Goal: Information Seeking & Learning: Learn about a topic

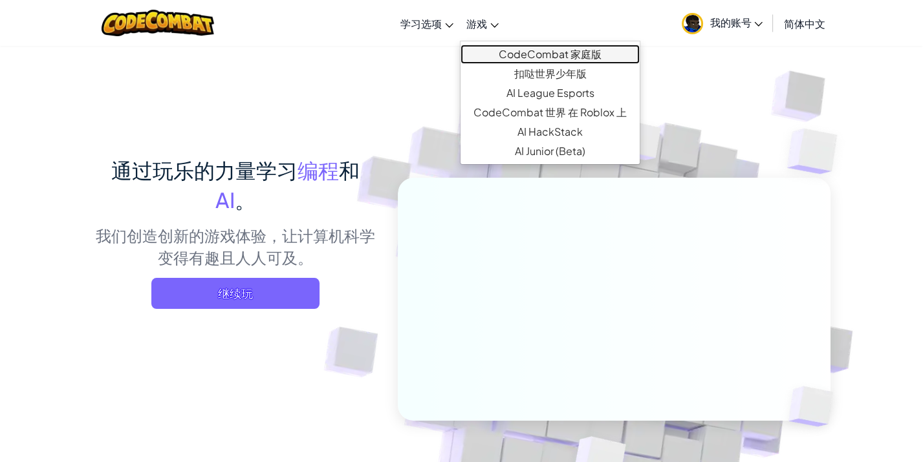
click at [510, 48] on link "CodeCombat 家庭版" at bounding box center [549, 54] width 179 height 19
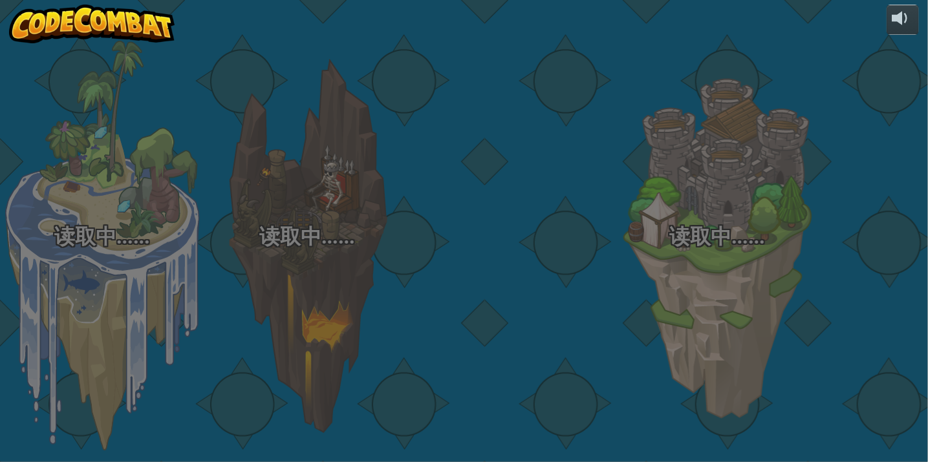
select select "zh-[PERSON_NAME]"
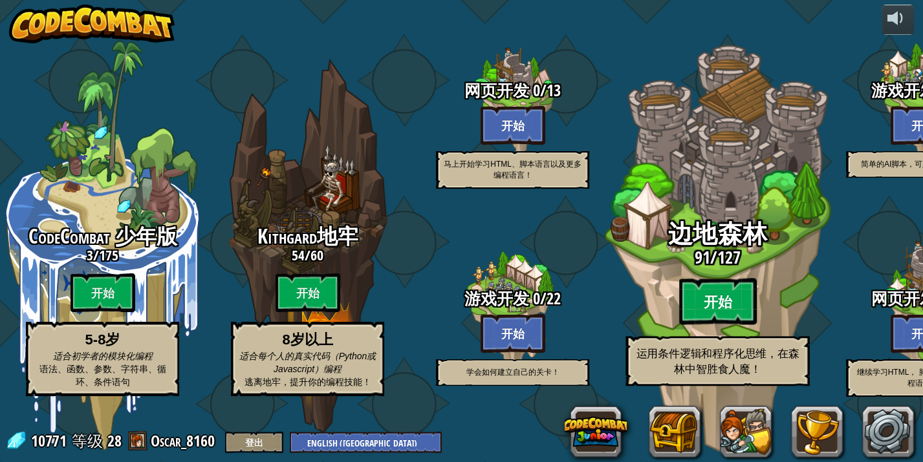
click at [725, 299] on btn "开始" at bounding box center [718, 302] width 78 height 47
select select "zh-[PERSON_NAME]"
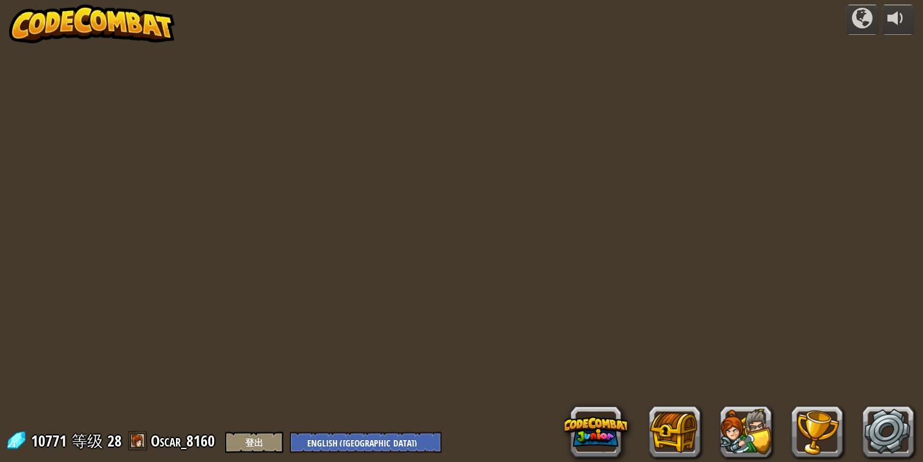
select select "zh-[PERSON_NAME]"
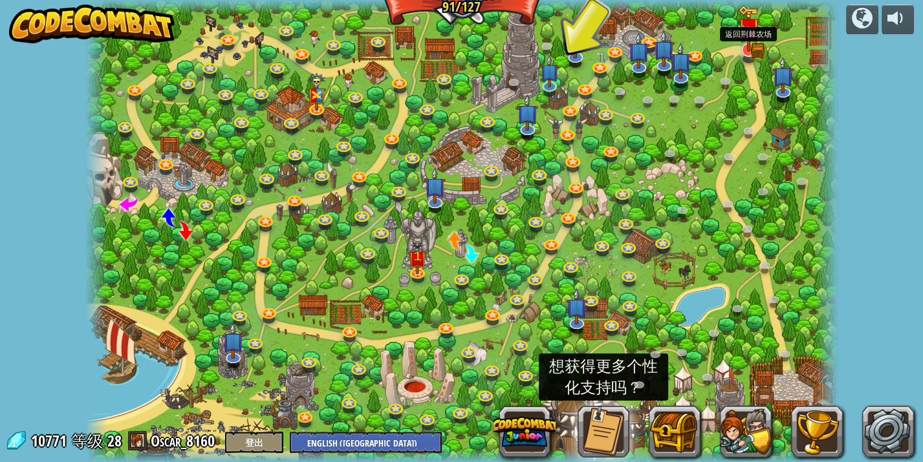
click at [747, 45] on img at bounding box center [748, 28] width 21 height 47
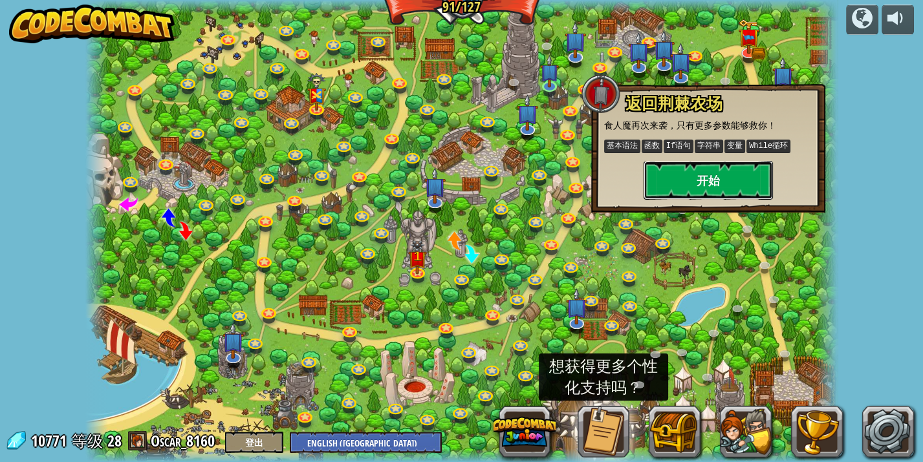
click at [709, 180] on button "开始" at bounding box center [707, 180] width 129 height 39
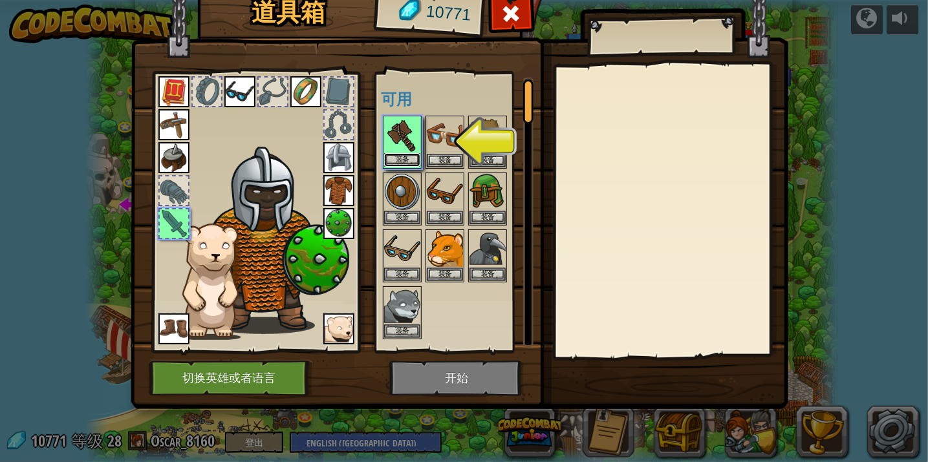
click at [405, 159] on button "装备" at bounding box center [402, 160] width 36 height 14
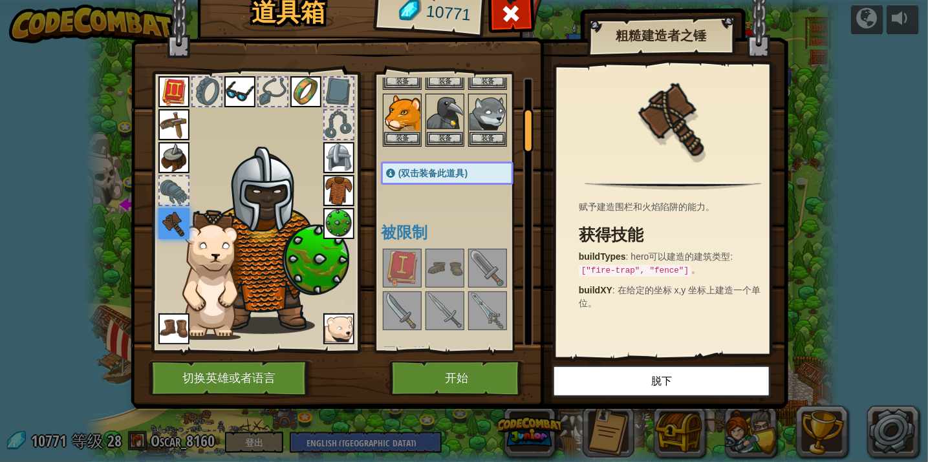
scroll to position [184, 0]
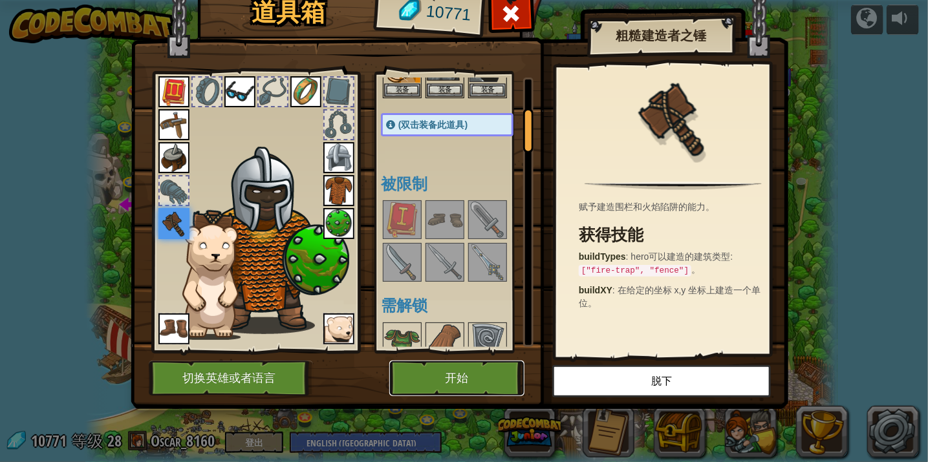
click at [435, 371] on button "开始" at bounding box center [456, 379] width 135 height 36
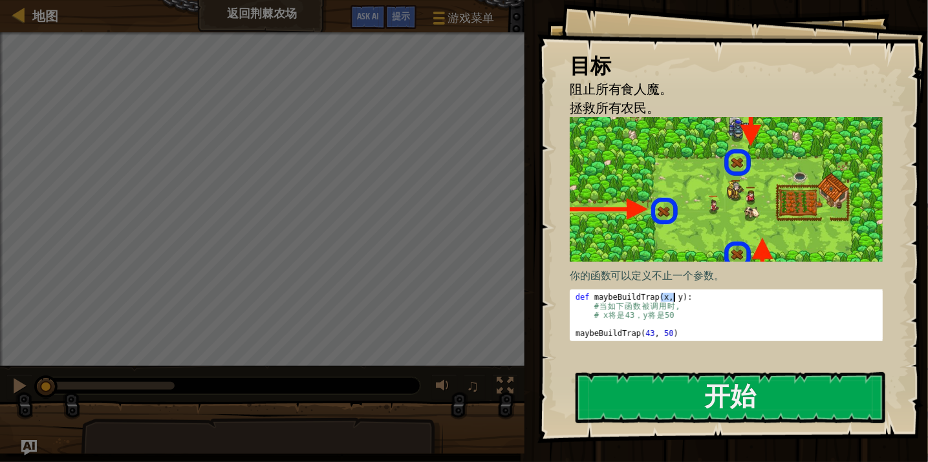
drag, startPoint x: 660, startPoint y: 295, endPoint x: 673, endPoint y: 296, distance: 13.6
click at [673, 296] on div "def maybeBuildTrap ( x , y ) : # 当 如 下 函 数 被 调 用 时 , # x 将 是 43 ， y 将 是 50 mayb…" at bounding box center [729, 324] width 312 height 63
drag, startPoint x: 673, startPoint y: 296, endPoint x: 692, endPoint y: 297, distance: 18.8
click at [692, 297] on div "def maybeBuildTrap ( x , y ) : # 当 如 下 函 数 被 调 用 时 , # x 将 是 43 ， y 将 是 50 mayb…" at bounding box center [729, 324] width 312 height 63
click at [674, 296] on div "def maybeBuildTrap ( x , y ) : # 当 如 下 函 数 被 调 用 时 , # x 将 是 43 ， y 将 是 50 mayb…" at bounding box center [729, 324] width 312 height 63
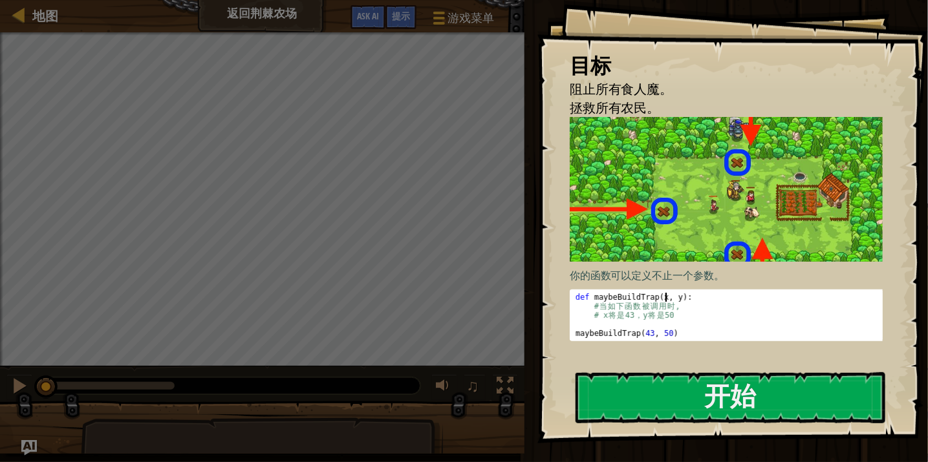
drag, startPoint x: 674, startPoint y: 296, endPoint x: 663, endPoint y: 297, distance: 11.1
click at [663, 297] on div "def maybeBuildTrap ( x , y ) : # 当 如 下 函 数 被 调 用 时 , # x 将 是 43 ， y 将 是 50 mayb…" at bounding box center [729, 324] width 312 height 63
click at [665, 297] on div "def maybeBuildTrap ( x , y ) : # 当 如 下 函 数 被 调 用 时 , # x 将 是 43 ， y 将 是 50 mayb…" at bounding box center [729, 324] width 312 height 63
drag, startPoint x: 665, startPoint y: 297, endPoint x: 715, endPoint y: 300, distance: 49.9
click at [715, 300] on div "def maybeBuildTrap ( x , y ) : # 当 如 下 函 数 被 调 用 时 , # x 将 是 43 ， y 将 是 50 mayb…" at bounding box center [729, 324] width 312 height 63
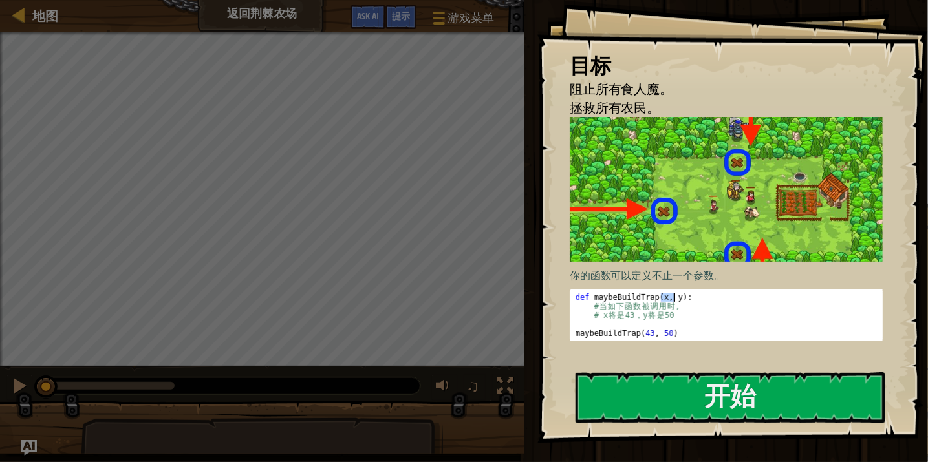
drag, startPoint x: 661, startPoint y: 295, endPoint x: 674, endPoint y: 296, distance: 13.0
click at [674, 296] on div "def maybeBuildTrap ( x , y ) : # 当 如 下 函 数 被 调 用 时 , # x 将 是 43 ， y 将 是 50 mayb…" at bounding box center [729, 324] width 312 height 63
click at [614, 316] on div "def maybeBuildTrap ( x , y ) : # 当 如 下 函 数 被 调 用 时 , # x 将 是 43 ， y 将 是 50 mayb…" at bounding box center [729, 324] width 312 height 63
click at [645, 328] on div "def maybeBuildTrap ( x , y ) : # 当 如 下 函 数 被 调 用 时 , # x 将 是 43 ， y 将 是 50 mayb…" at bounding box center [729, 324] width 312 height 63
type textarea "maybeBuildTrap(43, 50)"
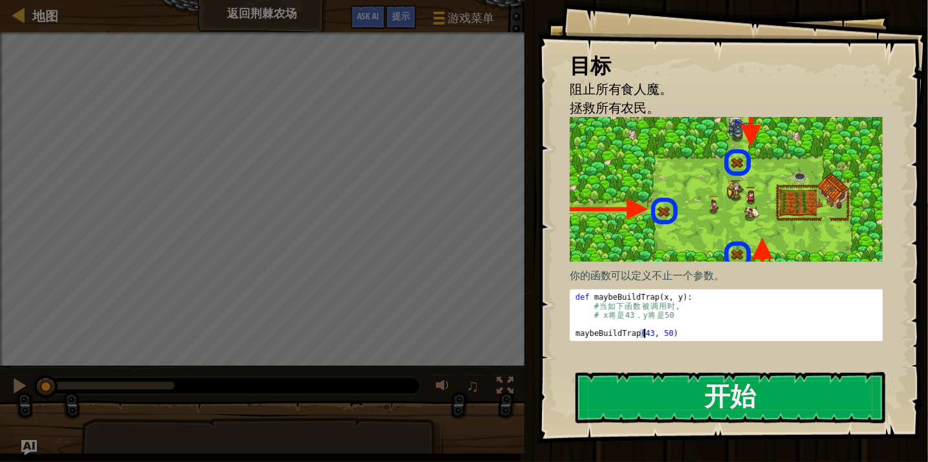
drag, startPoint x: 645, startPoint y: 328, endPoint x: 696, endPoint y: 319, distance: 52.0
click at [696, 319] on div "def maybeBuildTrap ( x , y ) : # 当 如 下 函 数 被 调 用 时 , # x 将 是 43 ， y 将 是 50 mayb…" at bounding box center [729, 324] width 312 height 63
click at [705, 396] on button "开始" at bounding box center [730, 397] width 310 height 51
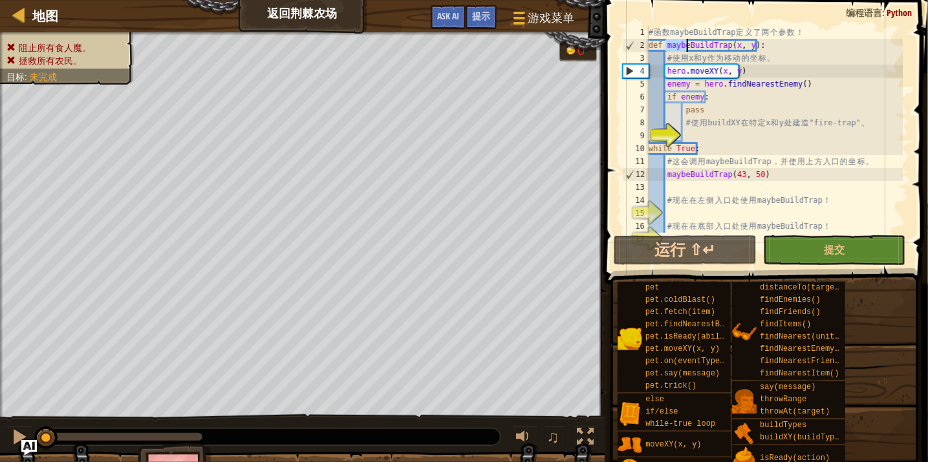
drag, startPoint x: 668, startPoint y: 45, endPoint x: 687, endPoint y: 45, distance: 18.8
click at [687, 45] on div "# 函 数 maybeBuildTrap 定 义 了 两 个 参 数 ！ def maybeBuildTrap ( x , y ) : # 使 用 x 和 y…" at bounding box center [774, 142] width 257 height 233
type textarea "def maybeBuildTrap(x, y):"
click at [691, 45] on div "# 函 数 maybeBuildTrap 定 义 了 两 个 参 数 ！ def maybeBuildTrap ( x , y ) : # 使 用 x 和 y…" at bounding box center [774, 142] width 257 height 233
click at [693, 45] on div "# 函 数 maybeBuildTrap 定 义 了 两 个 参 数 ！ def maybeBuildTrap ( x , y ) : # 使 用 x 和 y…" at bounding box center [774, 142] width 257 height 233
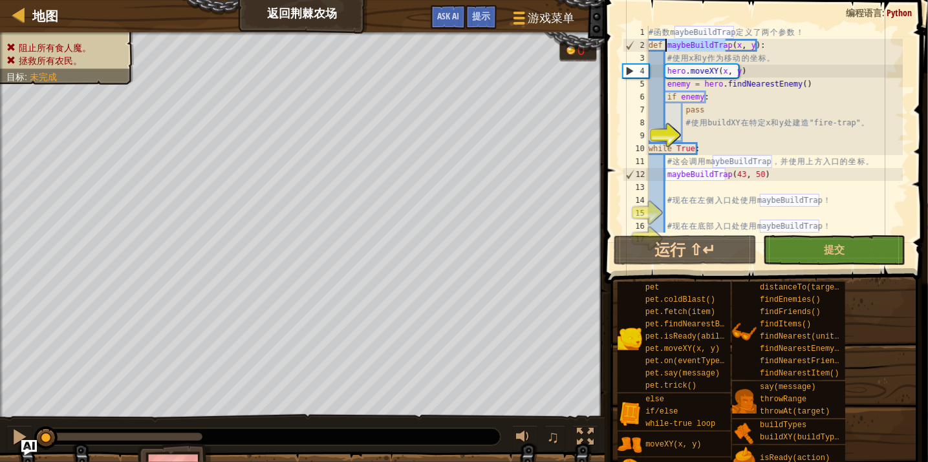
click at [693, 45] on div "# 函 数 maybeBuildTrap 定 义 了 两 个 参 数 ！ def maybeBuildTrap ( x , y ) : # 使 用 x 和 y…" at bounding box center [774, 142] width 257 height 233
click at [698, 46] on div "# 函 数 maybeBuildTrap 定 义 了 两 个 参 数 ！ def maybeBuildTrap ( x , y ) : # 使 用 x 和 y…" at bounding box center [774, 129] width 257 height 207
drag, startPoint x: 708, startPoint y: 45, endPoint x: 727, endPoint y: 45, distance: 18.8
click at [727, 45] on div "# 函 数 maybeBuildTrap 定 义 了 两 个 参 数 ！ def maybeBuildTrap ( x , y ) : # 使 用 x 和 y…" at bounding box center [774, 142] width 257 height 233
click at [776, 51] on div "# 函 数 maybeBuildTrap 定 义 了 两 个 参 数 ！ def maybeBuildTrap ( x , y ) : # 使 用 x 和 y…" at bounding box center [774, 142] width 257 height 233
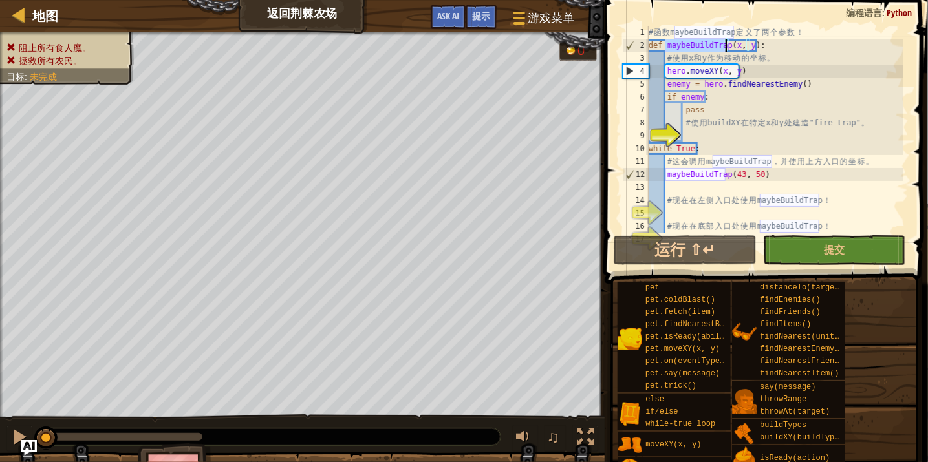
drag, startPoint x: 667, startPoint y: 42, endPoint x: 726, endPoint y: 42, distance: 58.2
click at [726, 42] on div "# 函 数 maybeBuildTrap 定 义 了 两 个 参 数 ！ def maybeBuildTrap ( x , y ) : # 使 用 x 和 y…" at bounding box center [774, 142] width 257 height 233
click at [727, 132] on div "# 函 数 maybeBuildTrap 定 义 了 两 个 参 数 ！ def maybeBuildTrap ( x , y ) : # 使 用 x 和 y…" at bounding box center [774, 142] width 257 height 233
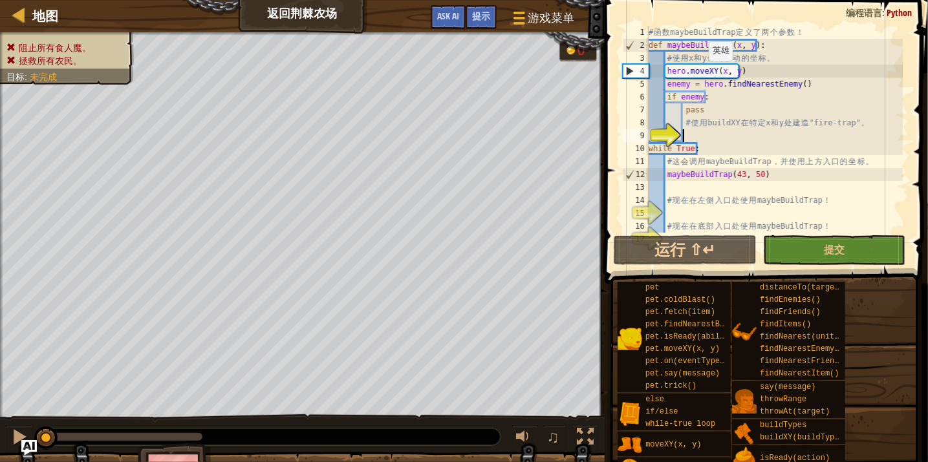
click at [702, 73] on div "# 函 数 maybeBuildTrap 定 义 了 两 个 参 数 ！ def maybeBuildTrap ( x , y ) : # 使 用 x 和 y…" at bounding box center [774, 142] width 257 height 233
click at [687, 72] on div "# 函 数 maybeBuildTrap 定 义 了 两 个 参 数 ！ def maybeBuildTrap ( x , y ) : # 使 用 x 和 y…" at bounding box center [774, 142] width 257 height 233
drag, startPoint x: 729, startPoint y: 45, endPoint x: 749, endPoint y: 43, distance: 19.5
click at [749, 43] on div "# 函 数 maybeBuildTrap 定 义 了 两 个 参 数 ！ def maybeBuildTrap ( x , y ) : # 使 用 x 和 y…" at bounding box center [774, 142] width 257 height 233
click at [725, 73] on div "# 函 数 maybeBuildTrap 定 义 了 两 个 参 数 ！ def maybeBuildTrap ( x , y ) : # 使 用 x 和 y…" at bounding box center [774, 142] width 257 height 233
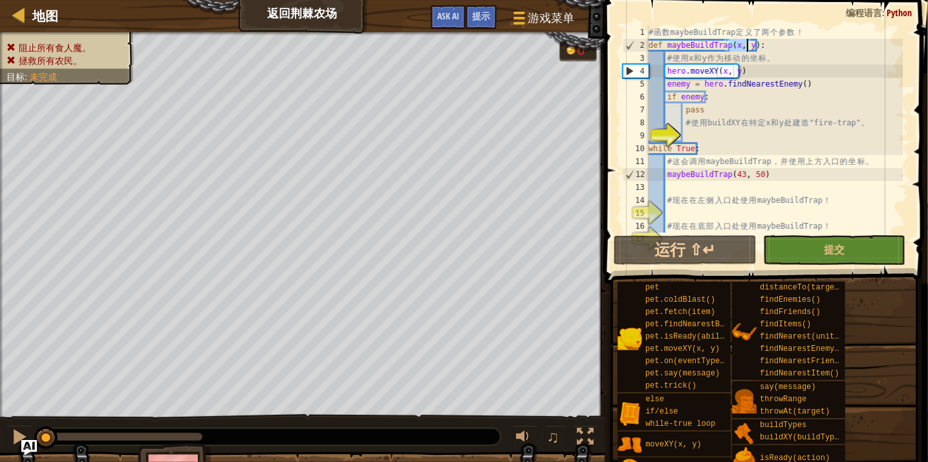
drag, startPoint x: 732, startPoint y: 41, endPoint x: 742, endPoint y: 54, distance: 16.1
click at [750, 44] on div "# 函 数 maybeBuildTrap 定 义 了 两 个 参 数 ！ def maybeBuildTrap ( x , y ) : # 使 用 x 和 y…" at bounding box center [774, 142] width 257 height 233
drag, startPoint x: 716, startPoint y: 70, endPoint x: 738, endPoint y: 70, distance: 21.3
click at [738, 70] on div "# 函 数 maybeBuildTrap 定 义 了 两 个 参 数 ！ def maybeBuildTrap ( x , y ) : # 使 用 x 和 y…" at bounding box center [774, 142] width 257 height 233
click at [725, 113] on div "# 函 数 maybeBuildTrap 定 义 了 两 个 参 数 ！ def maybeBuildTrap ( x , y ) : # 使 用 x 和 y…" at bounding box center [774, 142] width 257 height 233
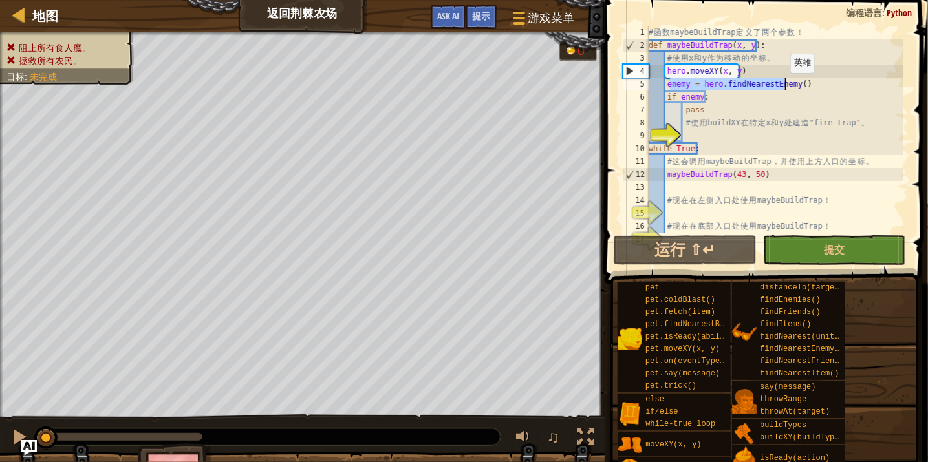
drag, startPoint x: 671, startPoint y: 83, endPoint x: 784, endPoint y: 85, distance: 113.2
click at [784, 85] on div "# 函 数 maybeBuildTrap 定 义 了 两 个 参 数 ！ def maybeBuildTrap ( x , y ) : # 使 用 x 和 y…" at bounding box center [774, 142] width 257 height 233
click at [726, 107] on div "# 函 数 maybeBuildTrap 定 义 了 两 个 参 数 ！ def maybeBuildTrap ( x , y ) : # 使 用 x 和 y…" at bounding box center [774, 142] width 257 height 233
type textarea "pass"
drag, startPoint x: 705, startPoint y: 109, endPoint x: 682, endPoint y: 111, distance: 22.8
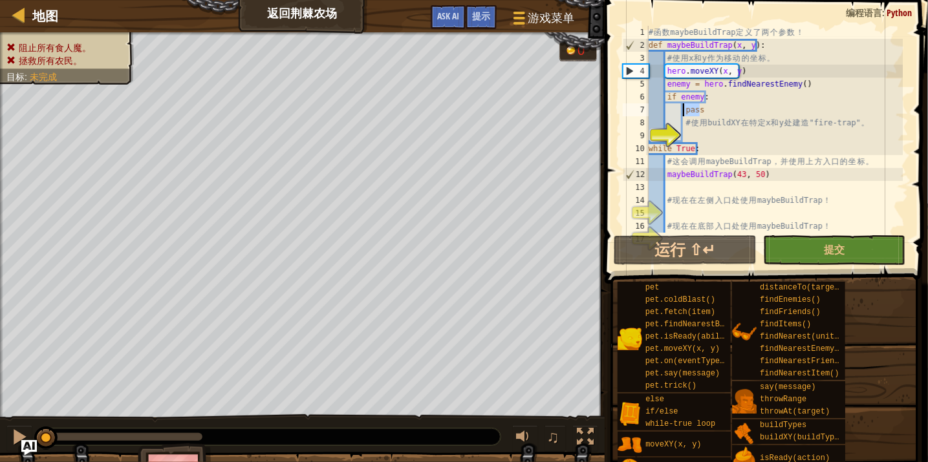
click at [682, 111] on div "# 函 数 maybeBuildTrap 定 义 了 两 个 参 数 ！ def maybeBuildTrap ( x , y ) : # 使 用 x 和 y…" at bounding box center [774, 142] width 257 height 233
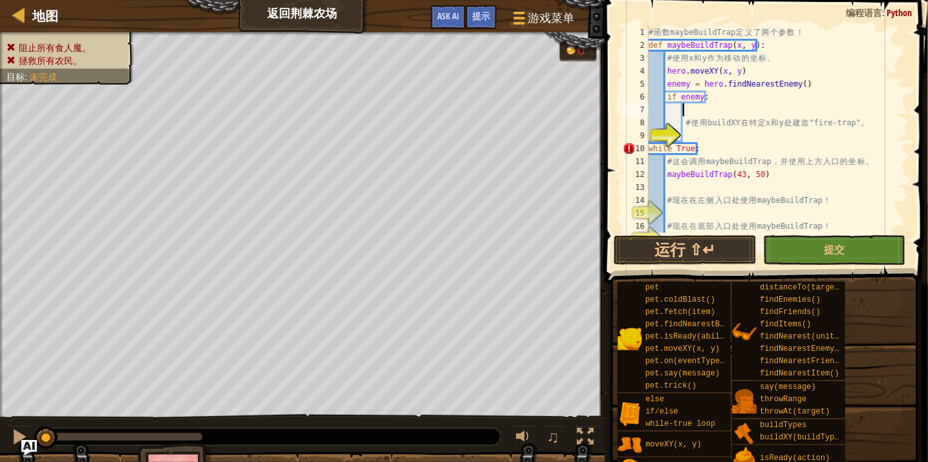
click at [715, 136] on div "# 函 数 maybeBuildTrap 定 义 了 两 个 参 数 ！ def maybeBuildTrap ( x , y ) : # 使 用 x 和 y…" at bounding box center [774, 142] width 257 height 233
click at [702, 134] on div "# 函 数 maybeBuildTrap 定 义 了 两 个 参 数 ！ def maybeBuildTrap ( x , y ) : # 使 用 x 和 y…" at bounding box center [774, 142] width 257 height 233
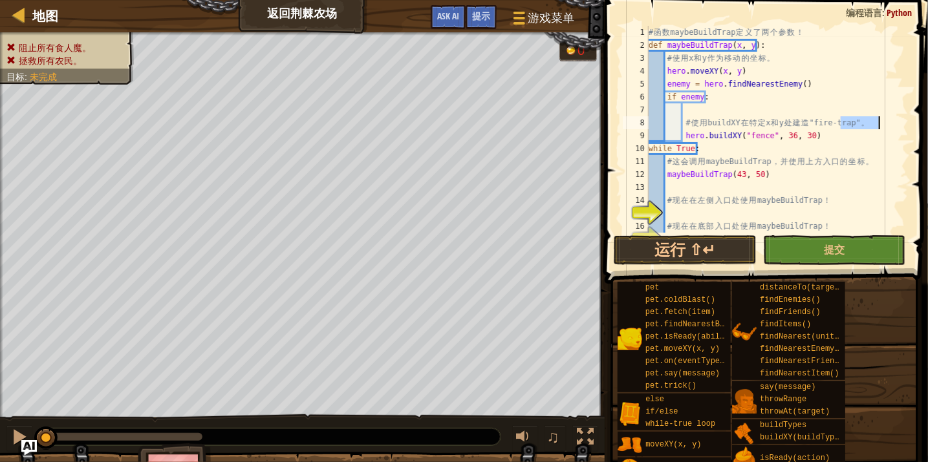
drag, startPoint x: 841, startPoint y: 121, endPoint x: 881, endPoint y: 121, distance: 40.1
click at [881, 121] on div "# 函 数 maybeBuildTrap 定 义 了 两 个 参 数 ！ def maybeBuildTrap ( x , y ) : # 使 用 x 和 y…" at bounding box center [774, 142] width 257 height 233
click at [753, 136] on div "# 函 数 maybeBuildTrap 定 义 了 两 个 参 数 ！ def maybeBuildTrap ( x , y ) : # 使 用 x 和 y…" at bounding box center [774, 142] width 257 height 233
paste textarea "ire-trap"
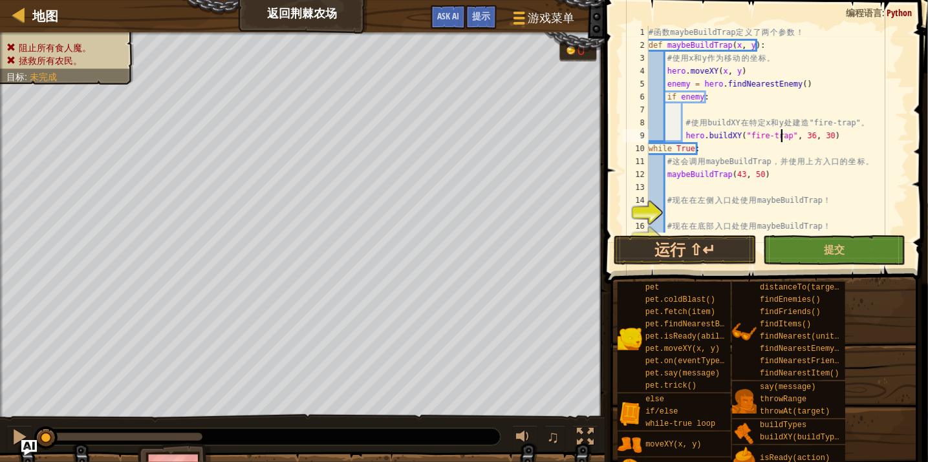
click at [856, 134] on div "# 函 数 maybeBuildTrap 定 义 了 两 个 参 数 ！ def maybeBuildTrap ( x , y ) : # 使 用 x 和 y…" at bounding box center [774, 142] width 257 height 233
click at [803, 134] on div "# 函 数 maybeBuildTrap 定 义 了 两 个 参 数 ！ def maybeBuildTrap ( x , y ) : # 使 用 x 和 y…" at bounding box center [774, 142] width 257 height 233
click at [786, 136] on div "# 函 数 maybeBuildTrap 定 义 了 两 个 参 数 ！ def maybeBuildTrap ( x , y ) : # 使 用 x 和 y…" at bounding box center [774, 142] width 257 height 233
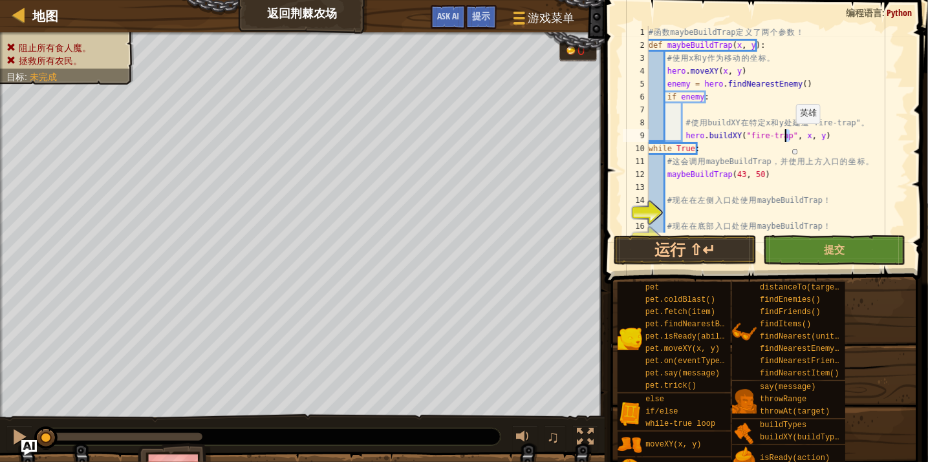
scroll to position [6, 8]
click at [795, 136] on div "# 函 数 maybeBuildTrap 定 义 了 两 个 参 数 ！ def maybeBuildTrap ( x , y ) : # 使 用 x 和 y…" at bounding box center [774, 142] width 257 height 233
click at [786, 138] on div "# 函 数 maybeBuildTrap 定 义 了 两 个 参 数 ！ def maybeBuildTrap ( x , y ) : # 使 用 x 和 y…" at bounding box center [774, 142] width 257 height 233
click at [795, 137] on div "# 函 数 maybeBuildTrap 定 义 了 两 个 参 数 ！ def maybeBuildTrap ( x , y ) : # 使 用 x 和 y…" at bounding box center [774, 142] width 257 height 233
click at [799, 134] on div "# 函 数 maybeBuildTrap 定 义 了 两 个 参 数 ！ def maybeBuildTrap ( x , y ) : # 使 用 x 和 y…" at bounding box center [774, 142] width 257 height 233
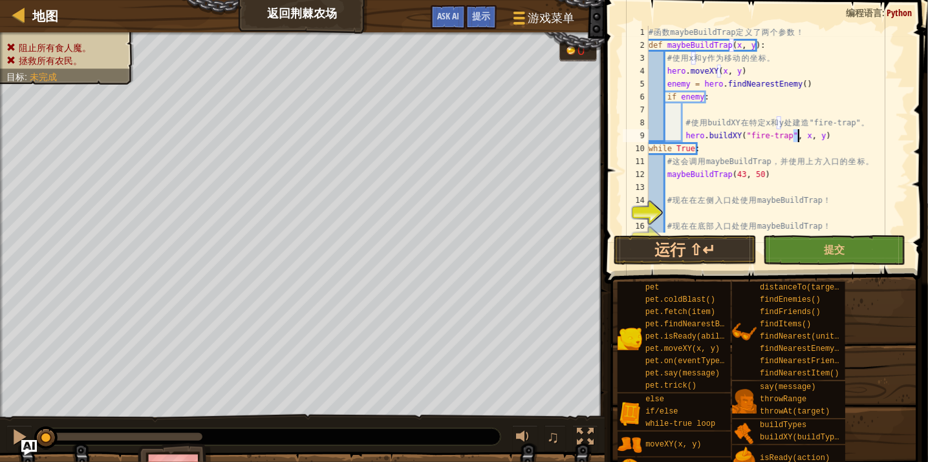
click at [797, 134] on div "# 函 数 maybeBuildTrap 定 义 了 两 个 参 数 ！ def maybeBuildTrap ( x , y ) : # 使 用 x 和 y…" at bounding box center [774, 142] width 257 height 233
click at [798, 137] on div "# 函 数 maybeBuildTrap 定 义 了 两 个 参 数 ！ def maybeBuildTrap ( x , y ) : # 使 用 x 和 y…" at bounding box center [774, 142] width 257 height 233
click at [804, 135] on div "# 函 数 maybeBuildTrap 定 义 了 两 个 参 数 ！ def maybeBuildTrap ( x , y ) : # 使 用 x 和 y…" at bounding box center [774, 129] width 257 height 207
click at [808, 135] on div "# 函 数 maybeBuildTrap 定 义 了 两 个 参 数 ！ def maybeBuildTrap ( x , y ) : # 使 用 x 和 y…" at bounding box center [774, 142] width 257 height 233
click at [828, 136] on div "# 函 数 maybeBuildTrap 定 义 了 两 个 参 数 ！ def maybeBuildTrap ( x , y ) : # 使 用 x 和 y…" at bounding box center [774, 142] width 257 height 233
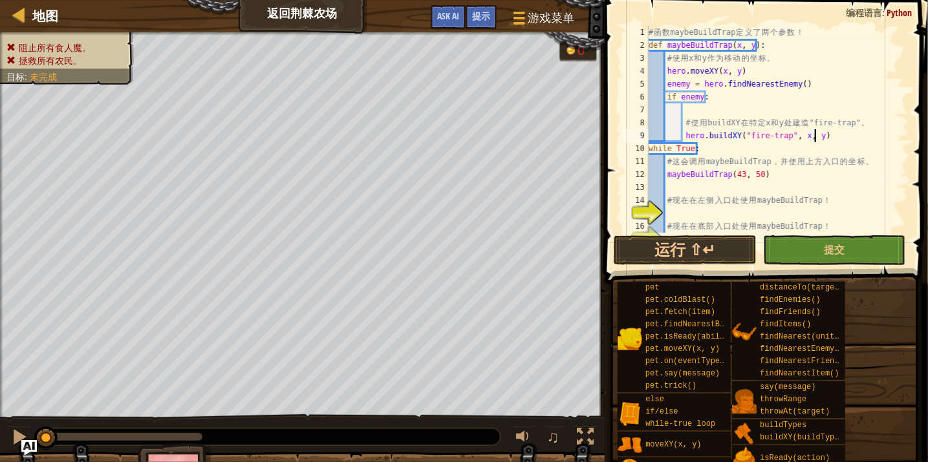
scroll to position [22, 0]
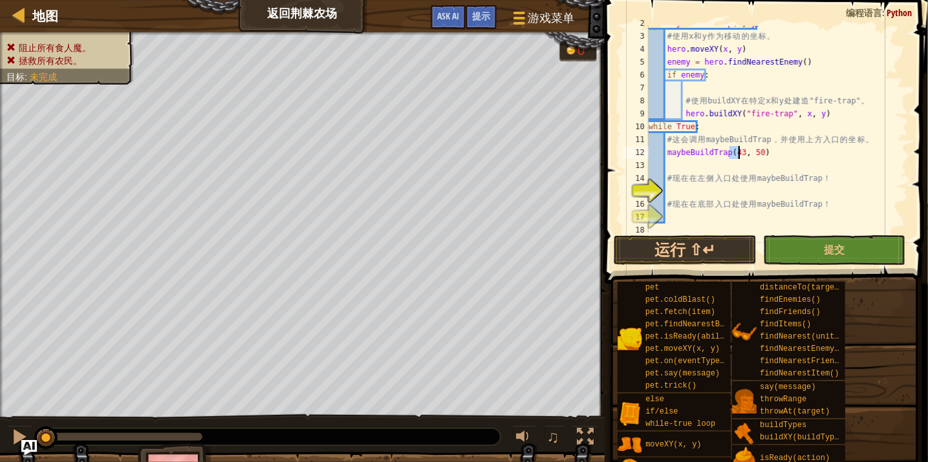
drag, startPoint x: 732, startPoint y: 151, endPoint x: 739, endPoint y: 153, distance: 7.4
click at [739, 153] on div "def maybeBuildTrap ( x , y ) : # 使 用 x 和 y 作 为 移 动 的 坐 标 。 hero . moveXY ( x , …" at bounding box center [774, 133] width 257 height 233
click at [740, 153] on div "def maybeBuildTrap ( x , y ) : # 使 用 x 和 y 作 为 移 动 的 坐 标 。 hero . moveXY ( x , …" at bounding box center [774, 129] width 257 height 207
click at [738, 153] on div "def maybeBuildTrap ( x , y ) : # 使 用 x 和 y 作 为 移 动 的 坐 标 。 hero . moveXY ( x , …" at bounding box center [774, 133] width 257 height 233
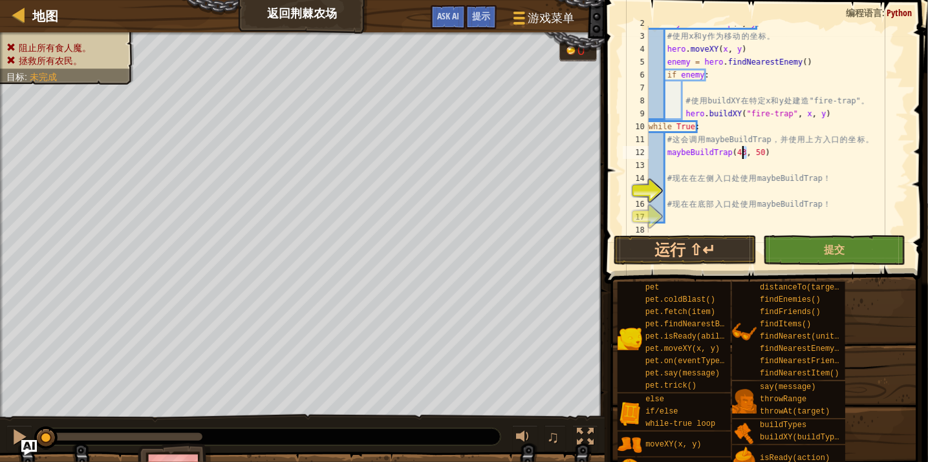
click at [743, 153] on div "def maybeBuildTrap ( x , y ) : # 使 用 x 和 y 作 为 移 动 的 坐 标 。 hero . moveXY ( x , …" at bounding box center [774, 133] width 257 height 233
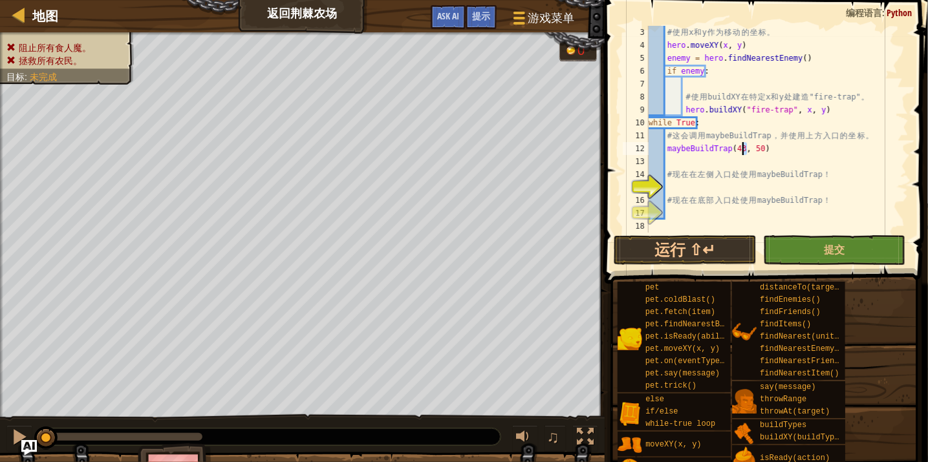
click at [685, 153] on div "# 使 用 x 和 y 作 为 移 动 的 坐 标 。 hero . moveXY ( x , y ) enemy = hero . findNearestE…" at bounding box center [774, 142] width 257 height 233
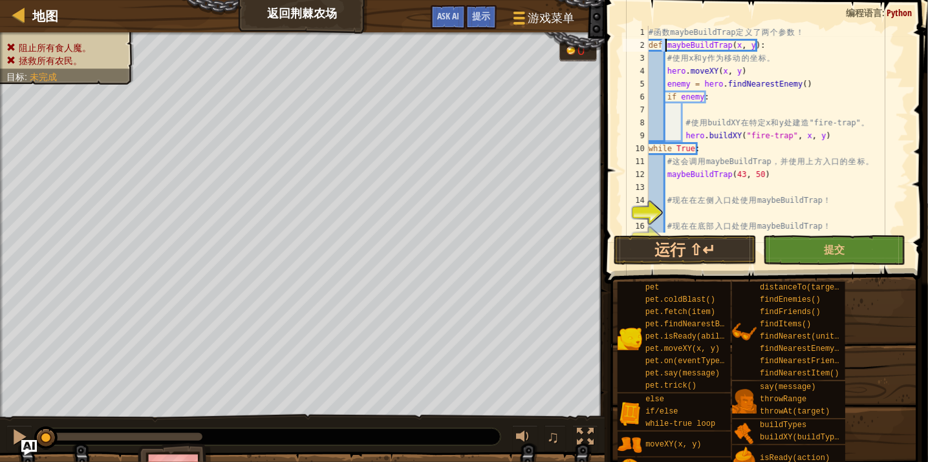
drag, startPoint x: 663, startPoint y: 48, endPoint x: 740, endPoint y: 50, distance: 77.0
click at [740, 50] on div "# 函 数 maybeBuildTrap 定 义 了 两 个 参 数 ！ def maybeBuildTrap ( x , y ) : # 使 用 x 和 y…" at bounding box center [774, 142] width 257 height 233
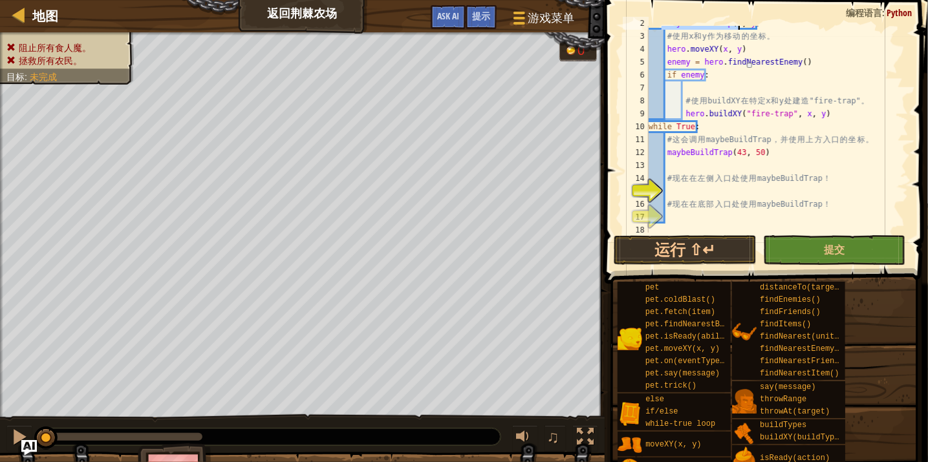
scroll to position [26, 0]
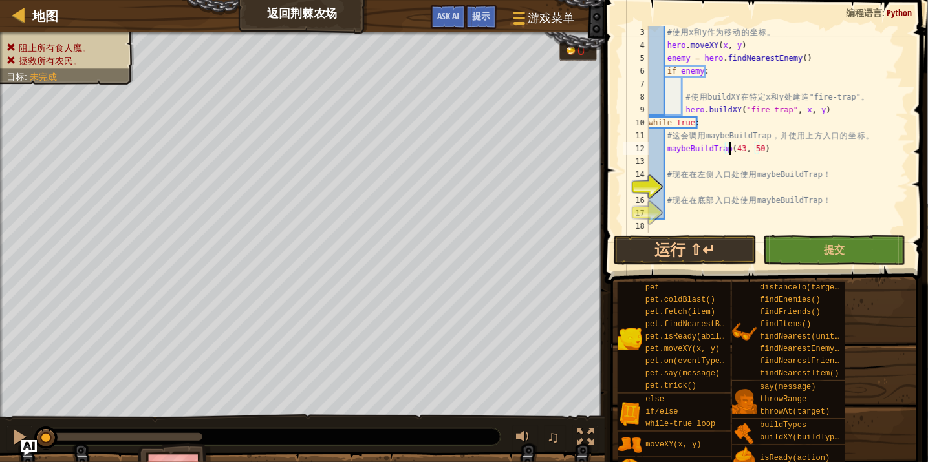
drag, startPoint x: 729, startPoint y: 148, endPoint x: 738, endPoint y: 150, distance: 9.3
click at [738, 150] on div "# 使 用 x 和 y 作 为 移 动 的 坐 标 。 hero . moveXY ( x , y ) enemy = hero . findNearestE…" at bounding box center [774, 142] width 257 height 233
type textarea "maybeBuildTrap(43, 50)"
click at [674, 189] on div "# 使 用 x 和 y 作 为 移 动 的 坐 标 。 hero . moveXY ( x , y ) enemy = hero . findNearestE…" at bounding box center [774, 142] width 257 height 233
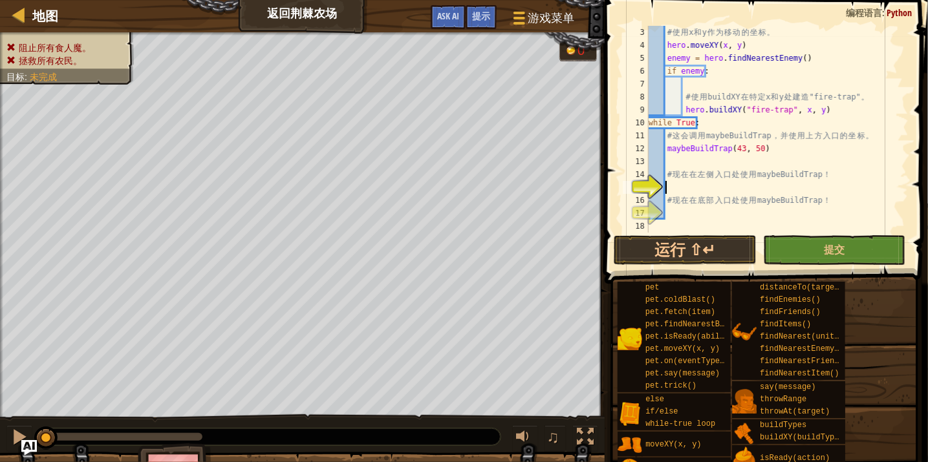
scroll to position [0, 0]
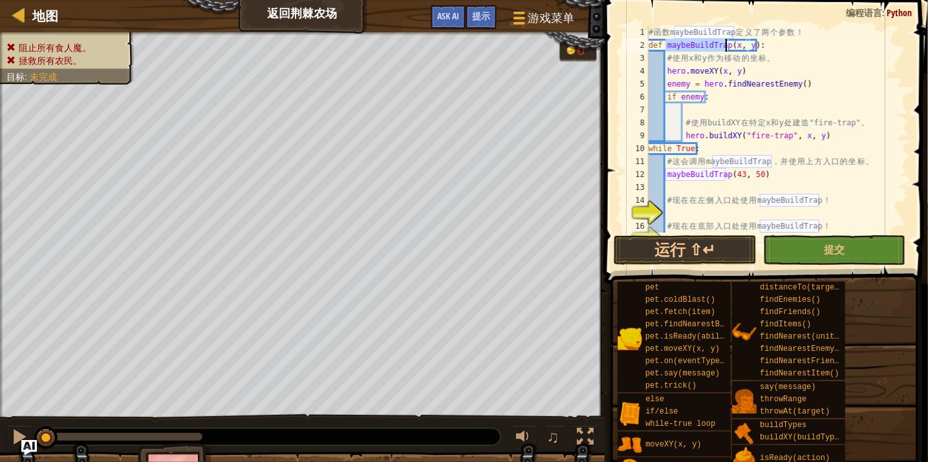
drag, startPoint x: 668, startPoint y: 45, endPoint x: 727, endPoint y: 44, distance: 59.5
click at [727, 44] on div "# 函 数 maybeBuildTrap 定 义 了 两 个 参 数 ！ def maybeBuildTrap ( x , y ) : # 使 用 x 和 y…" at bounding box center [774, 142] width 257 height 233
type textarea "def maybeBuildTrap(x, y):"
click at [738, 47] on div "# 函 数 maybeBuildTrap 定 义 了 两 个 参 数 ！ def maybeBuildTrap ( x , y ) : # 使 用 x 和 y…" at bounding box center [774, 142] width 257 height 233
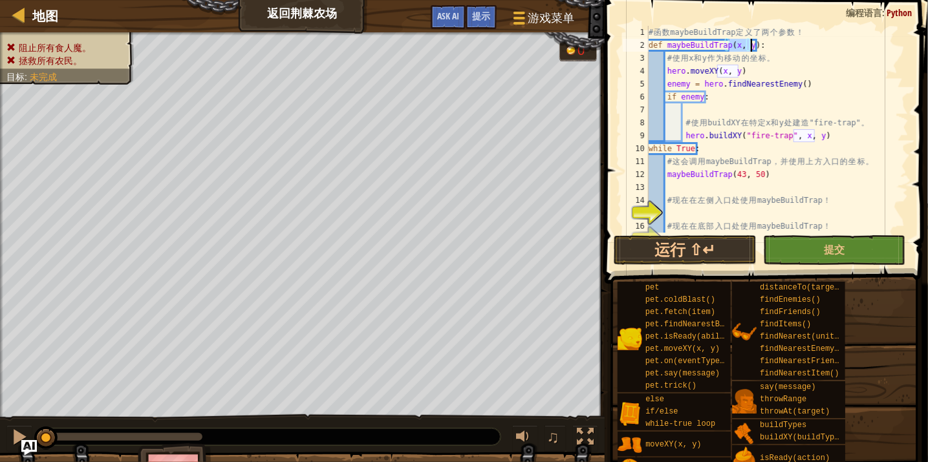
drag, startPoint x: 729, startPoint y: 43, endPoint x: 753, endPoint y: 43, distance: 23.3
click at [753, 43] on div "# 函 数 maybeBuildTrap 定 义 了 两 个 参 数 ！ def maybeBuildTrap ( x , y ) : # 使 用 x 和 y…" at bounding box center [774, 142] width 257 height 233
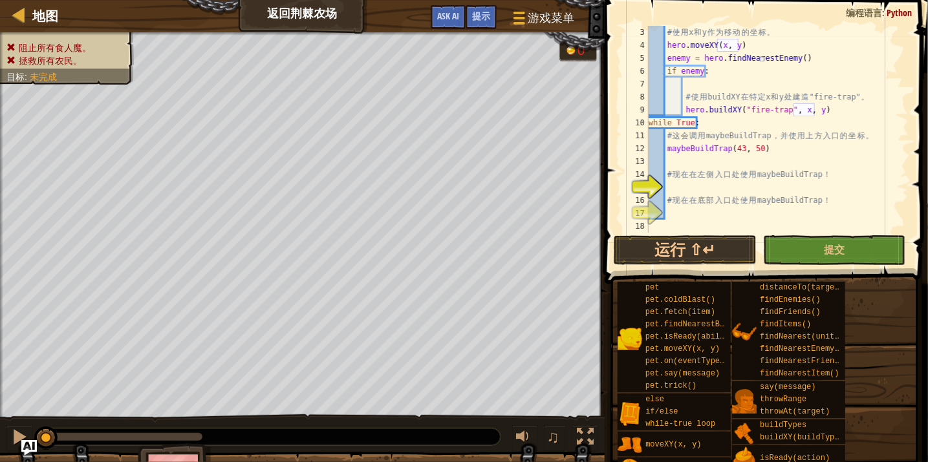
scroll to position [26, 0]
click at [671, 181] on div "# 使 用 x 和 y 作 为 移 动 的 坐 标 。 hero . moveXY ( x , y ) enemy = hero . findNearestE…" at bounding box center [774, 142] width 257 height 233
type textarea "maybeBuildTrap(25, 34)"
click at [673, 213] on div "# 使 用 x 和 y 作 为 移 动 的 坐 标 。 hero . moveXY ( x , y ) enemy = hero . findNearestE…" at bounding box center [774, 142] width 257 height 233
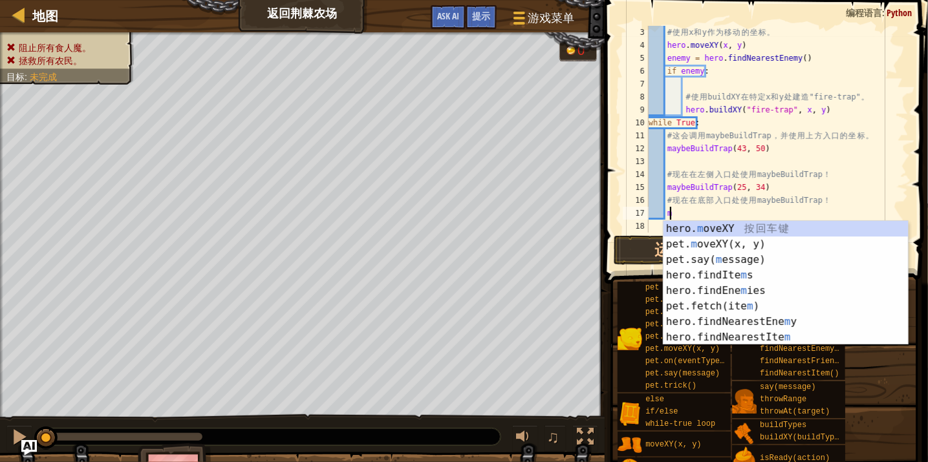
scroll to position [6, 1]
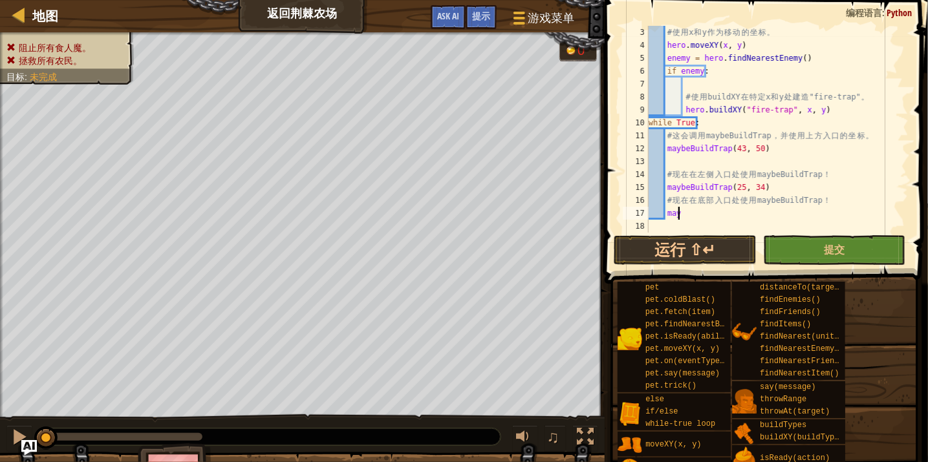
click at [702, 189] on div "# 使 用 x 和 y 作 为 移 动 的 坐 标 。 hero . moveXY ( x , y ) enemy = hero . findNearestE…" at bounding box center [774, 142] width 257 height 233
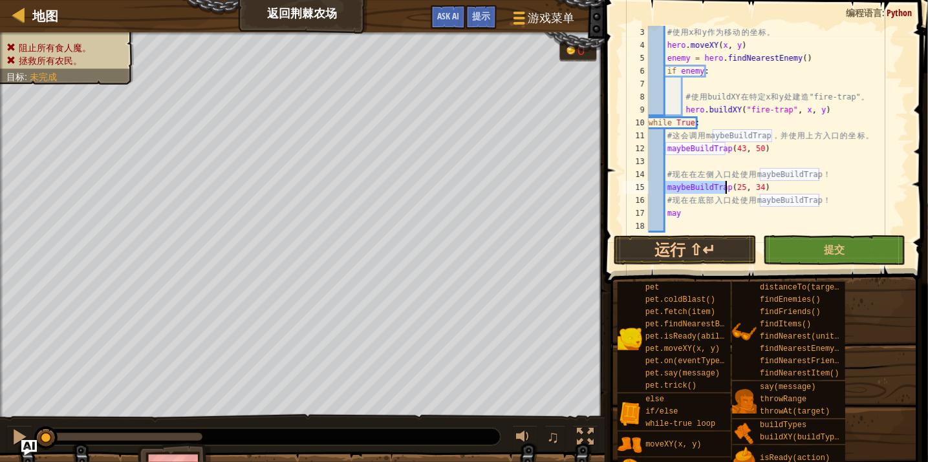
click at [702, 189] on div "# 使 用 x 和 y 作 为 移 动 的 坐 标 。 hero . moveXY ( x , y ) enemy = hero . findNearestE…" at bounding box center [774, 142] width 257 height 233
click at [671, 213] on div "# 使 用 x 和 y 作 为 移 动 的 坐 标 。 hero . moveXY ( x , y ) enemy = hero . findNearestE…" at bounding box center [774, 142] width 257 height 233
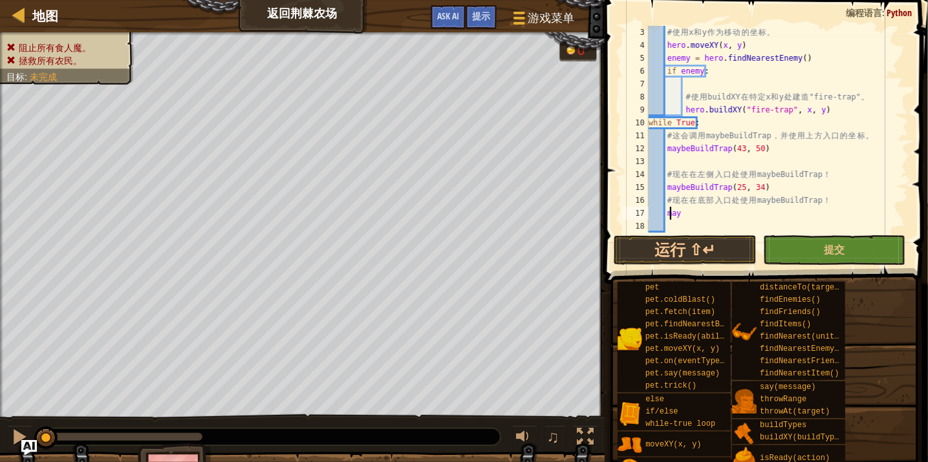
click at [671, 213] on div "# 使 用 x 和 y 作 为 移 动 的 坐 标 。 hero . moveXY ( x , y ) enemy = hero . findNearestE…" at bounding box center [774, 142] width 257 height 233
paste textarea "beBuildTrap"
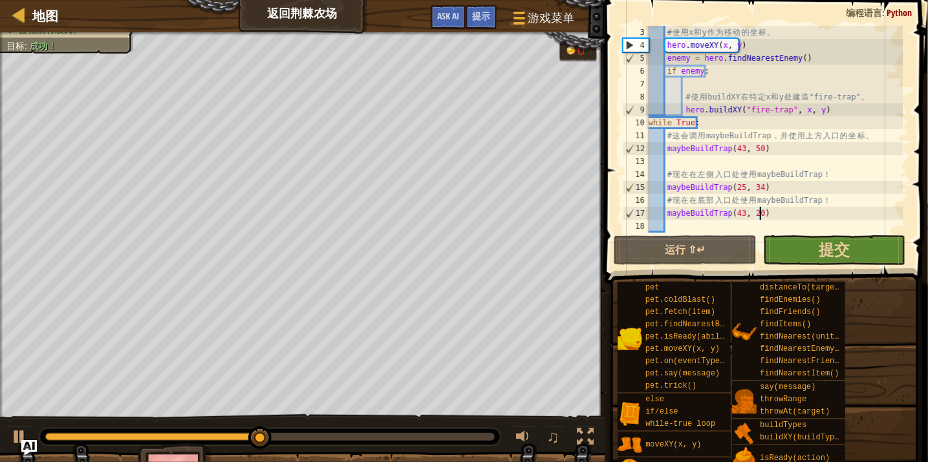
type textarea "maybeBuildTrap(43, 20)"
click at [805, 253] on button "提交" at bounding box center [834, 250] width 143 height 30
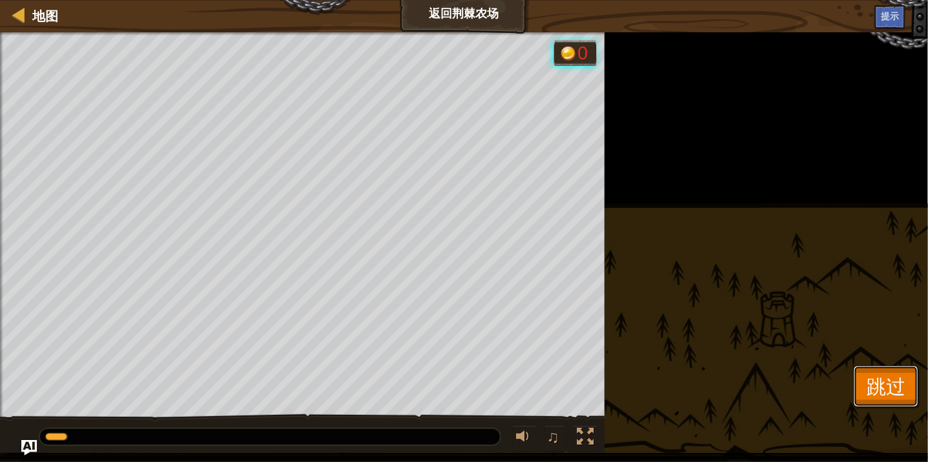
click at [885, 380] on span "跳过" at bounding box center [885, 386] width 39 height 27
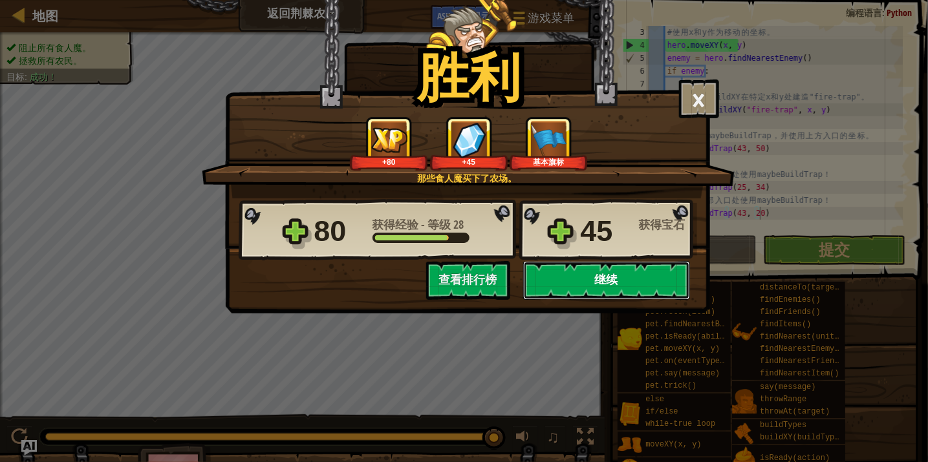
click at [583, 283] on button "继续" at bounding box center [606, 280] width 167 height 39
select select "zh-[PERSON_NAME]"
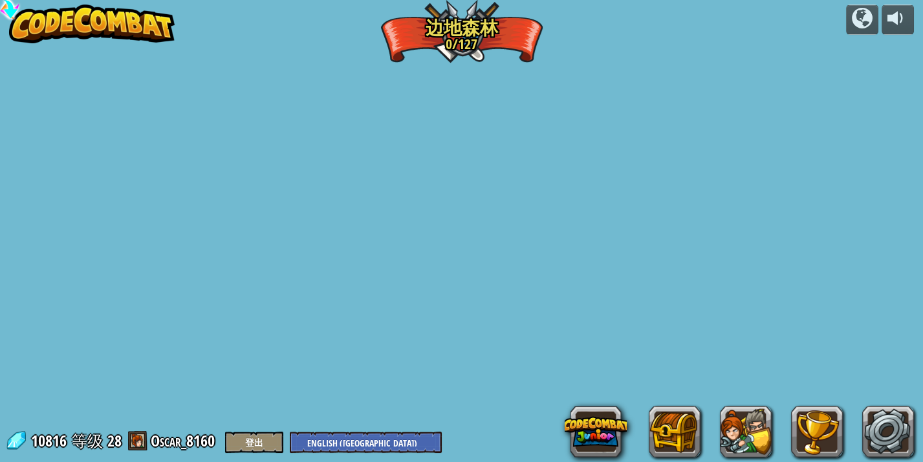
select select "zh-[PERSON_NAME]"
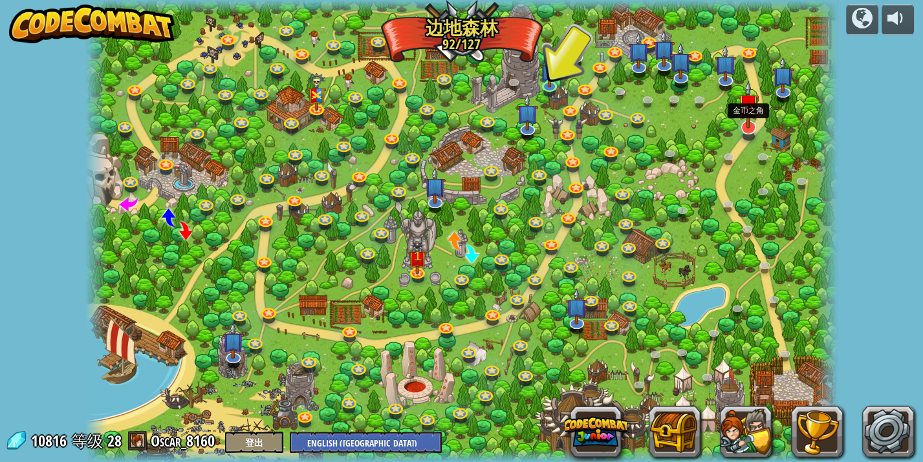
click at [747, 114] on img at bounding box center [748, 104] width 21 height 48
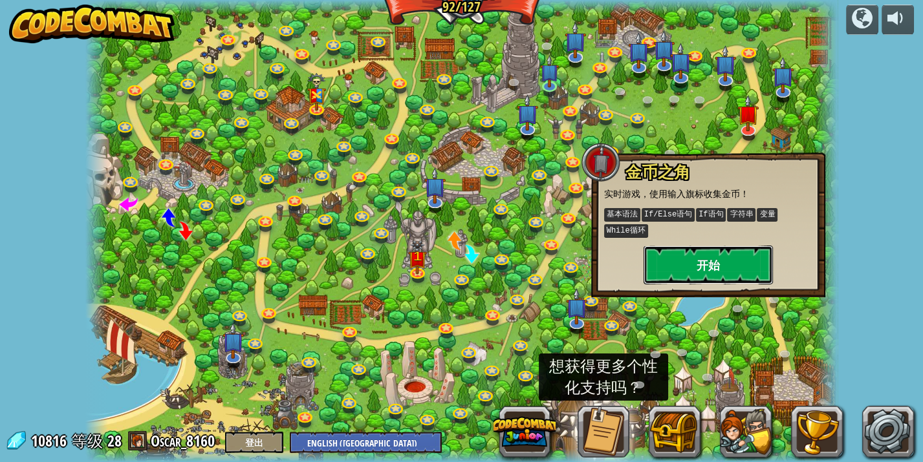
click at [698, 259] on button "开始" at bounding box center [707, 265] width 129 height 39
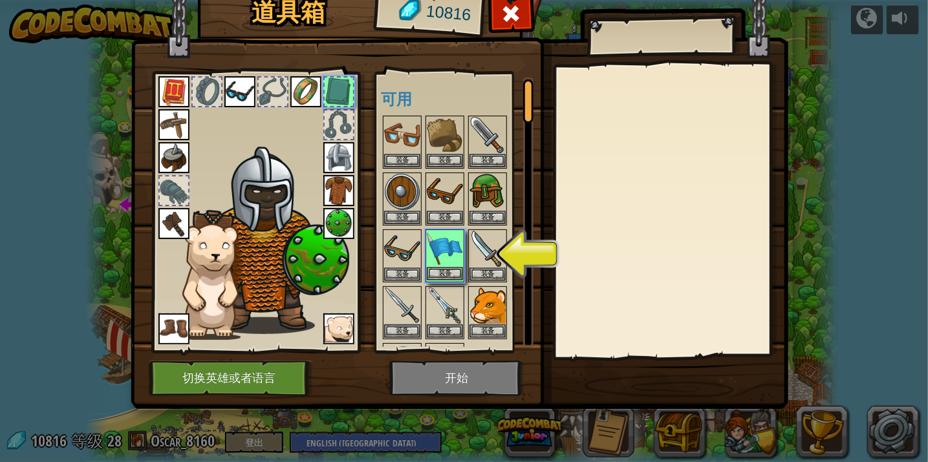
click at [444, 250] on img at bounding box center [445, 249] width 36 height 36
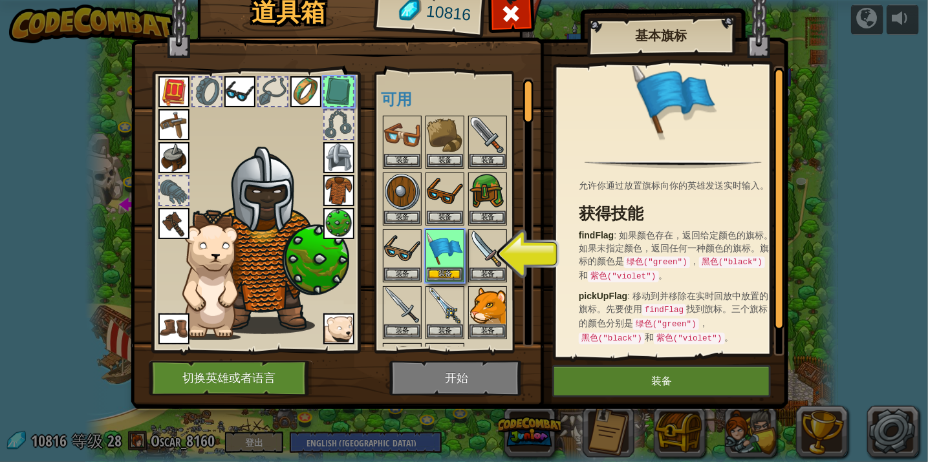
scroll to position [30, 0]
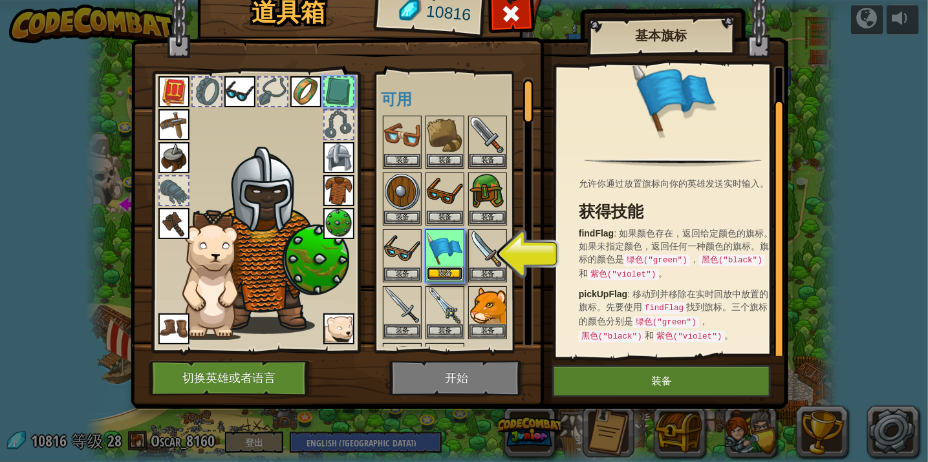
click at [446, 271] on button "装备" at bounding box center [445, 274] width 36 height 14
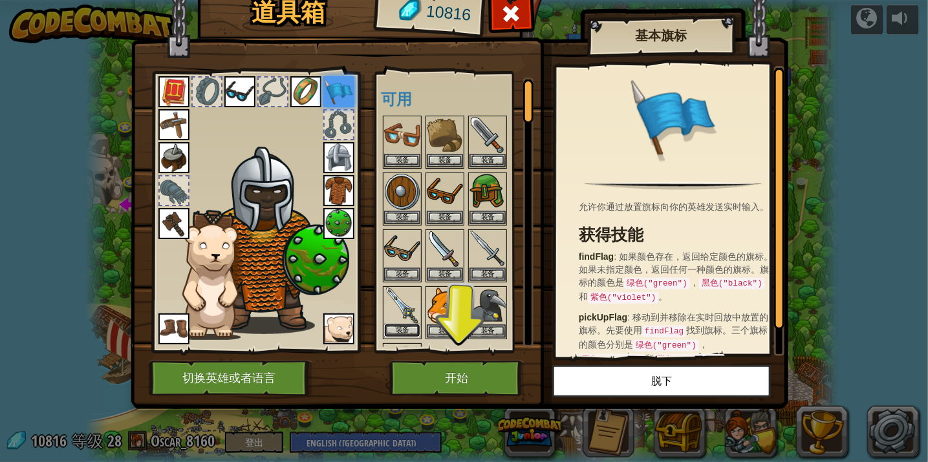
click at [396, 328] on button "装备" at bounding box center [402, 331] width 36 height 14
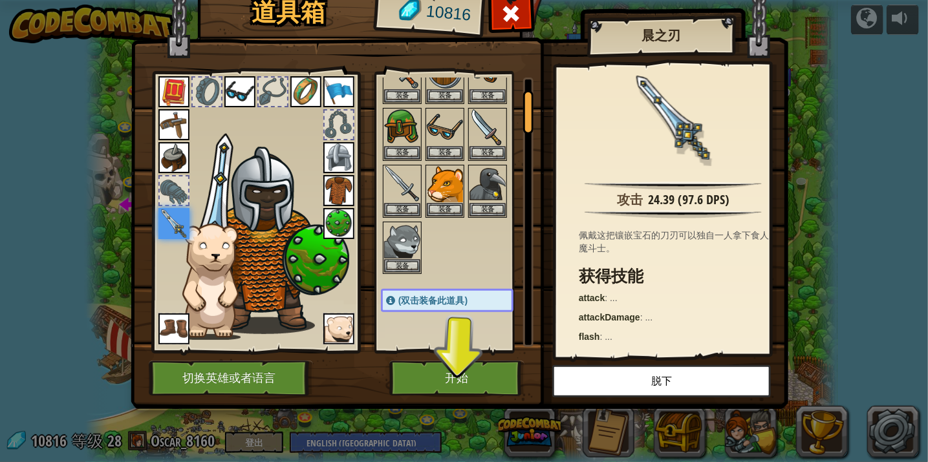
scroll to position [147, 0]
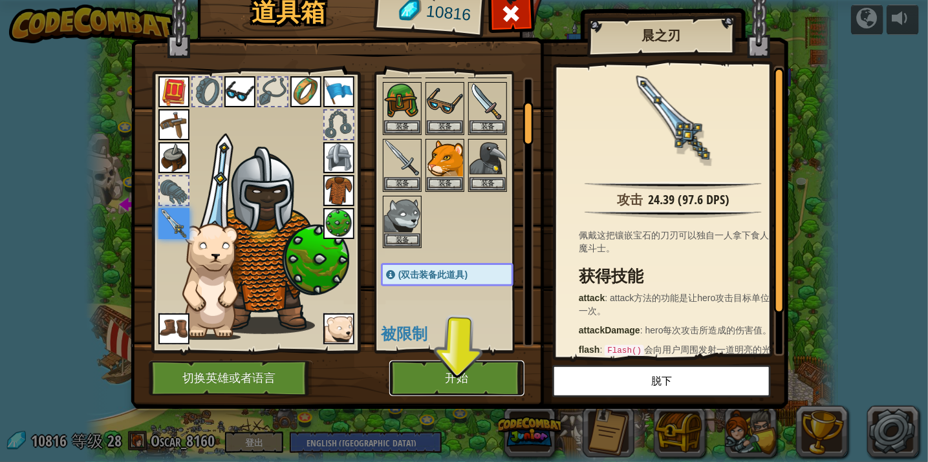
click at [469, 375] on button "开始" at bounding box center [456, 379] width 135 height 36
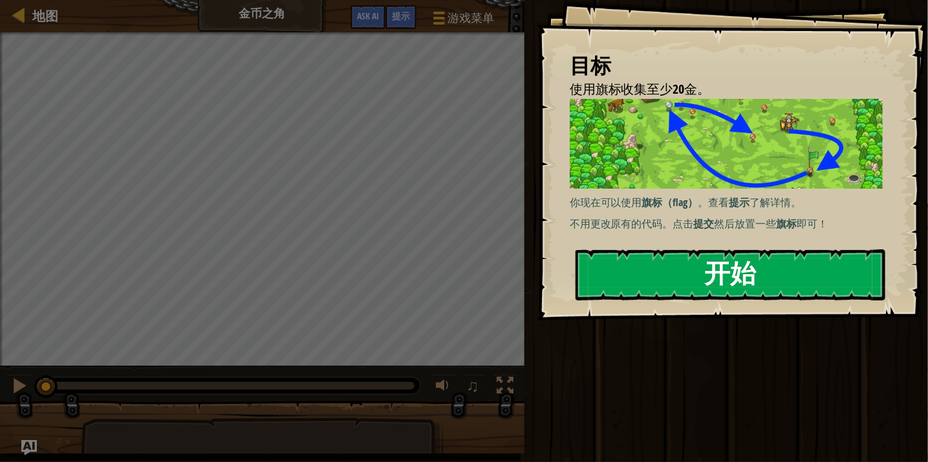
click at [749, 265] on button "开始" at bounding box center [730, 275] width 310 height 51
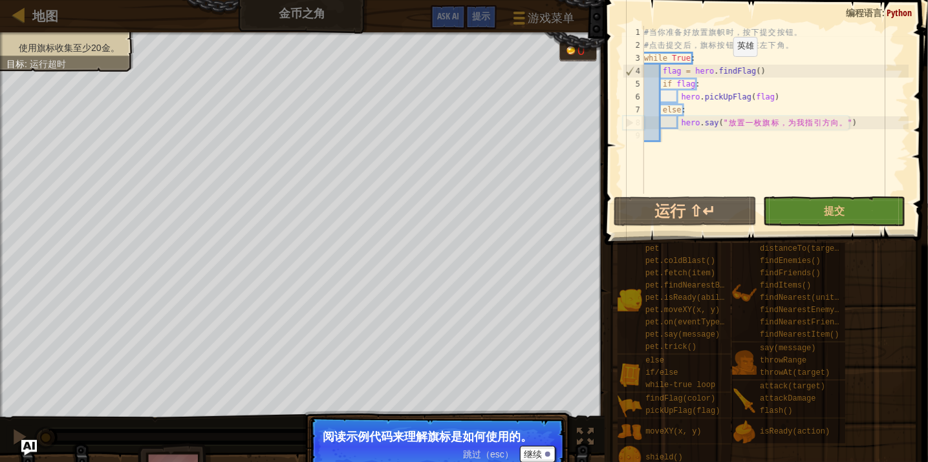
click at [722, 69] on div "# 当 你 准 备 好 放 置 旗 帜 时 ， 按 下 提 交 按 钮 。 # 点 击 提 交 后 ， 旗 标 按 钮 出 现 在 左 下 角 。 while…" at bounding box center [774, 123] width 267 height 194
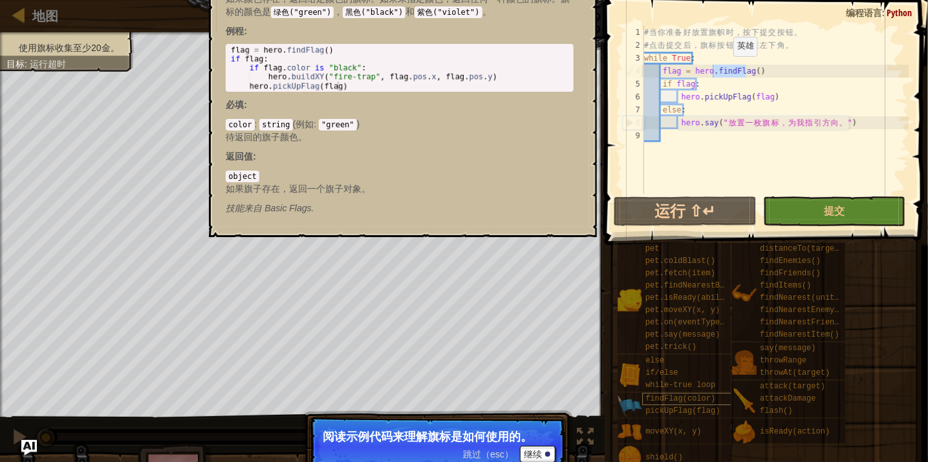
click at [680, 400] on span "findFlag(color)" at bounding box center [680, 398] width 70 height 9
click at [540, 453] on button "继续" at bounding box center [538, 454] width 36 height 17
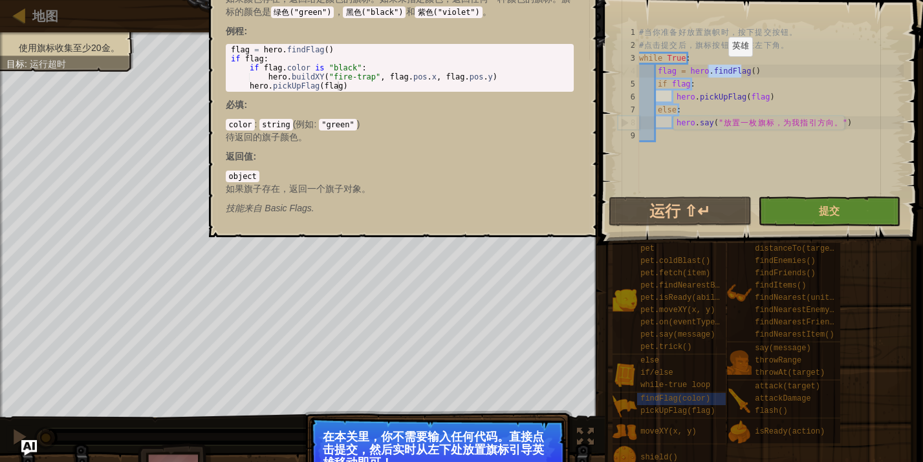
click at [523, 449] on p "在本关里，你不需要输入任何代码。直接点击提交，然后实时从左下处放置旗标引导英雄移动即可！" at bounding box center [438, 450] width 230 height 39
click at [550, 457] on p "在本关里，你不需要输入任何代码。直接点击提交，然后实时从左下处放置旗标引导英雄移动即可！" at bounding box center [438, 450] width 230 height 39
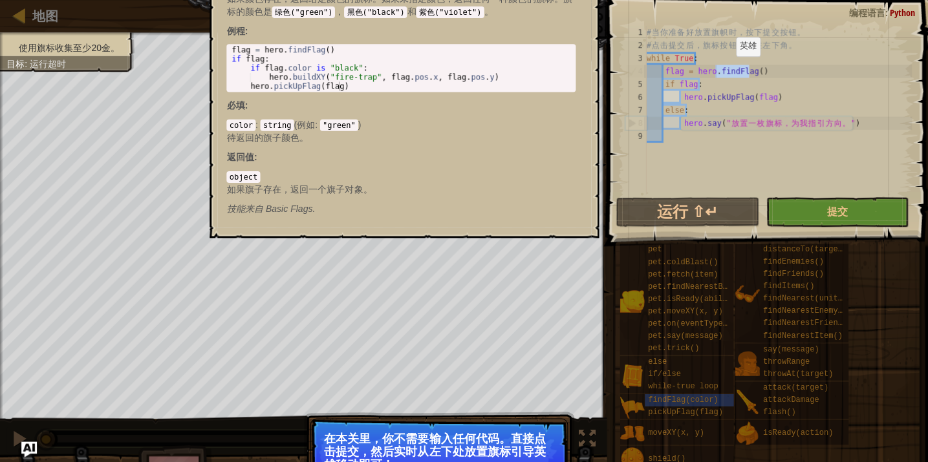
click at [553, 460] on p "跳过（esc） 继续 在本关里，你不需要输入任何代码。直接点击提交，然后实时从左下处放置旗标引导英雄移动即可！" at bounding box center [437, 459] width 257 height 85
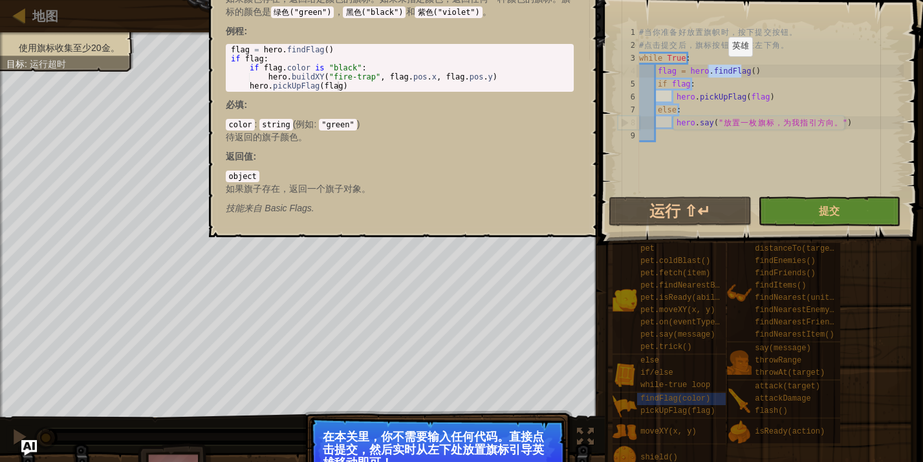
click at [551, 0] on html "地图 金币之角 游戏菜单 完成 提示 Ask AI 1 ההההההההההההההההההההההההההההההההההההההההההההההההההה…" at bounding box center [461, 0] width 923 height 0
click at [577, 428] on div "使用旗标收集至少20金。 目标 : 运行超时 G reen B lack V iolet 0 ♫ [PERSON_NAME] 448 x: 40 y: 35 …" at bounding box center [461, 268] width 923 height 473
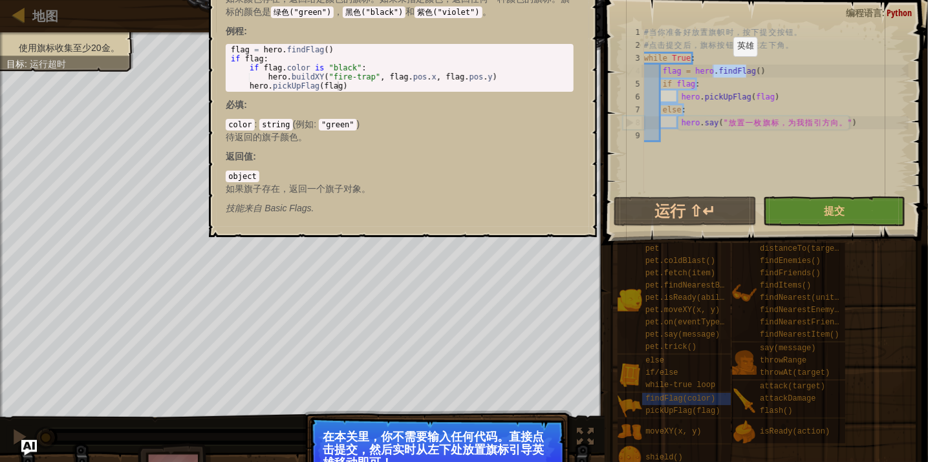
click at [584, 429] on div "使用旗标收集至少20金。 目标 : 运行超时 G reen B lack V iolet 0 ♫ [PERSON_NAME] 448 x: 40 y: 35 …" at bounding box center [464, 268] width 928 height 473
click at [473, 206] on p "技能来自 Basic Flags." at bounding box center [400, 208] width 348 height 13
click at [543, 0] on html "地图 金币之角 游戏菜单 完成 提示 Ask AI 1 ההההההההההההההההההההההההההההההההההההההההההההההההההה…" at bounding box center [464, 0] width 928 height 0
click at [587, 439] on div "使用旗标收集至少20金。 目标 : 运行超时 G reen B lack V iolet 0 ♫ [PERSON_NAME] 448 x: 40 y: 35 …" at bounding box center [464, 268] width 928 height 473
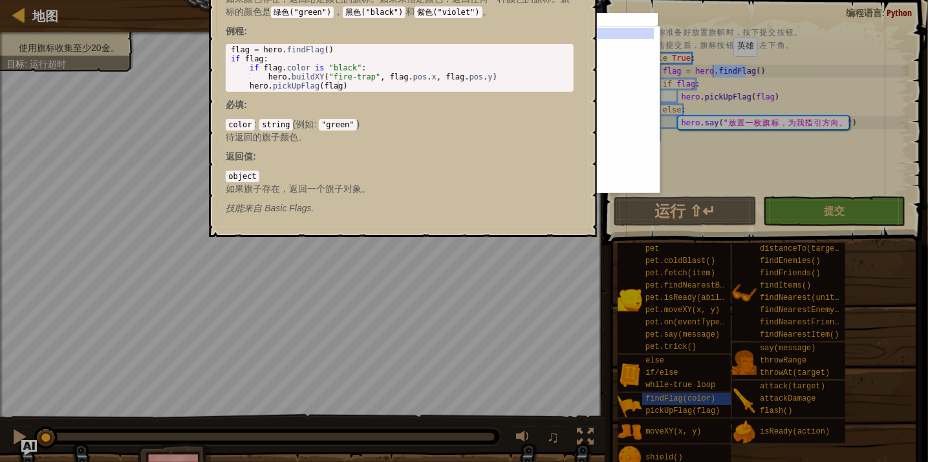
click at [579, 438] on div "ההההההההההההההההההההההההההההההההההההההההההההההההההההההההההההההההההההההההההההההה…" at bounding box center [464, 231] width 928 height 462
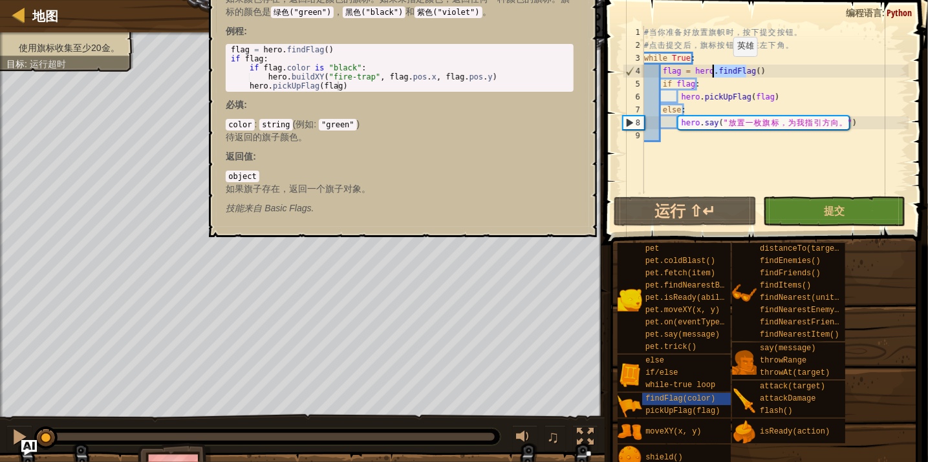
click at [579, 438] on div at bounding box center [585, 437] width 17 height 17
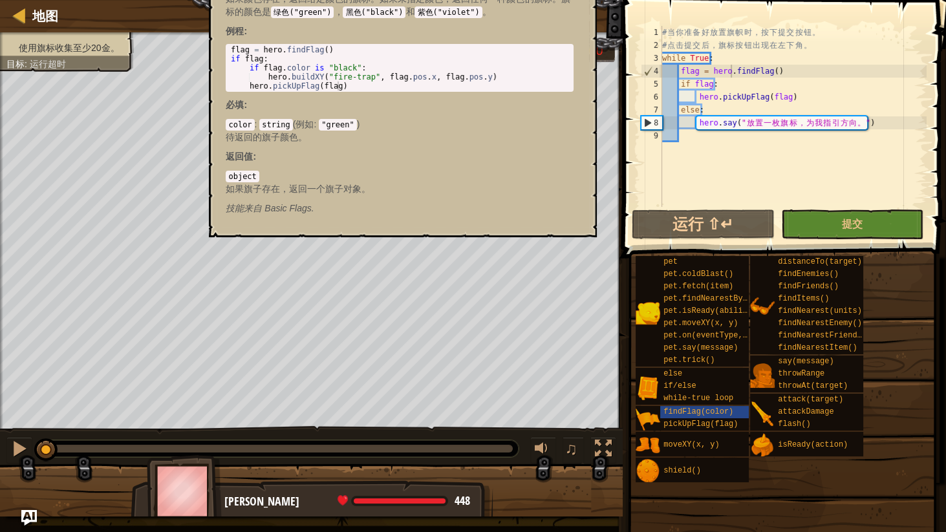
click at [546, 169] on div "object 如果旗子存在，返回一个旗子对象。" at bounding box center [400, 182] width 348 height 26
click at [696, 416] on span "findFlag(color)" at bounding box center [698, 411] width 70 height 9
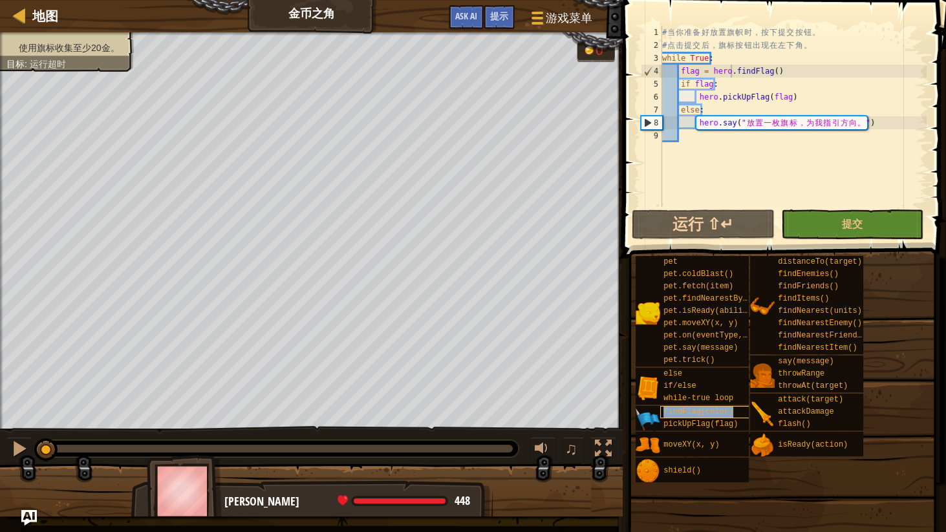
click at [692, 414] on span "findFlag(color)" at bounding box center [698, 411] width 70 height 9
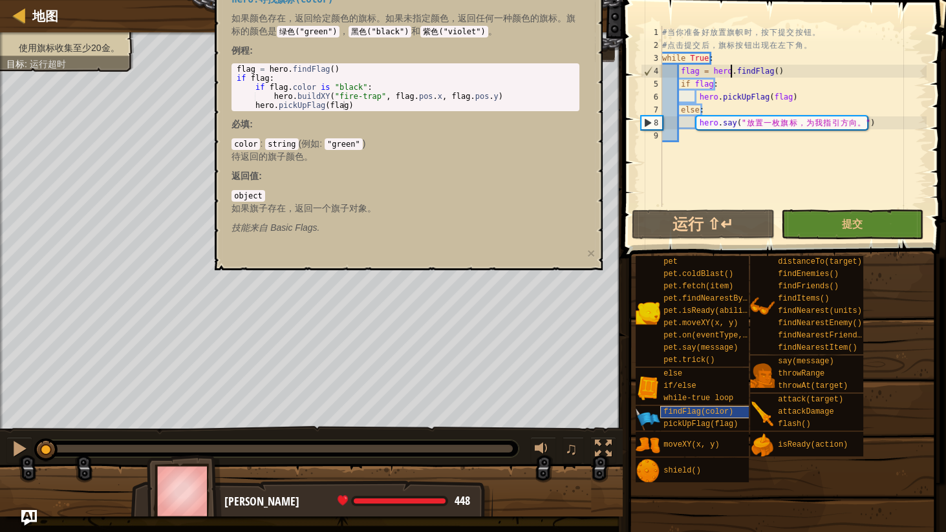
click at [699, 413] on span "findFlag(color)" at bounding box center [698, 411] width 70 height 9
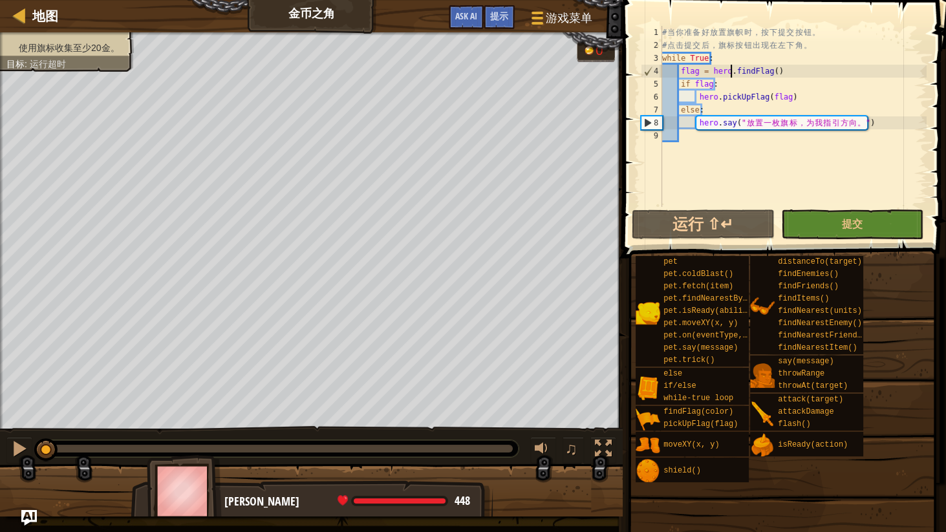
click at [785, 74] on div "# 当 你 准 备 好 放 置 旗 帜 时 ， 按 下 提 交 按 钮 。 # 点 击 提 交 后 ， 旗 标 按 钮 出 现 在 左 下 角 。 while…" at bounding box center [793, 129] width 267 height 207
click at [751, 123] on div "# 当 你 准 备 好 放 置 旗 帜 时 ， 按 下 提 交 按 钮 。 # 点 击 提 交 后 ， 旗 标 按 钮 出 现 在 左 下 角 。 while…" at bounding box center [793, 129] width 267 height 207
type textarea "hero.say("放置一枚旗标，为我指引方向。")"
click at [802, 123] on div "# 当 你 准 备 好 放 置 旗 帜 时 ， 按 下 提 交 按 钮 。 # 点 击 提 交 后 ， 旗 标 按 钮 出 现 在 左 下 角 。 while…" at bounding box center [793, 129] width 267 height 207
click at [700, 222] on button "运行 ⇧↵" at bounding box center [703, 225] width 143 height 30
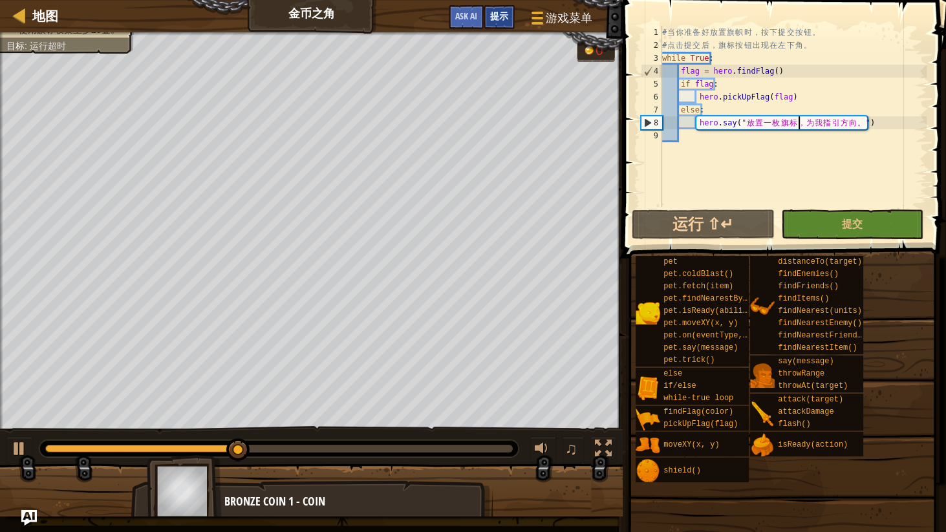
click at [499, 19] on span "提示" at bounding box center [499, 16] width 18 height 12
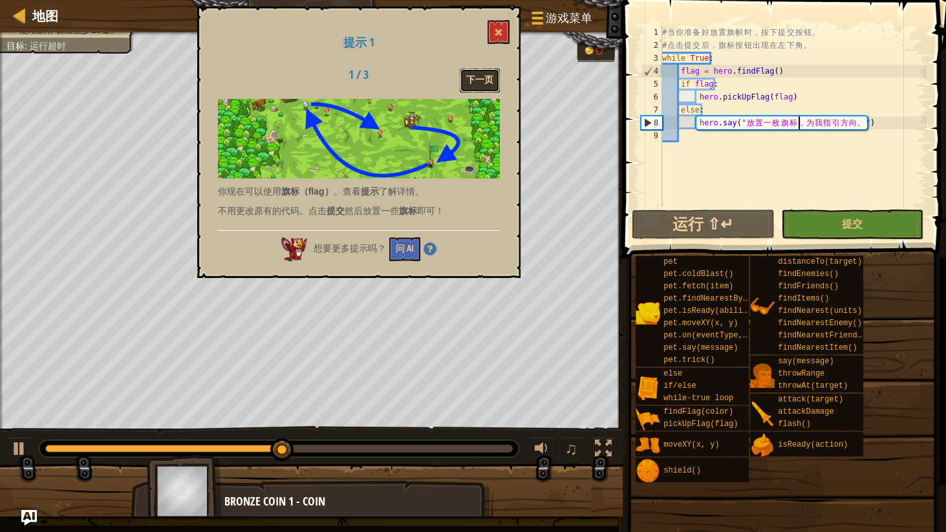
click at [478, 78] on button "下一页" at bounding box center [480, 81] width 40 height 24
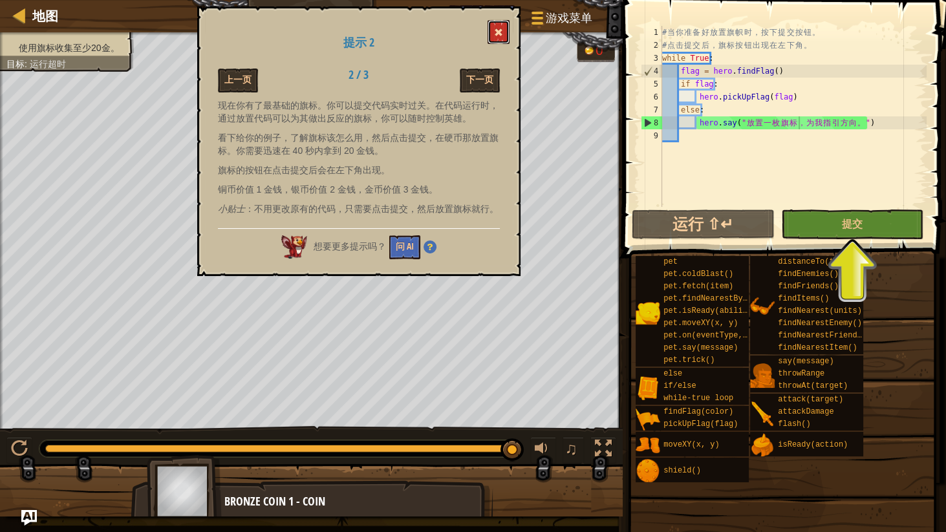
click at [497, 27] on button at bounding box center [499, 32] width 22 height 24
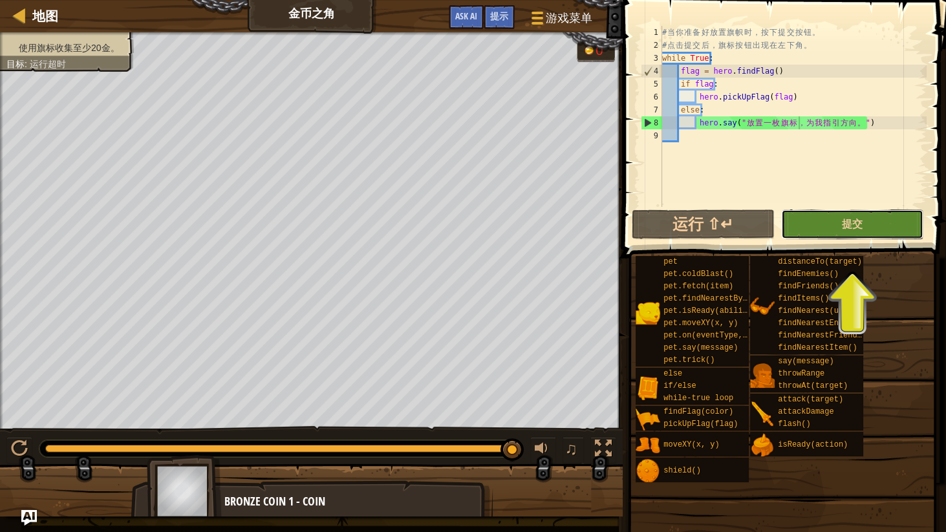
click at [832, 226] on button "提交" at bounding box center [852, 225] width 143 height 30
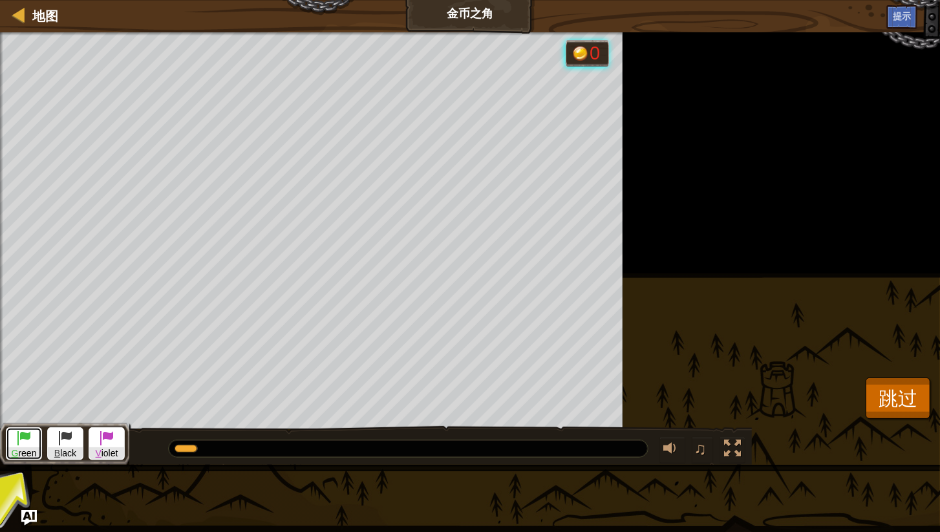
click at [25, 449] on span "G reen" at bounding box center [23, 453] width 35 height 12
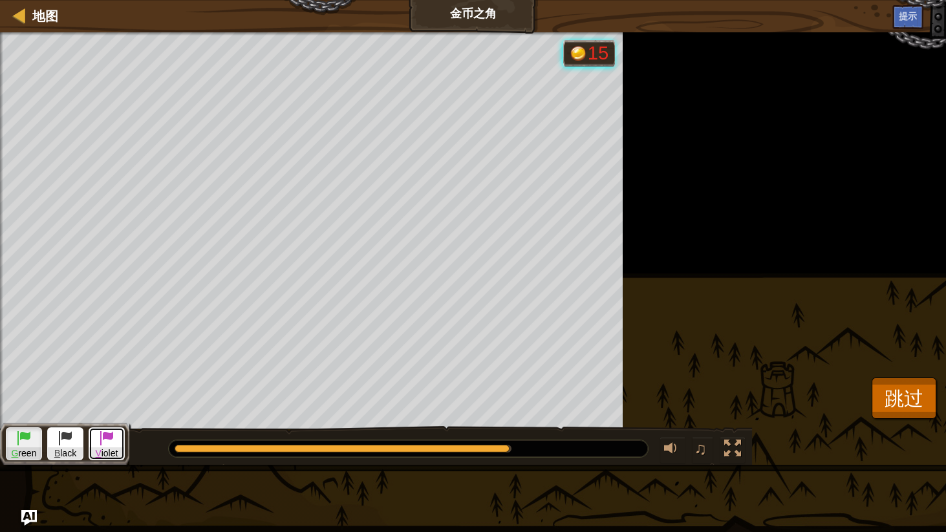
click at [99, 451] on span "V" at bounding box center [99, 453] width 6 height 10
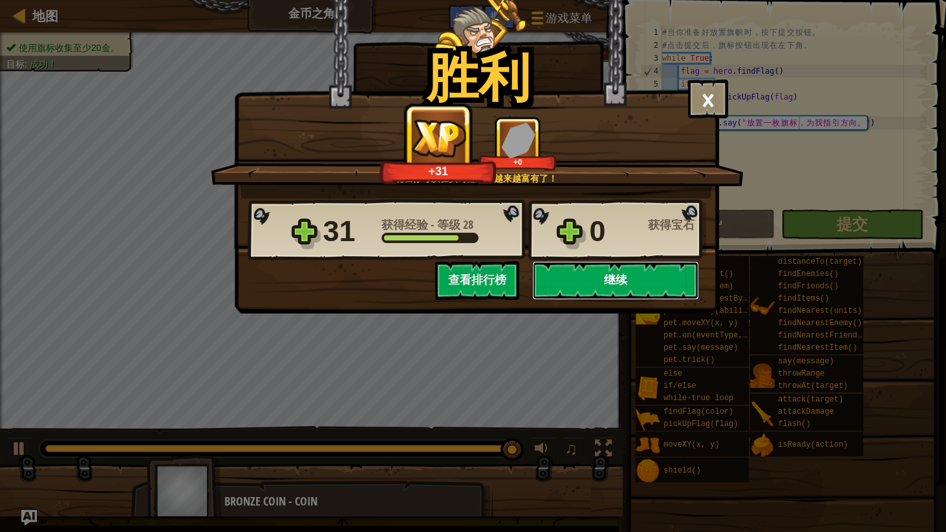
click at [608, 279] on button "继续" at bounding box center [615, 280] width 167 height 39
select select "zh-[PERSON_NAME]"
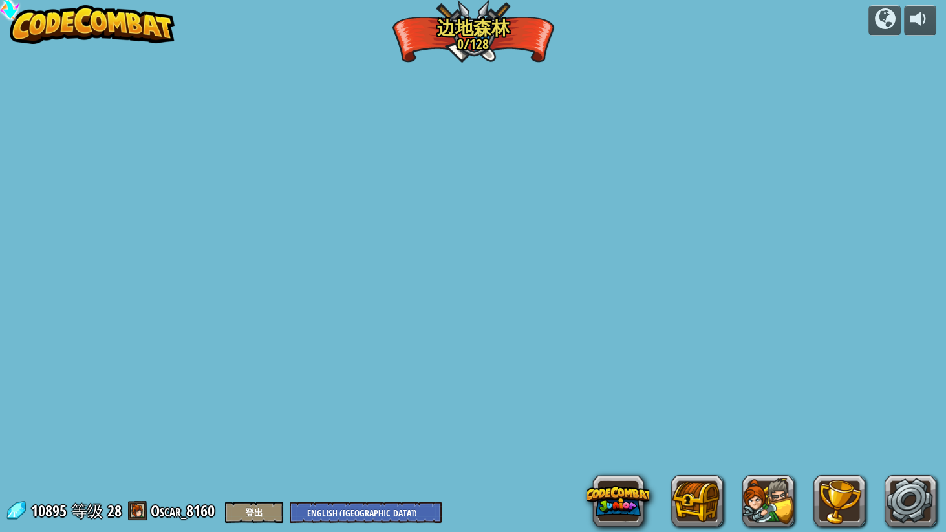
select select "zh-[PERSON_NAME]"
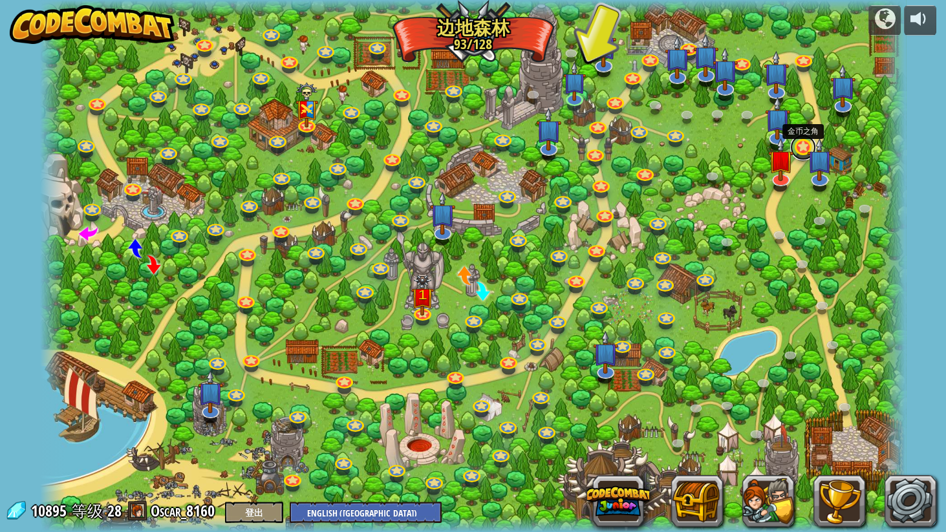
click at [801, 149] on link at bounding box center [803, 147] width 26 height 26
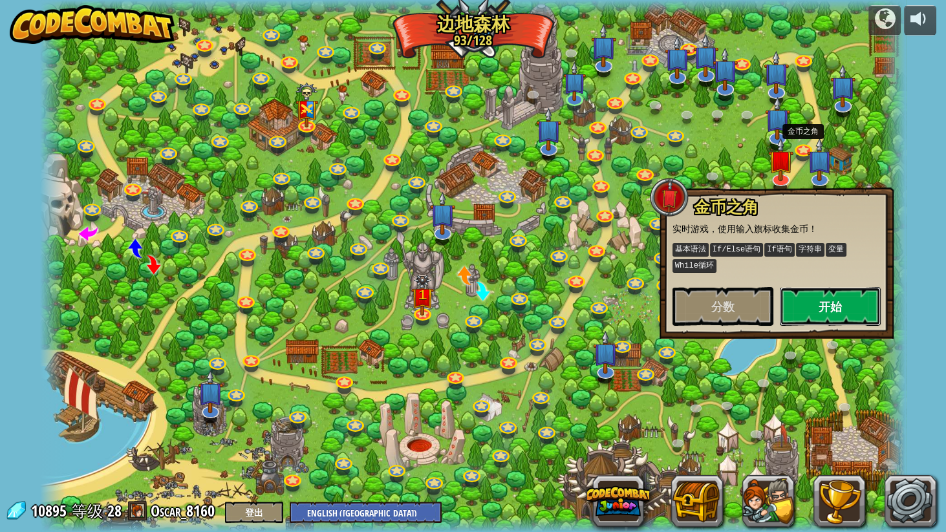
click at [805, 303] on button "开始" at bounding box center [830, 306] width 101 height 39
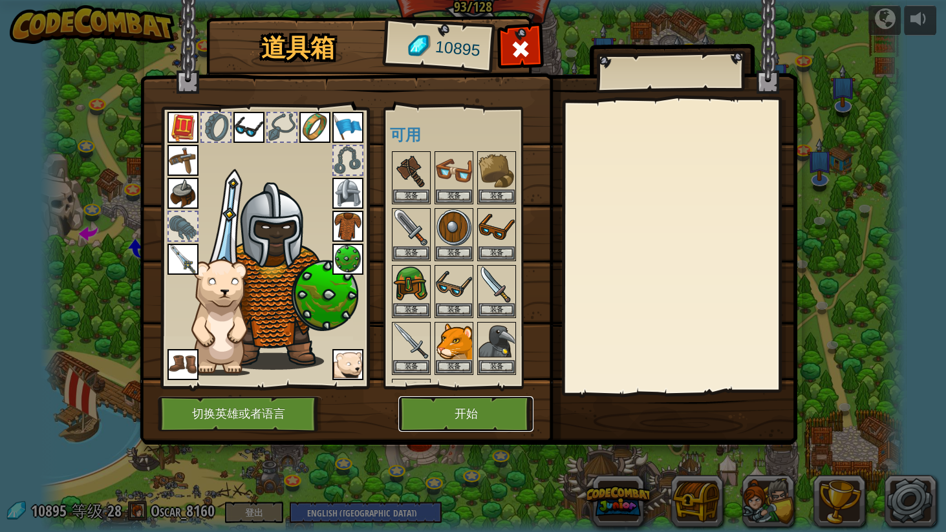
click at [474, 413] on button "开始" at bounding box center [465, 414] width 135 height 36
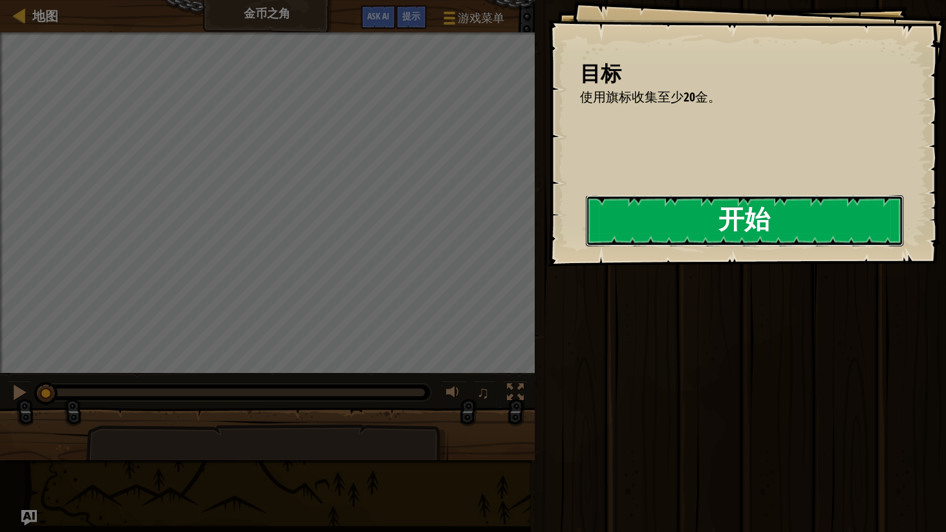
click at [764, 216] on button "开始" at bounding box center [744, 220] width 317 height 51
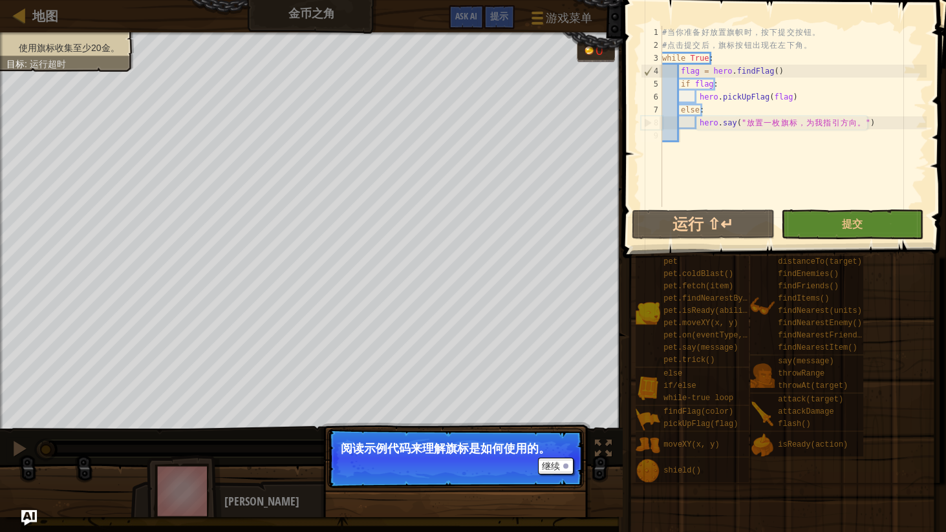
click at [716, 83] on div "# 当 你 准 备 好 放 置 旗 帜 时 ， 按 下 提 交 按 钮 。 # 点 击 提 交 后 ， 旗 标 按 钮 出 现 在 左 下 角 。 while…" at bounding box center [793, 129] width 267 height 207
click at [685, 70] on div "# 当 你 准 备 好 放 置 旗 帜 时 ， 按 下 提 交 按 钮 。 # 点 击 提 交 后 ， 旗 标 按 钮 出 现 在 左 下 角 。 while…" at bounding box center [793, 129] width 267 height 207
click at [736, 69] on div "# 当 你 准 备 好 放 置 旗 帜 时 ， 按 下 提 交 按 钮 。 # 点 击 提 交 后 ， 旗 标 按 钮 出 现 在 左 下 角 。 while…" at bounding box center [793, 129] width 267 height 207
drag, startPoint x: 736, startPoint y: 69, endPoint x: 699, endPoint y: 86, distance: 40.8
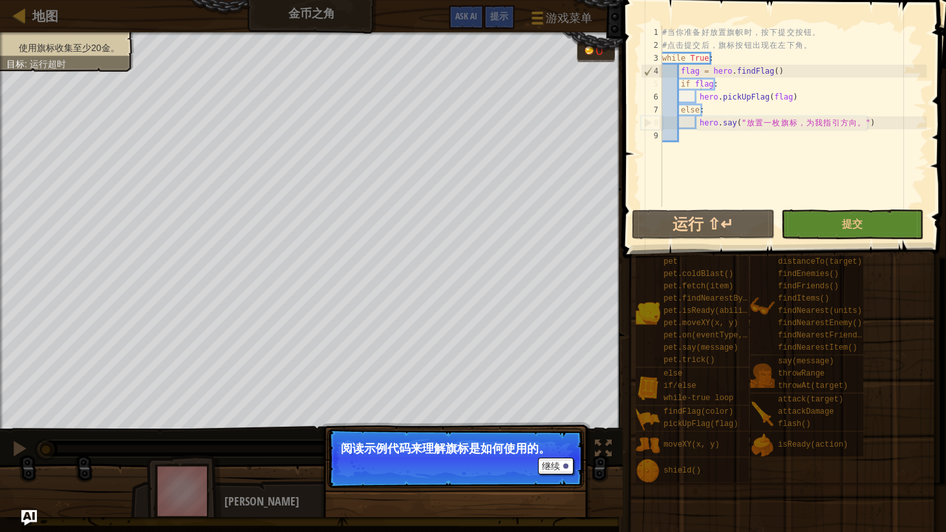
click at [699, 86] on div "# 当 你 准 备 好 放 置 旗 帜 时 ， 按 下 提 交 按 钮 。 # 点 击 提 交 后 ， 旗 标 按 钮 出 现 在 左 下 角 。 while…" at bounding box center [793, 129] width 267 height 207
click at [686, 72] on div "# 当 你 准 备 好 放 置 旗 帜 时 ， 按 下 提 交 按 钮 。 # 点 击 提 交 后 ， 旗 标 按 钮 出 现 在 左 下 角 。 while…" at bounding box center [793, 129] width 267 height 207
drag, startPoint x: 686, startPoint y: 72, endPoint x: 740, endPoint y: 102, distance: 61.6
click at [730, 101] on div "# 当 你 准 备 好 放 置 旗 帜 时 ， 按 下 提 交 按 钮 。 # 点 击 提 交 后 ， 旗 标 按 钮 出 现 在 左 下 角 。 while…" at bounding box center [793, 129] width 267 height 207
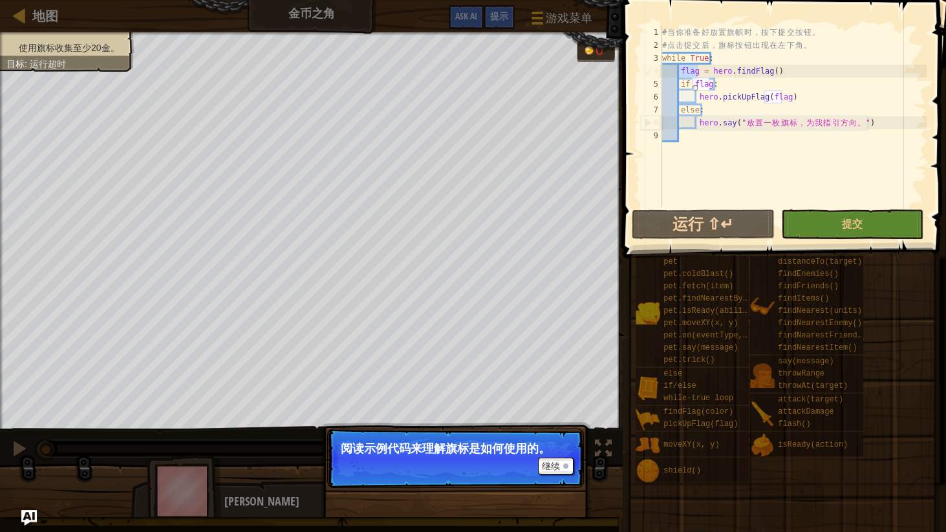
type textarea "hero.pickUpFlag(flag)"
drag, startPoint x: 725, startPoint y: 95, endPoint x: 751, endPoint y: 98, distance: 26.6
click at [751, 98] on div "# 当 你 准 备 好 放 置 旗 帜 时 ， 按 下 提 交 按 钮 。 # 点 击 提 交 后 ， 旗 标 按 钮 出 现 在 左 下 角 。 while…" at bounding box center [793, 129] width 267 height 207
click at [765, 96] on div "# 当 你 准 备 好 放 置 旗 帜 时 ， 按 下 提 交 按 钮 。 # 点 击 提 交 后 ， 旗 标 按 钮 出 现 在 左 下 角 。 while…" at bounding box center [793, 129] width 267 height 207
click at [743, 98] on div "# 当 你 准 备 好 放 置 旗 帜 时 ， 按 下 提 交 按 钮 。 # 点 击 提 交 后 ， 旗 标 按 钮 出 现 在 左 下 角 。 while…" at bounding box center [793, 129] width 267 height 207
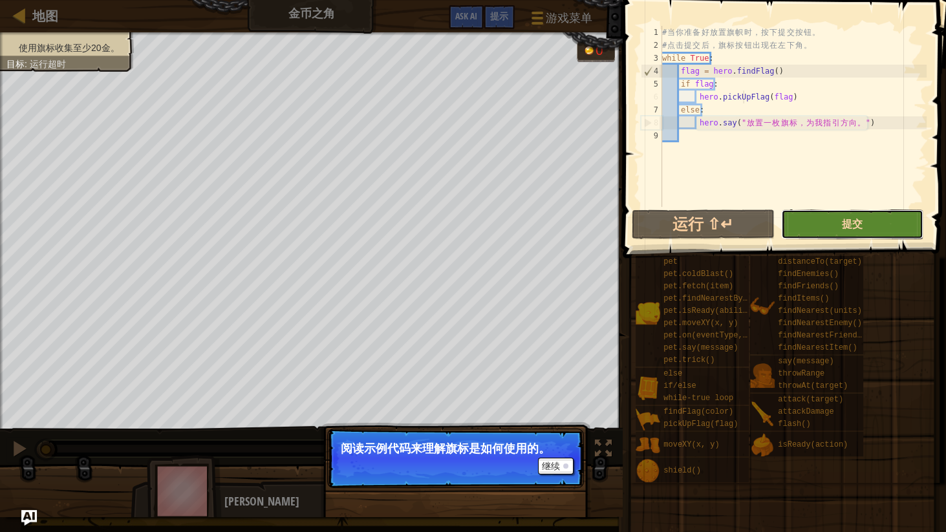
click at [848, 226] on span "提交" at bounding box center [852, 224] width 21 height 14
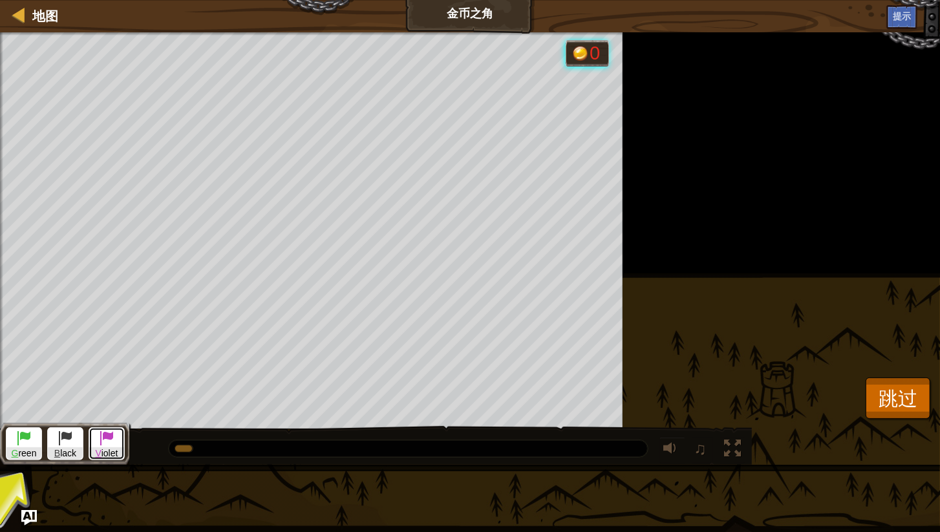
click at [115, 444] on button "V iolet" at bounding box center [107, 443] width 36 height 33
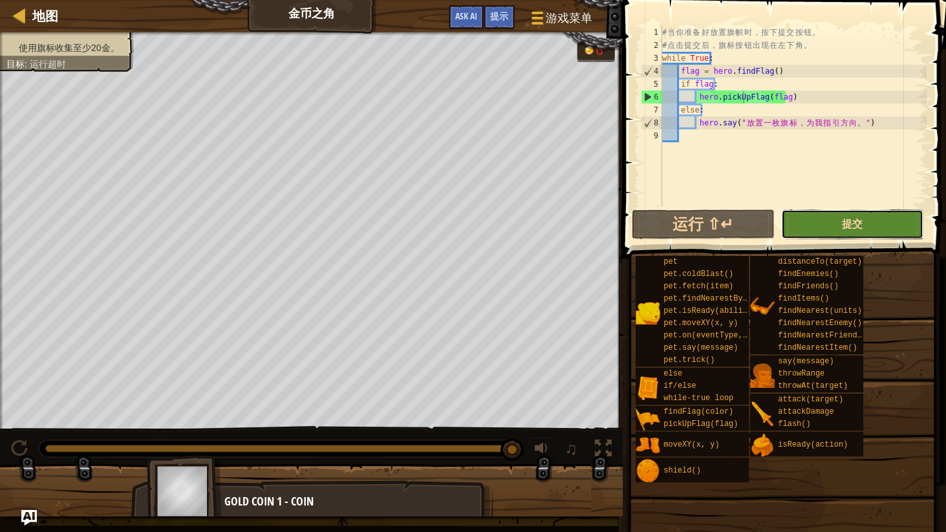
click at [851, 217] on span "提交" at bounding box center [852, 224] width 21 height 14
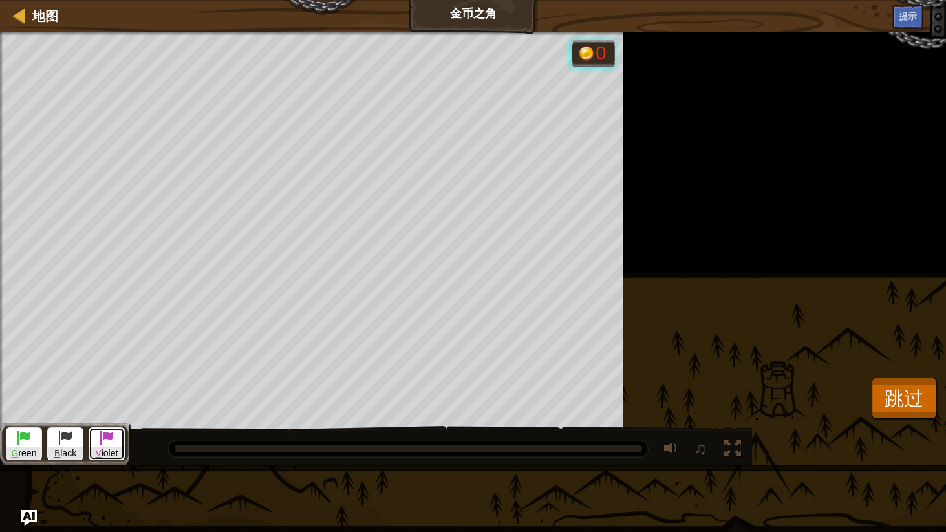
click at [120, 441] on button "V iolet" at bounding box center [107, 443] width 36 height 33
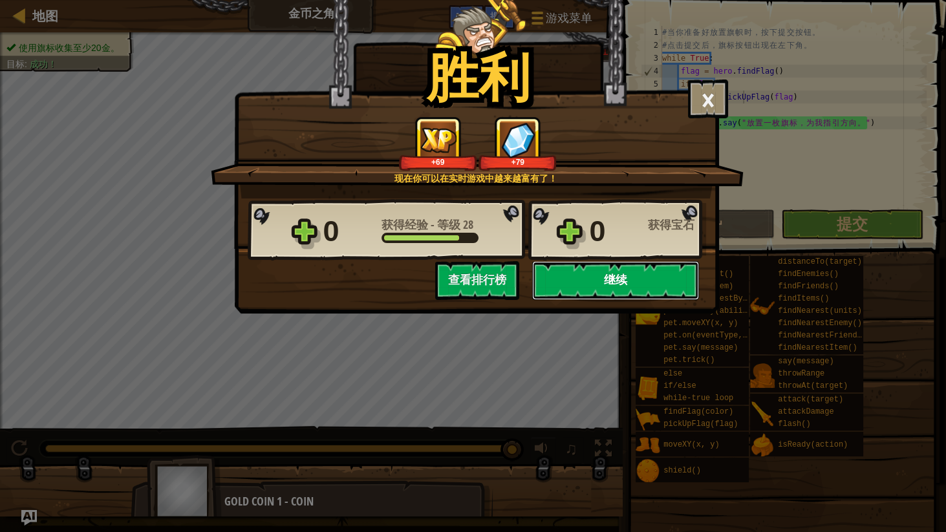
click at [606, 269] on button "继续" at bounding box center [615, 280] width 167 height 39
select select "zh-[PERSON_NAME]"
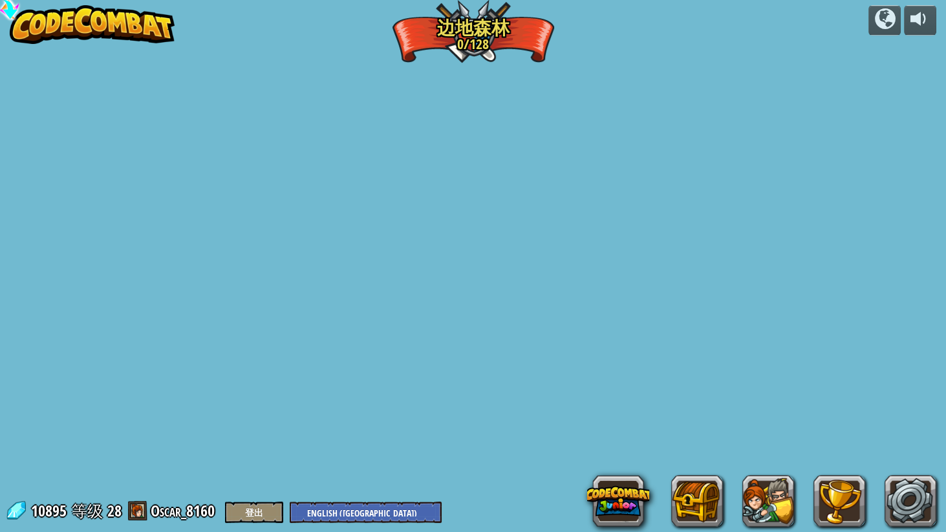
select select "zh-[PERSON_NAME]"
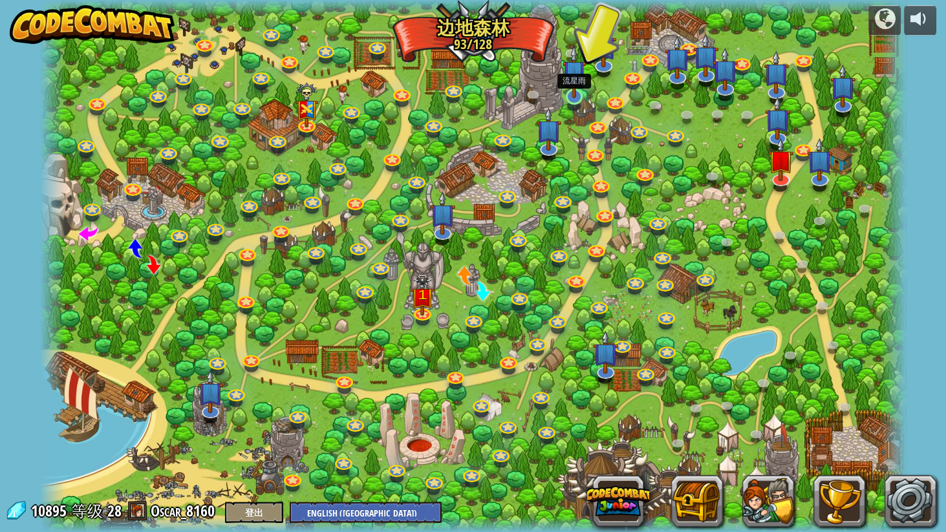
click at [580, 83] on img at bounding box center [574, 71] width 23 height 52
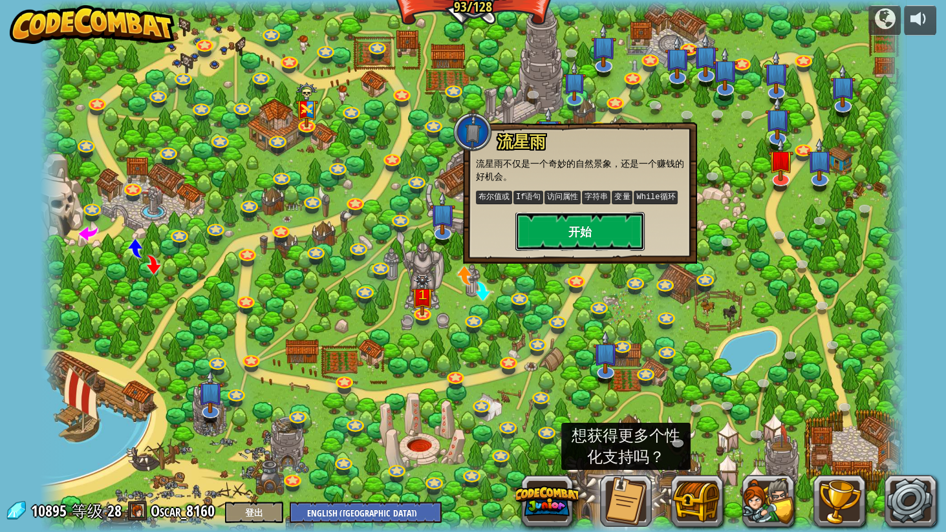
click at [568, 220] on button "开始" at bounding box center [579, 231] width 129 height 39
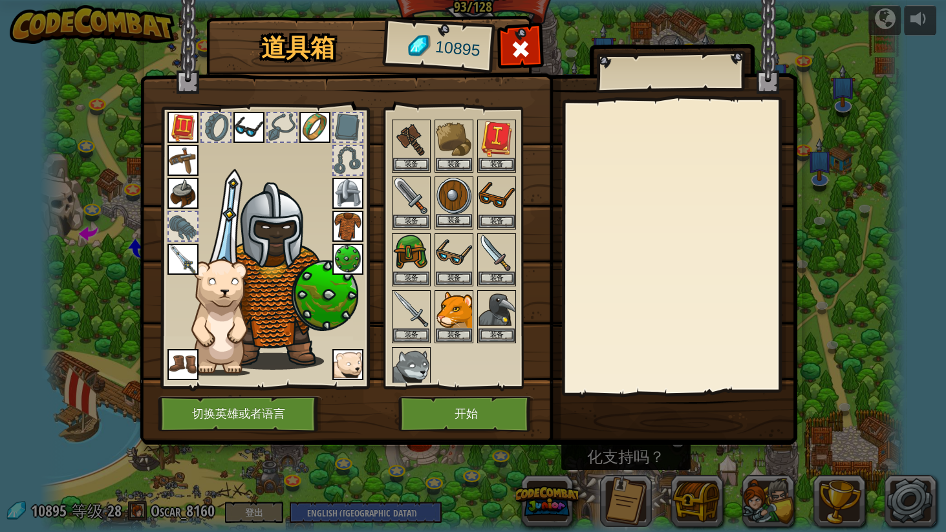
scroll to position [74, 0]
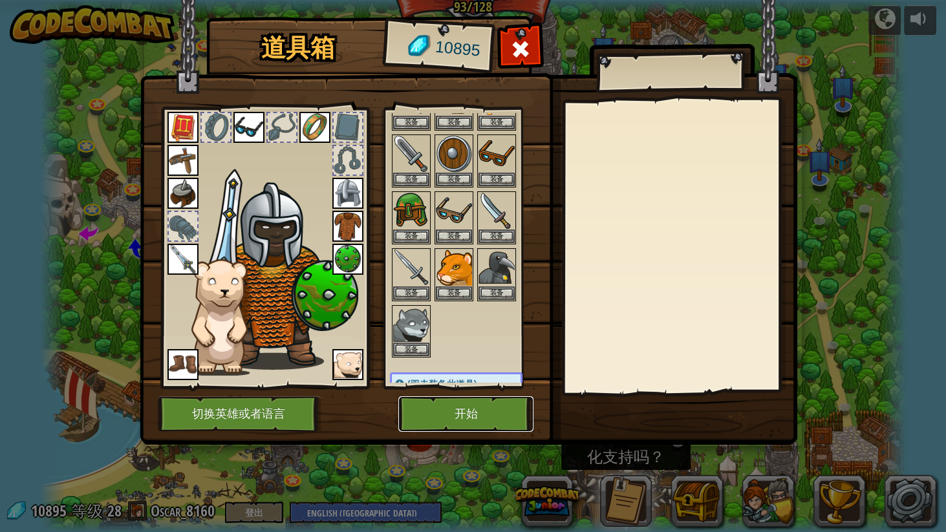
click at [486, 414] on button "开始" at bounding box center [465, 414] width 135 height 36
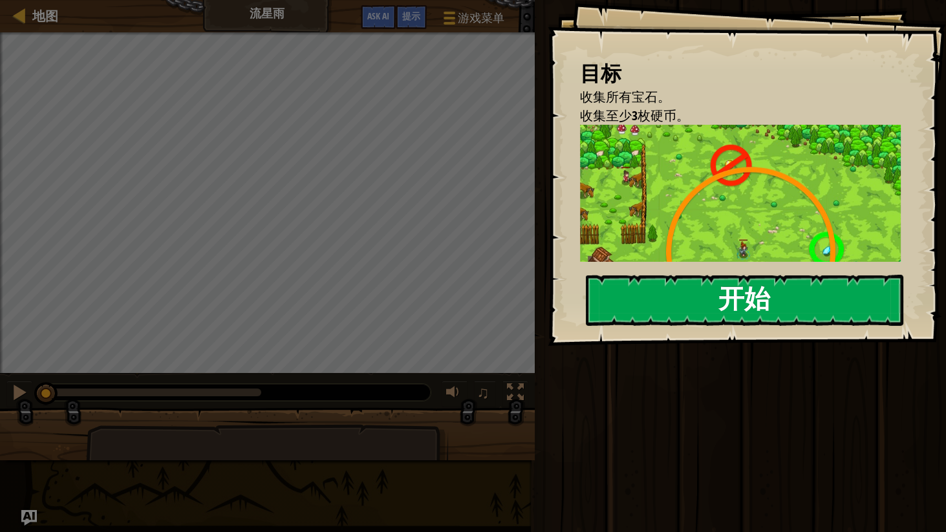
click at [758, 301] on button "开始" at bounding box center [744, 300] width 317 height 51
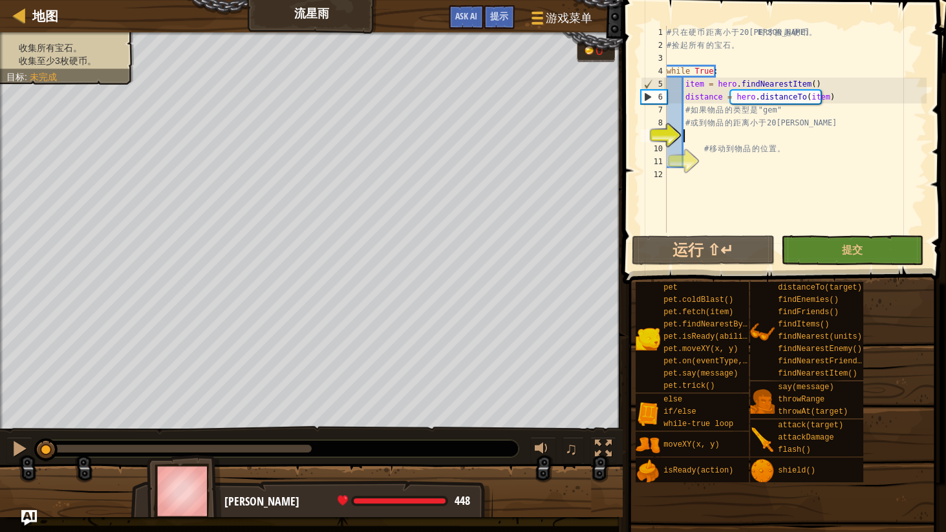
click at [674, 52] on div "# 只 在 硬 币 距 离 小 于 20 米 时 才 捡 起 硬 币 。 # 捡 起 所 有 的 宝 石 。 while True : item = hero…" at bounding box center [795, 142] width 263 height 233
drag, startPoint x: 682, startPoint y: 42, endPoint x: 737, endPoint y: 45, distance: 55.1
click at [736, 45] on div "# 只 在 硬 币 距 离 小 于 20 米 时 才 捡 起 硬 币 。 # 捡 起 所 有 的 宝 石 。 while True : item = hero…" at bounding box center [795, 142] width 263 height 233
click at [806, 46] on div "# 只 在 硬 币 距 离 小 于 20 米 时 才 捡 起 硬 币 。 # 捡 起 所 有 的 宝 石 。 while True : item = hero…" at bounding box center [795, 142] width 263 height 233
click at [690, 83] on div "# 只 在 硬 币 距 离 小 于 20 米 时 才 捡 起 硬 币 。 # 捡 起 所 有 的 宝 石 。 while True : item = hero…" at bounding box center [795, 142] width 263 height 233
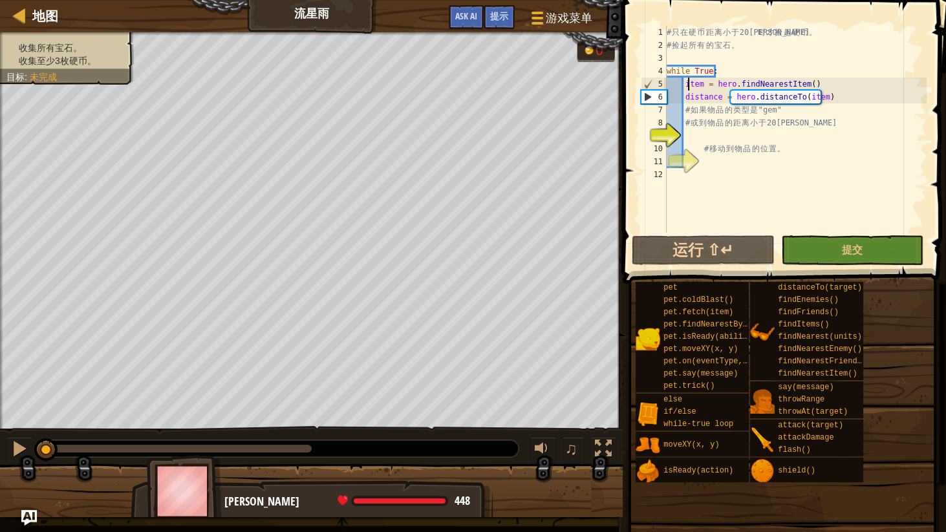
click at [690, 83] on div "# 只 在 硬 币 距 离 小 于 20 米 时 才 捡 起 硬 币 。 # 捡 起 所 有 的 宝 石 。 while True : item = hero…" at bounding box center [795, 142] width 263 height 233
click at [770, 84] on div "# 只 在 硬 币 距 离 小 于 20 米 时 才 捡 起 硬 币 。 # 捡 起 所 有 的 宝 石 。 while True : item = hero…" at bounding box center [795, 142] width 263 height 233
click at [698, 100] on div "# 只 在 硬 币 距 离 小 于 20 米 时 才 捡 起 硬 币 。 # 捡 起 所 有 的 宝 石 。 while True : item = hero…" at bounding box center [795, 142] width 263 height 233
type textarea "distance = hero.distanceTo(item)"
click at [698, 100] on div "# 只 在 硬 币 距 离 小 于 20 米 时 才 捡 起 硬 币 。 # 捡 起 所 有 的 宝 石 。 while True : item = hero…" at bounding box center [795, 142] width 263 height 233
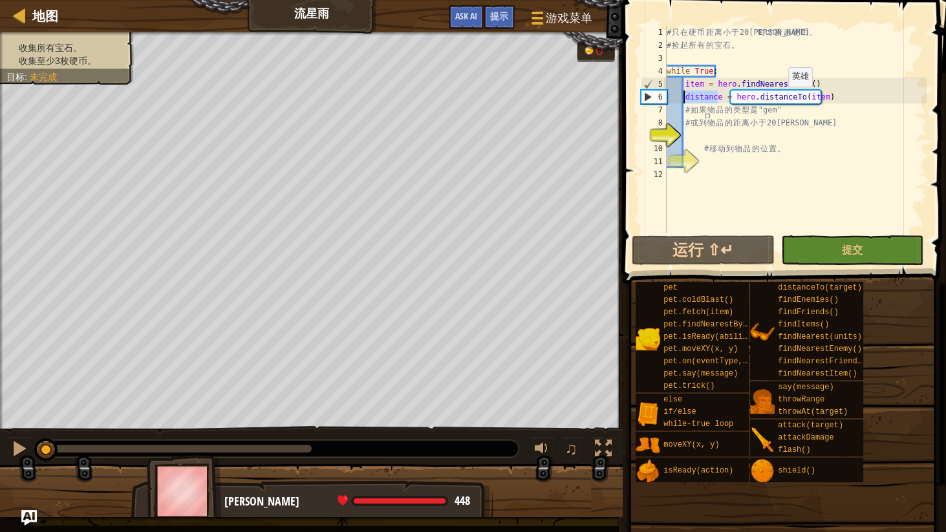
click at [781, 99] on div "# 只 在 硬 币 距 离 小 于 20 米 时 才 捡 起 硬 币 。 # 捡 起 所 有 的 宝 石 。 while True : item = hero…" at bounding box center [795, 142] width 263 height 233
click at [807, 101] on div "# 只 在 硬 币 距 离 小 于 20 米 时 才 捡 起 硬 币 。 # 捡 起 所 有 的 宝 石 。 while True : item = hero…" at bounding box center [795, 142] width 263 height 233
click at [777, 100] on div "# 只 在 硬 币 距 离 小 于 20 米 时 才 捡 起 硬 币 。 # 捡 起 所 有 的 宝 石 。 while True : item = hero…" at bounding box center [795, 142] width 263 height 233
click at [704, 134] on div "# 只 在 硬 币 距 离 小 于 20 米 时 才 捡 起 硬 币 。 # 捡 起 所 有 的 宝 石 。 while True : item = hero…" at bounding box center [795, 142] width 263 height 233
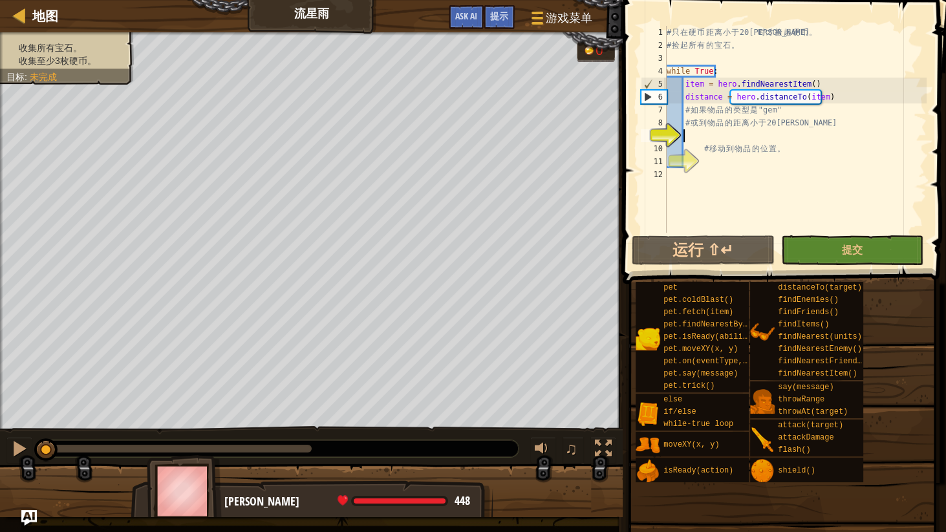
click at [703, 136] on div "# 只 在 硬 币 距 离 小 于 20 米 时 才 捡 起 硬 币 。 # 捡 起 所 有 的 宝 石 。 while True : item = hero…" at bounding box center [795, 142] width 263 height 233
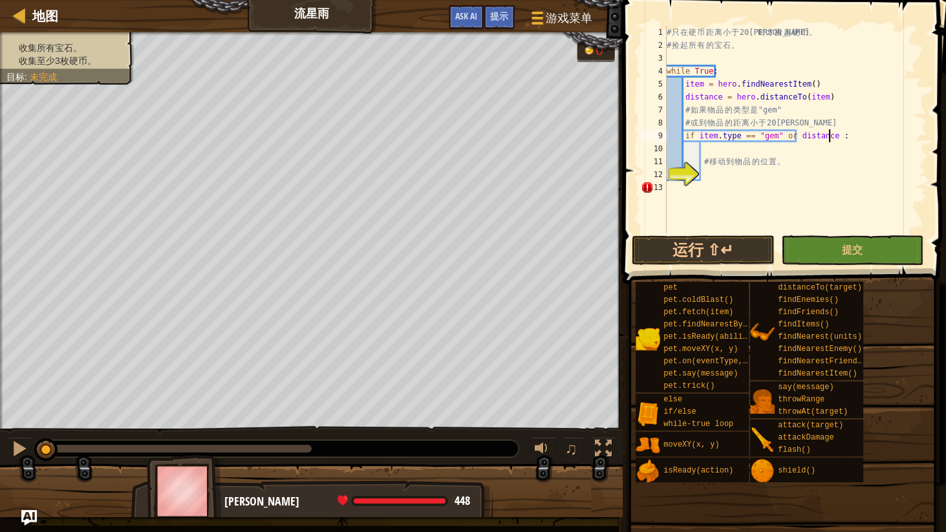
scroll to position [6, 13]
type textarea "if item.type == "gem" or distance < 20:"
type textarea "# 移动到物品的位置。"
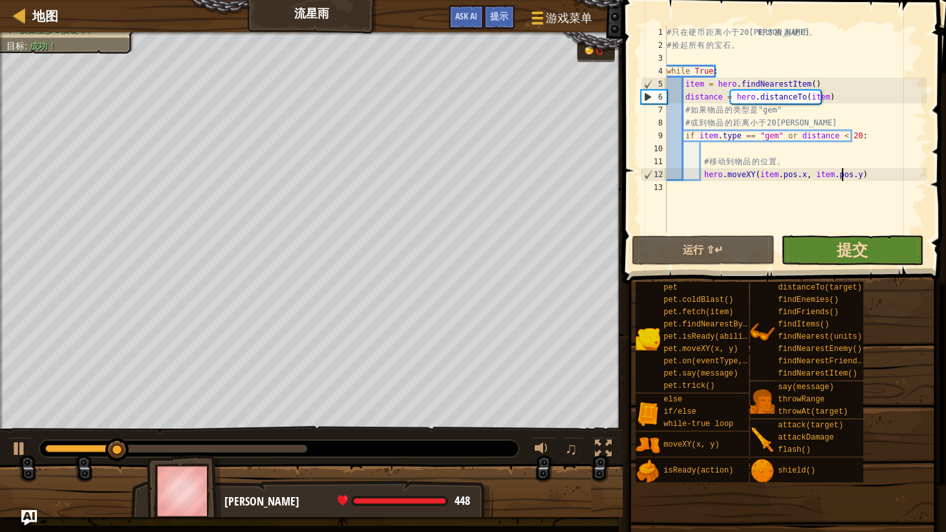
type textarea "hero.moveXY(item.pos.x, item.pos.y)"
click at [856, 248] on span "提交" at bounding box center [852, 249] width 31 height 21
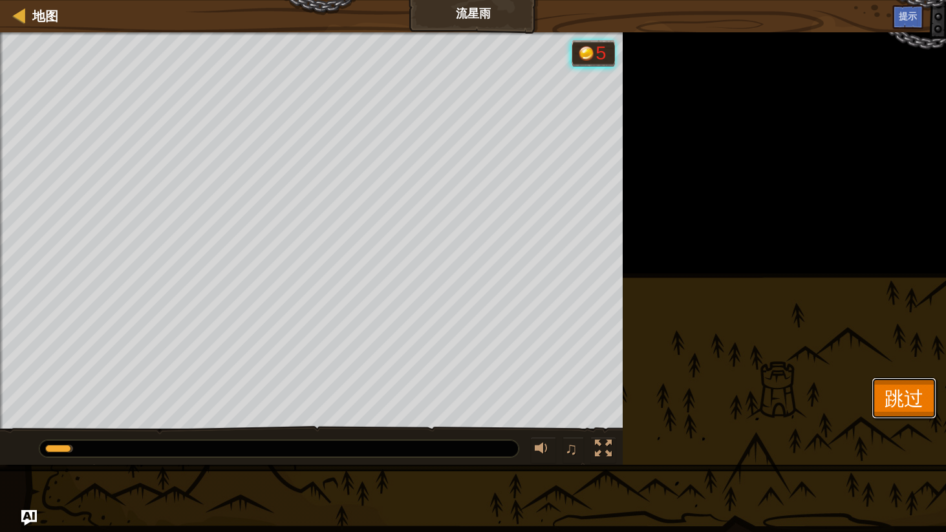
click at [898, 405] on span "跳过" at bounding box center [904, 398] width 39 height 27
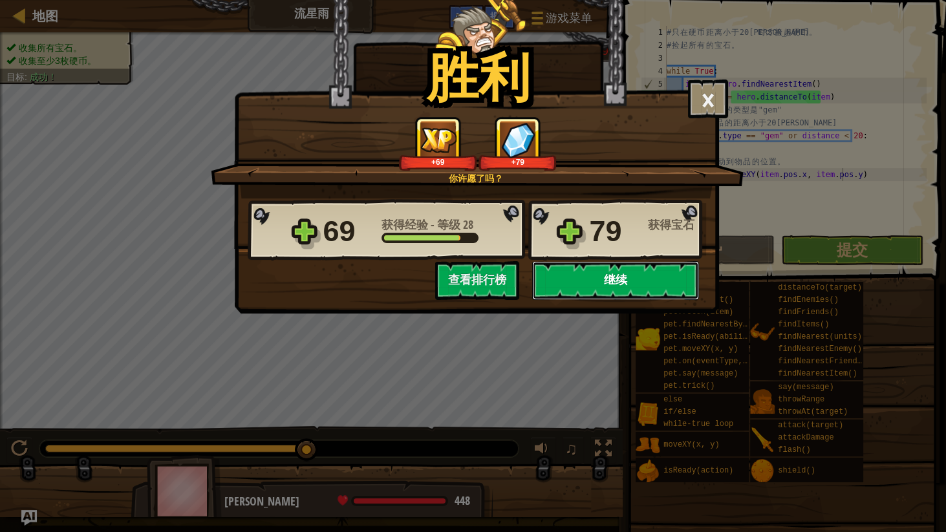
click at [565, 282] on button "继续" at bounding box center [615, 280] width 167 height 39
select select "zh-[PERSON_NAME]"
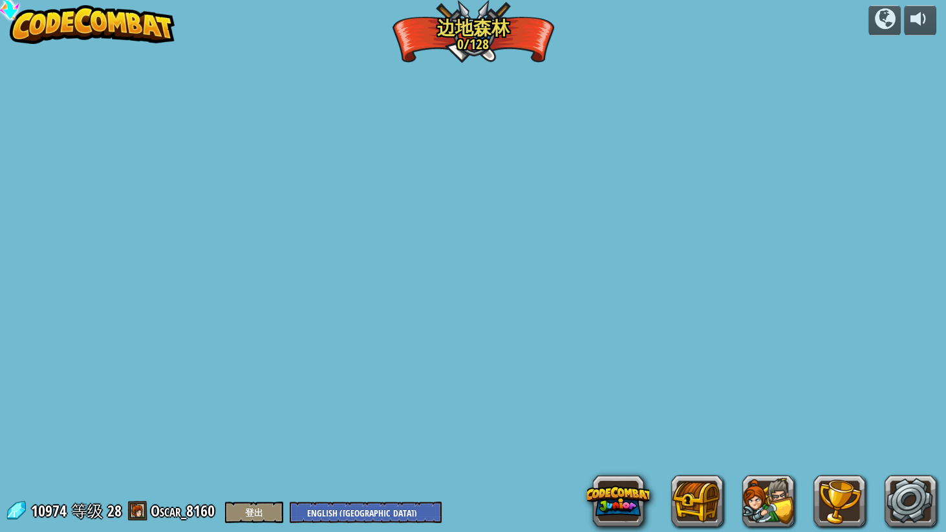
select select "zh-[PERSON_NAME]"
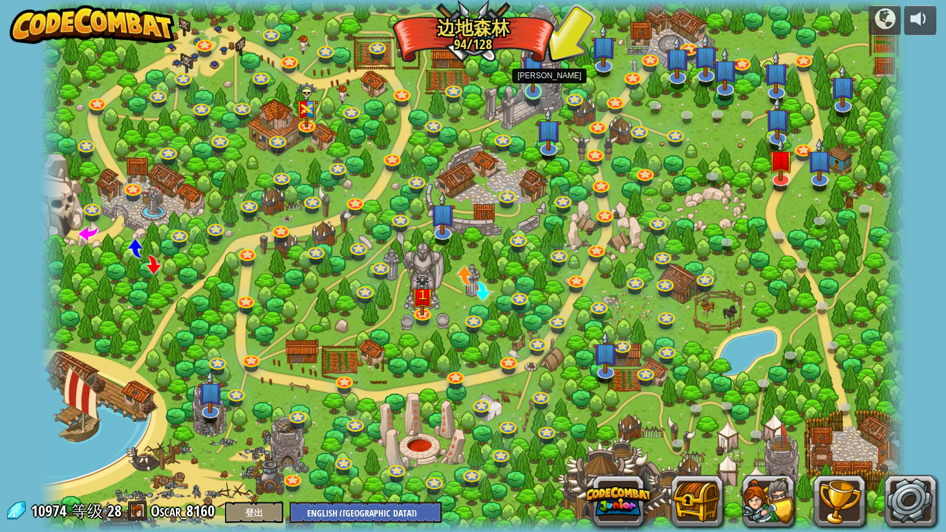
click at [535, 85] on img at bounding box center [533, 67] width 23 height 52
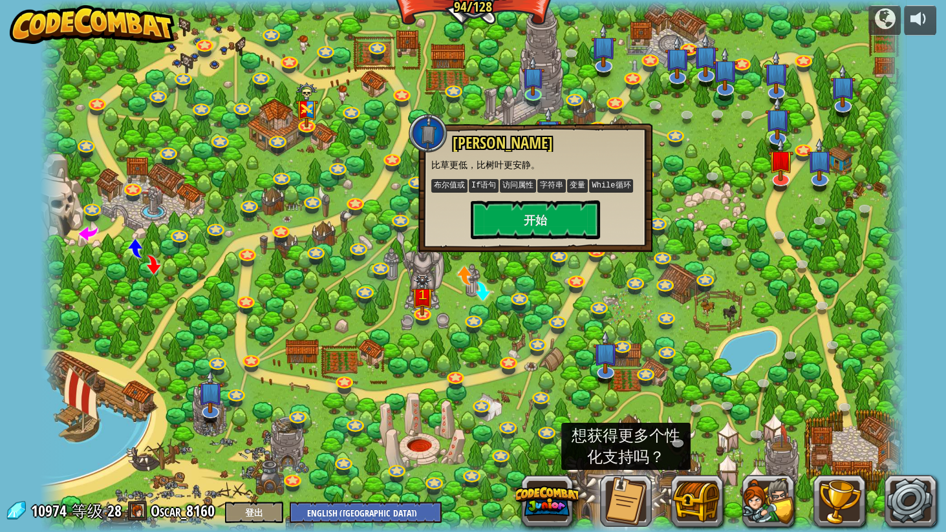
click at [559, 198] on div "森林影子 比草更低，比树叶更安静。 布尔值或 If语句 访问属性 字符串 变量 While循环 开始" at bounding box center [535, 186] width 208 height 105
click at [557, 230] on button "开始" at bounding box center [535, 219] width 129 height 39
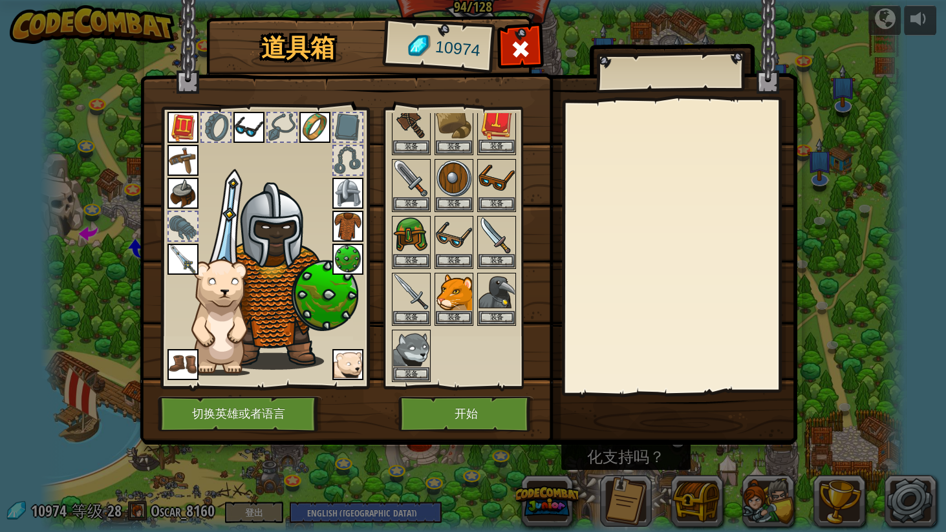
scroll to position [111, 0]
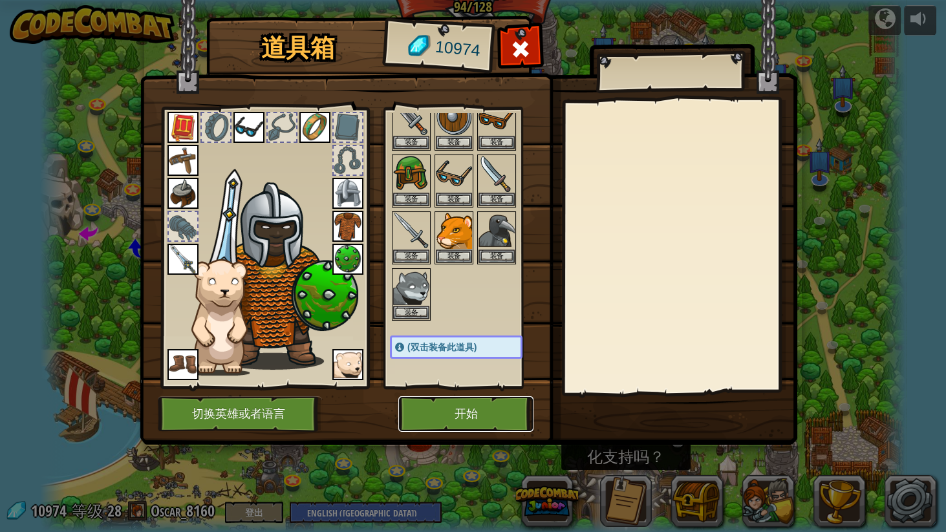
click at [486, 411] on button "开始" at bounding box center [465, 414] width 135 height 36
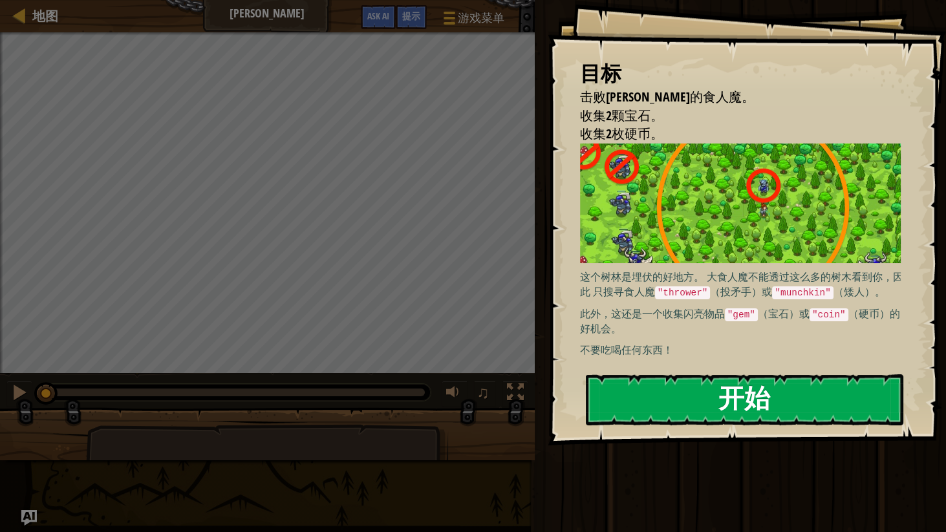
click at [660, 403] on button "开始" at bounding box center [744, 399] width 317 height 51
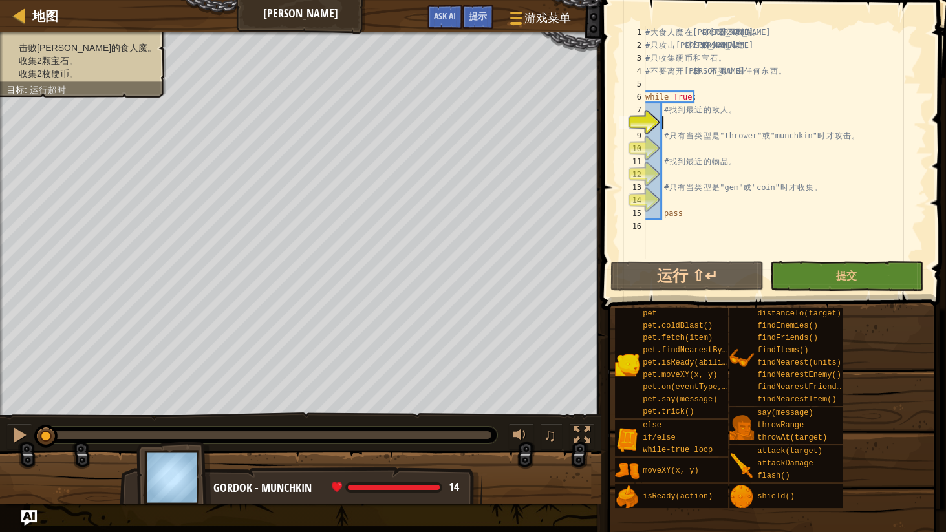
click at [736, 138] on div "# 大 食 人 魔 在 森 林 里 看 不 到 你 。 # 只 攻 击 [PERSON_NAME] 的 小 食 人 魔 。 # 只 收 集 硬 币 和 宝 石…" at bounding box center [785, 155] width 284 height 259
click at [786, 134] on div "# 大 食 人 魔 在 森 林 里 看 不 到 你 。 # 只 攻 击 [PERSON_NAME] 的 小 食 人 魔 。 # 只 收 集 硬 币 和 宝 石…" at bounding box center [785, 155] width 284 height 259
click at [733, 133] on div "# 大 食 人 魔 在 森 林 里 看 不 到 你 。 # 只 攻 击 [PERSON_NAME] 的 小 食 人 魔 。 # 只 收 集 硬 币 和 宝 石…" at bounding box center [785, 155] width 284 height 259
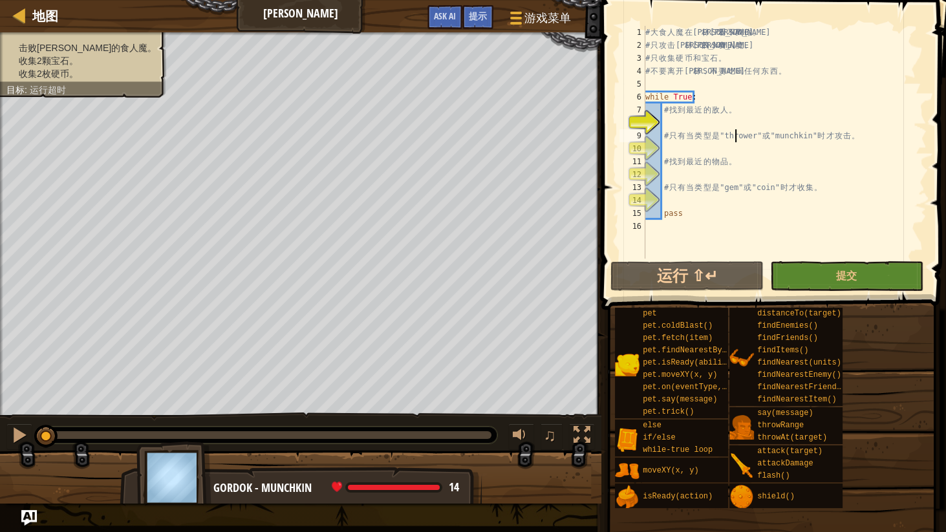
click at [658, 56] on div "# 大 食 人 魔 在 森 林 里 看 不 到 你 。 # 只 攻 击 [PERSON_NAME] 的 小 食 人 魔 。 # 只 收 集 硬 币 和 宝 石…" at bounding box center [785, 155] width 284 height 259
click at [656, 72] on div "# 大 食 人 魔 在 森 林 里 看 不 到 你 。 # 只 攻 击 [PERSON_NAME] 的 小 食 人 魔 。 # 只 收 集 硬 币 和 宝 石…" at bounding box center [785, 155] width 284 height 259
type textarea "# 不要离开森林，不要吃喝任何东西。"
click at [680, 123] on div "# 大 食 人 魔 在 森 林 里 看 不 到 你 。 # 只 攻 击 [PERSON_NAME] 的 小 食 人 魔 。 # 只 收 集 硬 币 和 宝 石…" at bounding box center [785, 155] width 284 height 259
type textarea "h"
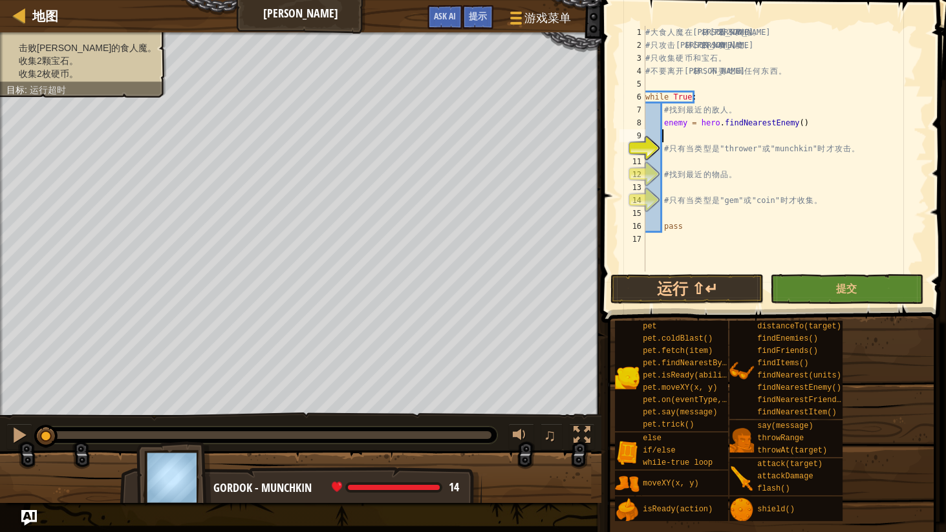
scroll to position [6, 1]
type textarea "# 只有当类型是"thrower"或"munchkin"时才攻击。"
type textarea "# 找到最近的物品。"
click at [671, 156] on div "# 大 食 人 魔 在 森 林 里 看 不 到 你 。 # 只 攻 击 [PERSON_NAME] 的 小 食 人 魔 。 # 只 收 集 硬 币 和 宝 石…" at bounding box center [785, 162] width 284 height 272
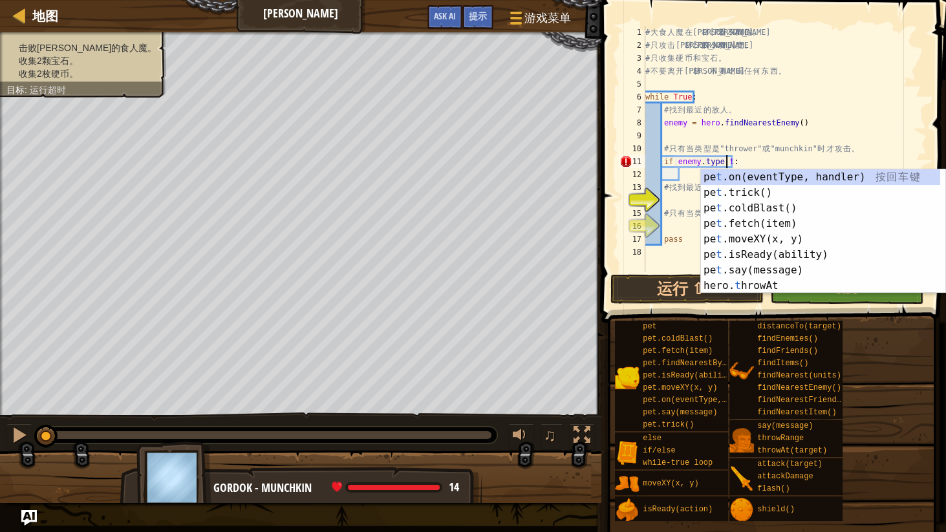
scroll to position [6, 6]
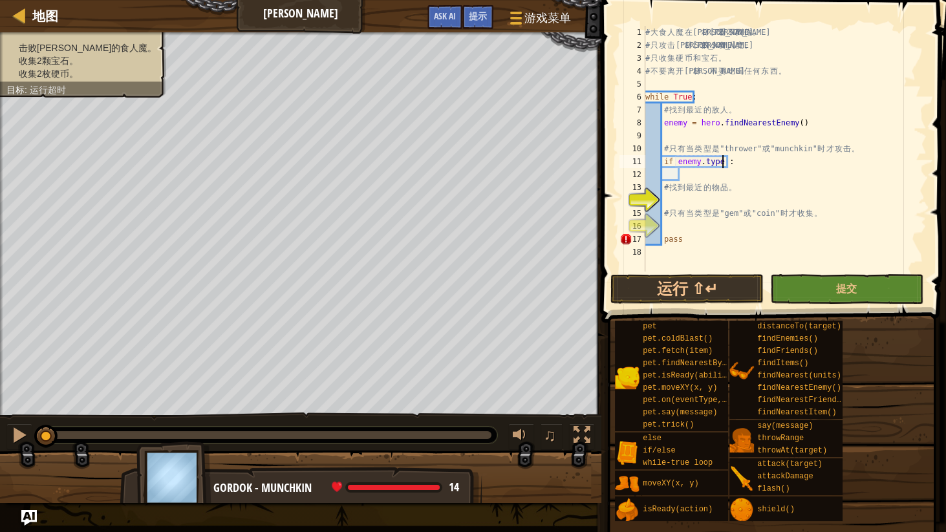
type textarea "if enemy.type :"
click at [38, 19] on span "地图" at bounding box center [45, 15] width 26 height 17
select select "zh-[PERSON_NAME]"
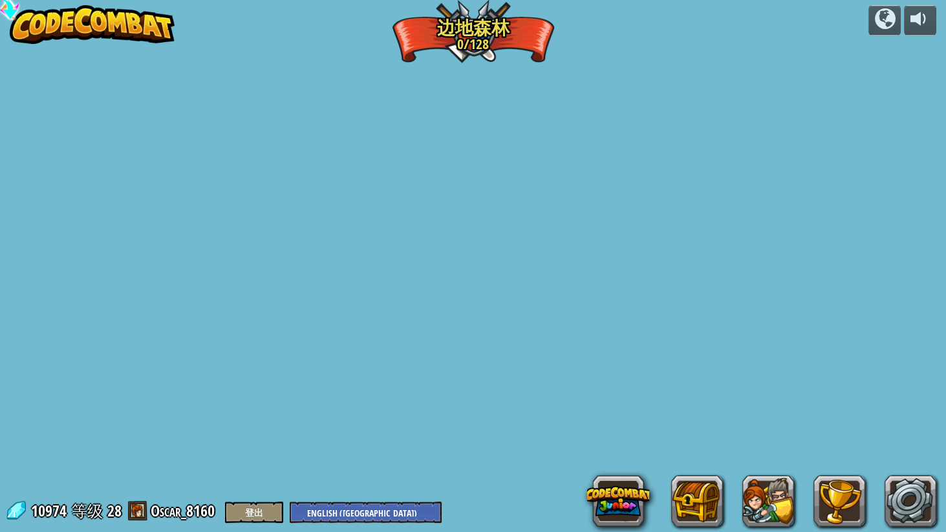
select select "zh-[PERSON_NAME]"
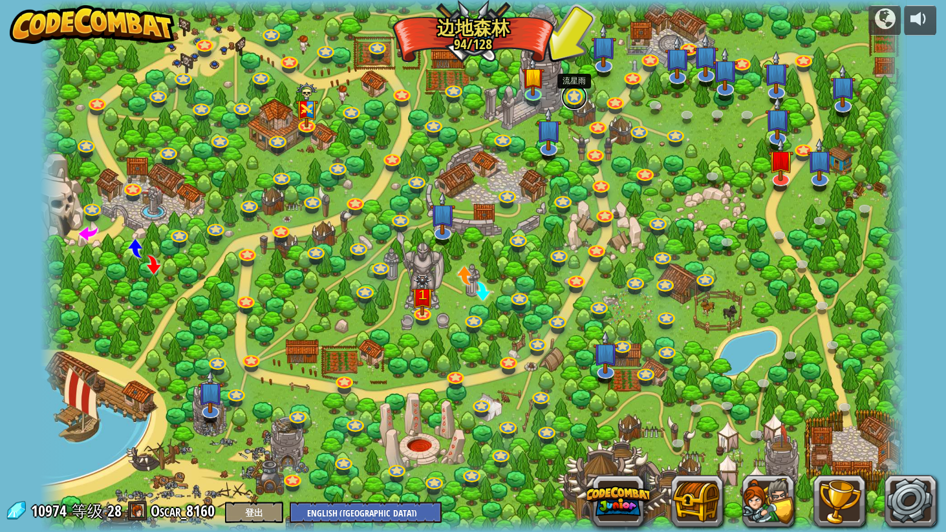
click at [573, 98] on link at bounding box center [574, 97] width 26 height 26
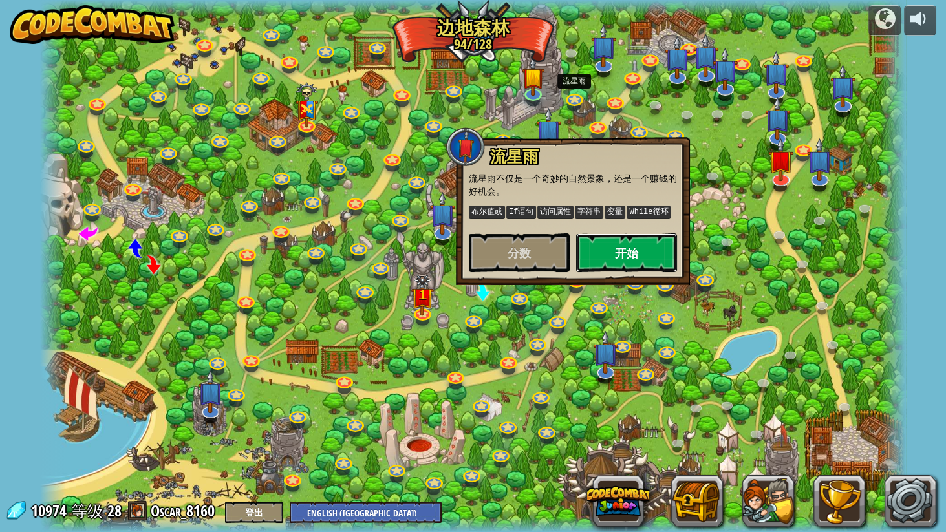
click at [619, 248] on button "开始" at bounding box center [626, 252] width 101 height 39
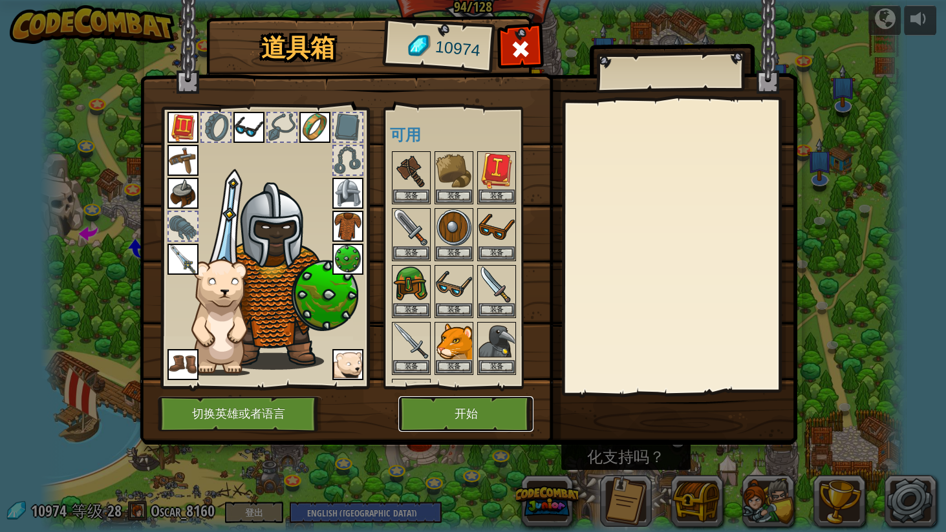
click at [466, 409] on button "开始" at bounding box center [465, 414] width 135 height 36
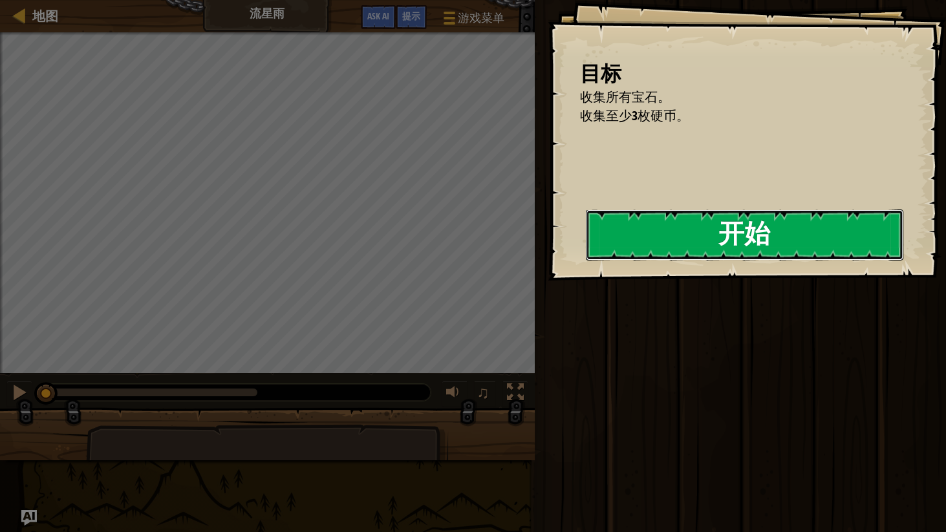
click at [683, 237] on button "开始" at bounding box center [744, 235] width 317 height 51
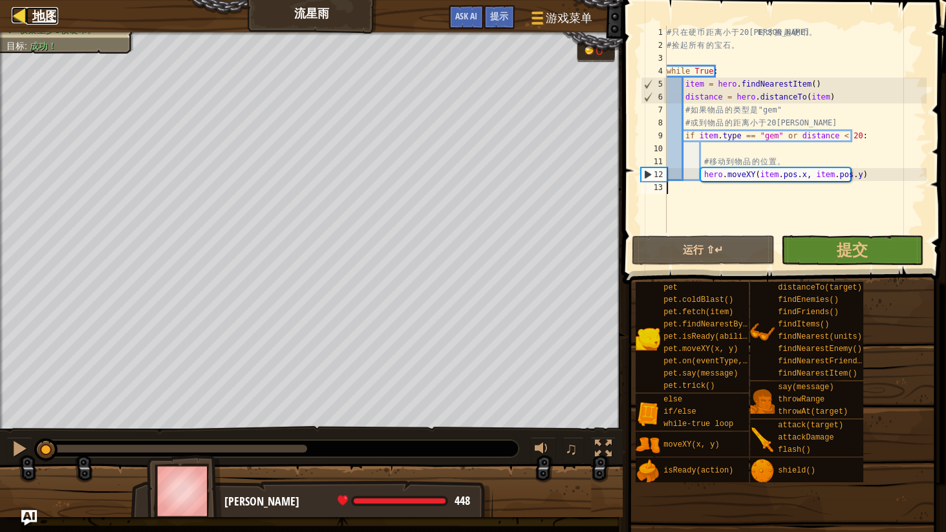
click at [26, 16] on div at bounding box center [20, 15] width 16 height 16
select select "zh-[PERSON_NAME]"
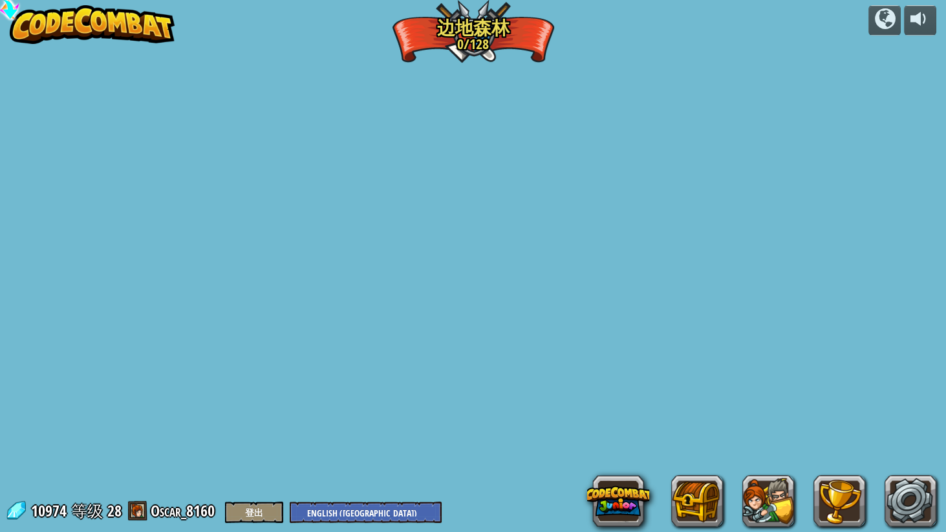
select select "zh-[PERSON_NAME]"
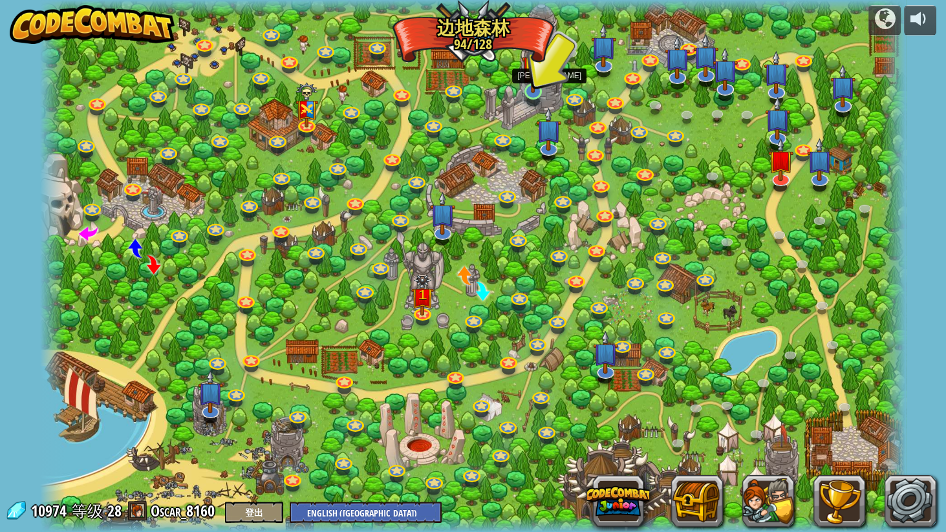
click at [535, 88] on img at bounding box center [533, 67] width 23 height 52
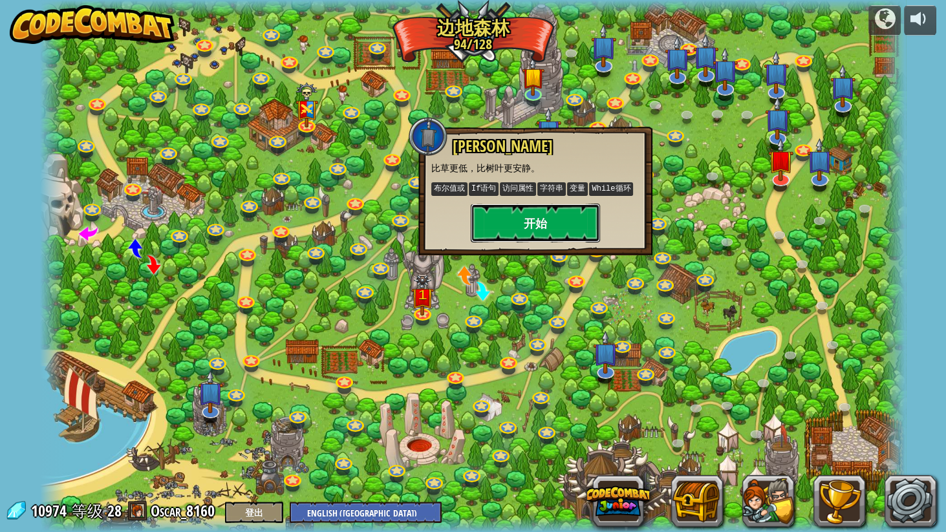
click at [560, 216] on button "开始" at bounding box center [535, 223] width 129 height 39
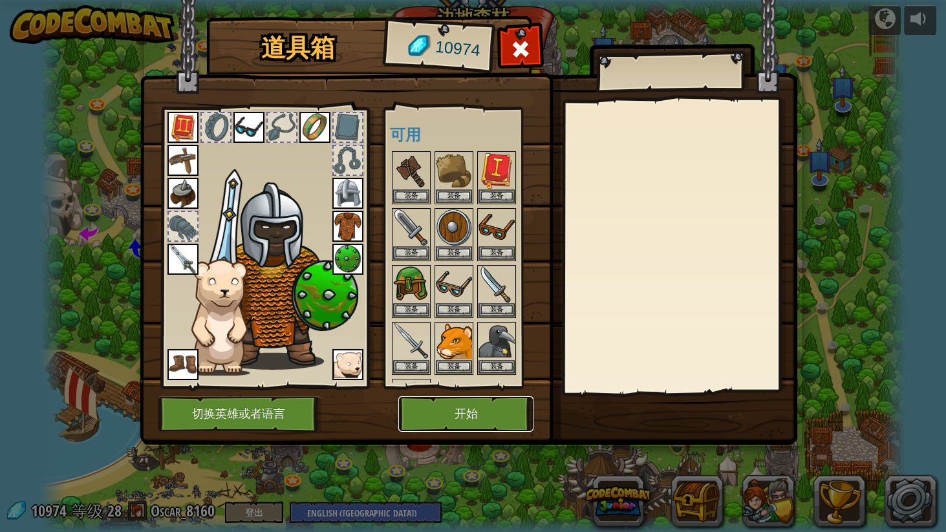
click at [437, 407] on button "开始" at bounding box center [465, 414] width 135 height 36
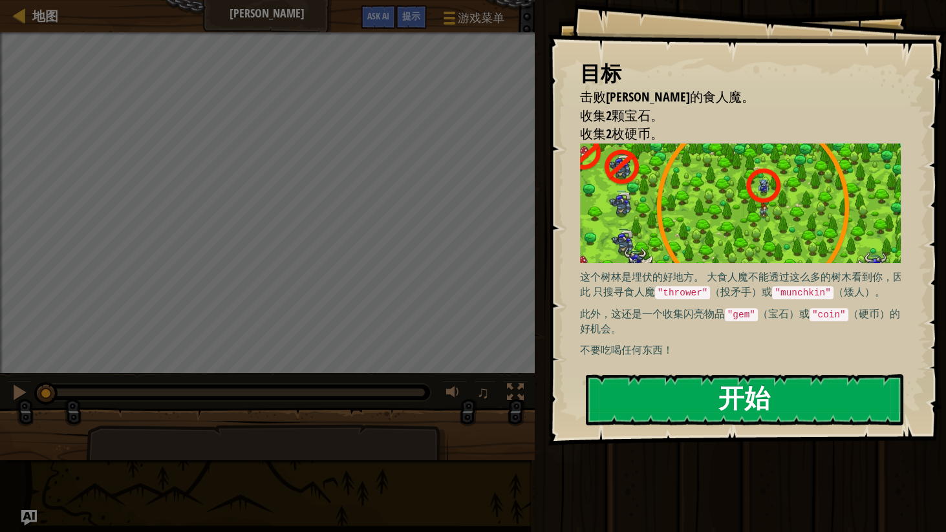
click at [758, 410] on button "开始" at bounding box center [744, 399] width 317 height 51
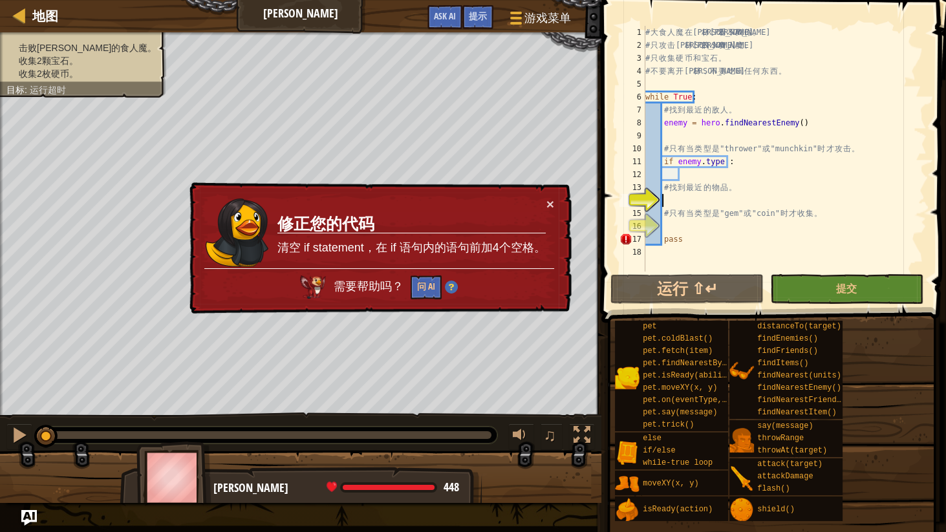
type textarea "# 找到最近的物品。"
click at [722, 159] on div "# 大 食 人 魔 在 森 林 里 看 不 到 你 。 # 只 攻 击 [PERSON_NAME] 的 小 食 人 魔 。 # 只 收 集 硬 币 和 宝 石…" at bounding box center [785, 162] width 284 height 272
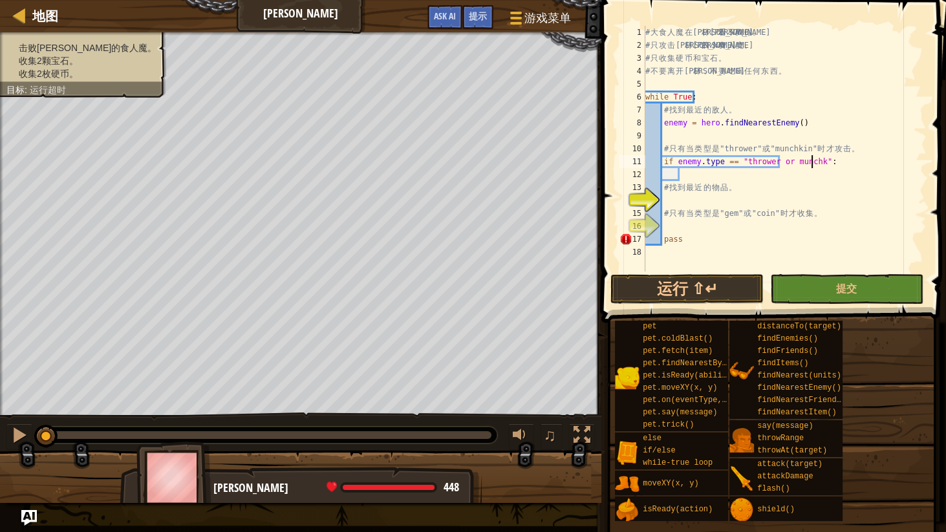
scroll to position [6, 14]
type textarea "if enemy.type == "thrower or munchkin":"
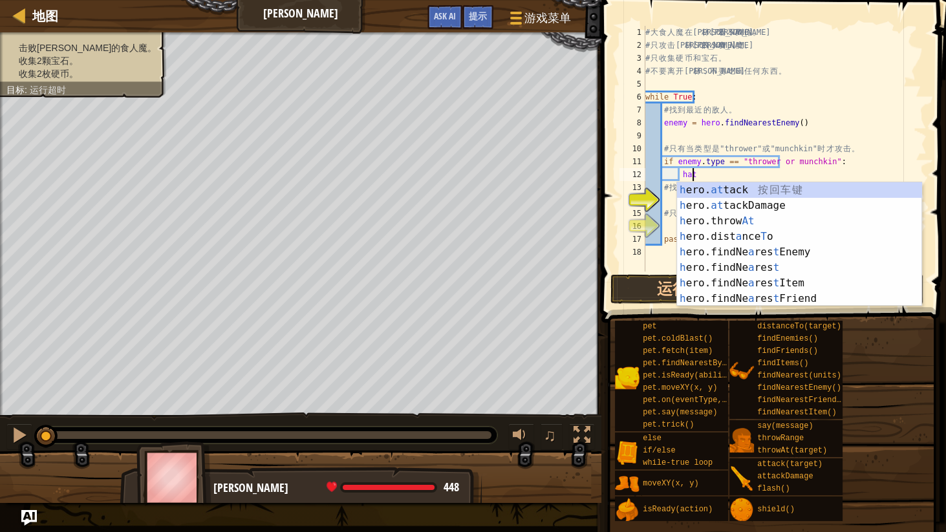
scroll to position [6, 3]
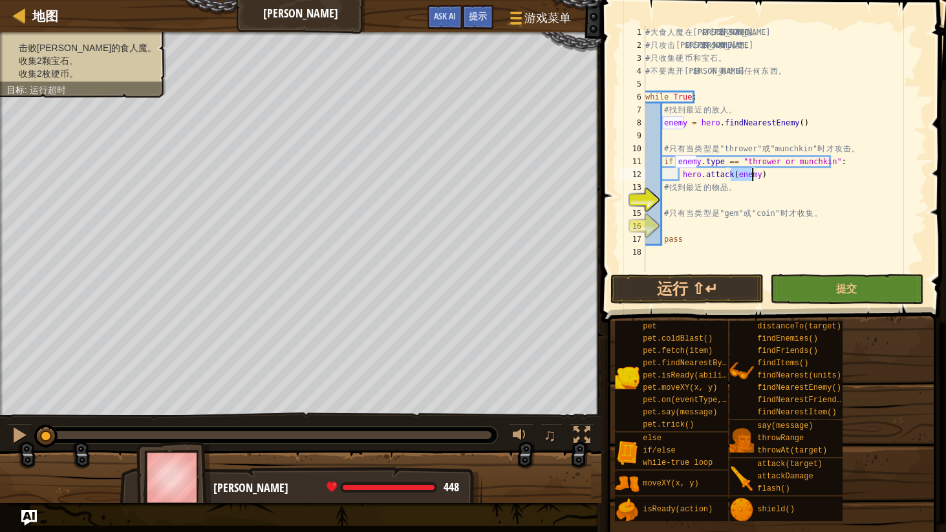
type textarea "# 找到最近的物品。"
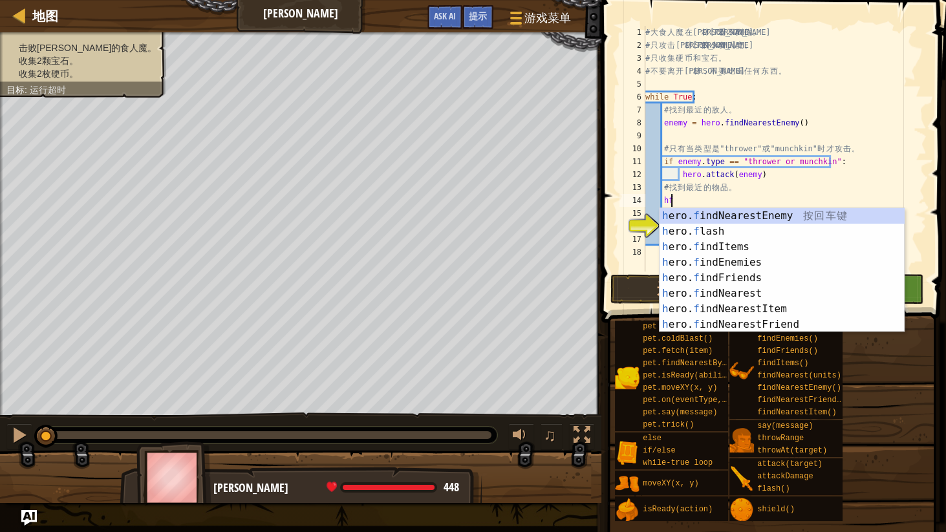
scroll to position [6, 1]
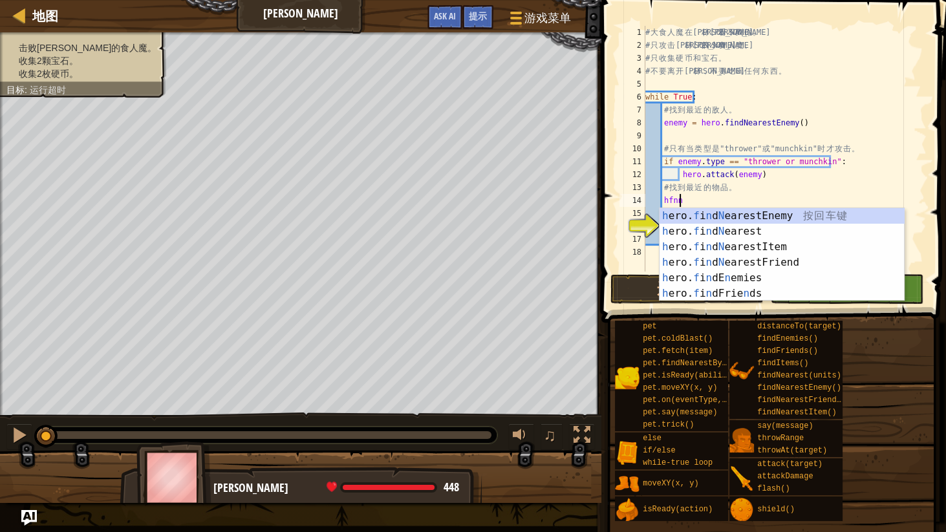
type textarea "hfnni"
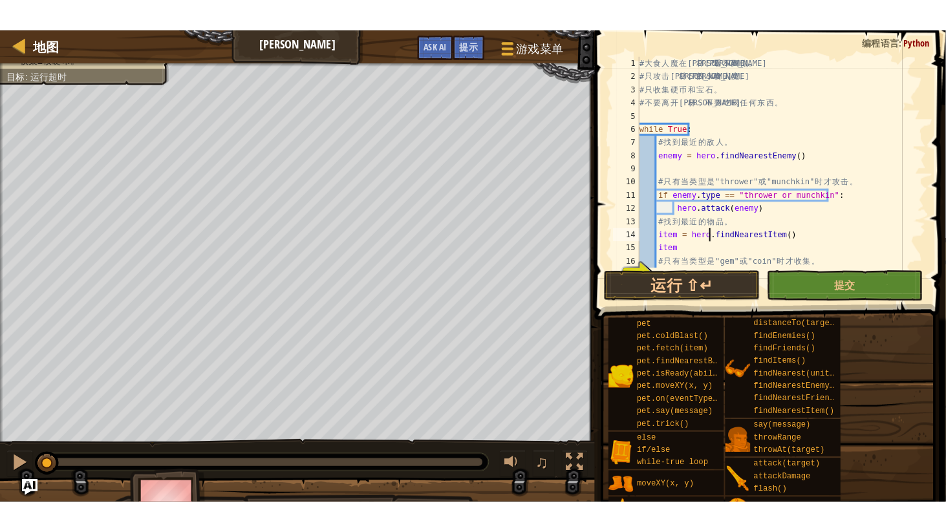
scroll to position [6, 2]
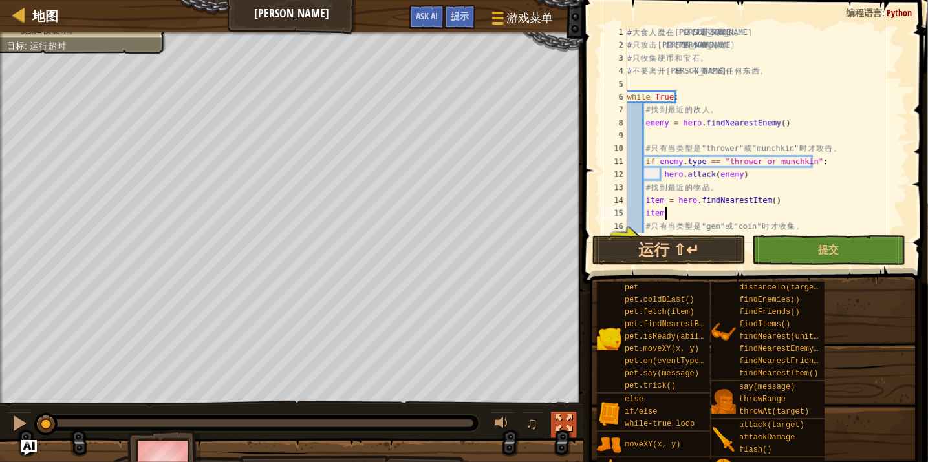
click at [559, 427] on div at bounding box center [563, 423] width 17 height 17
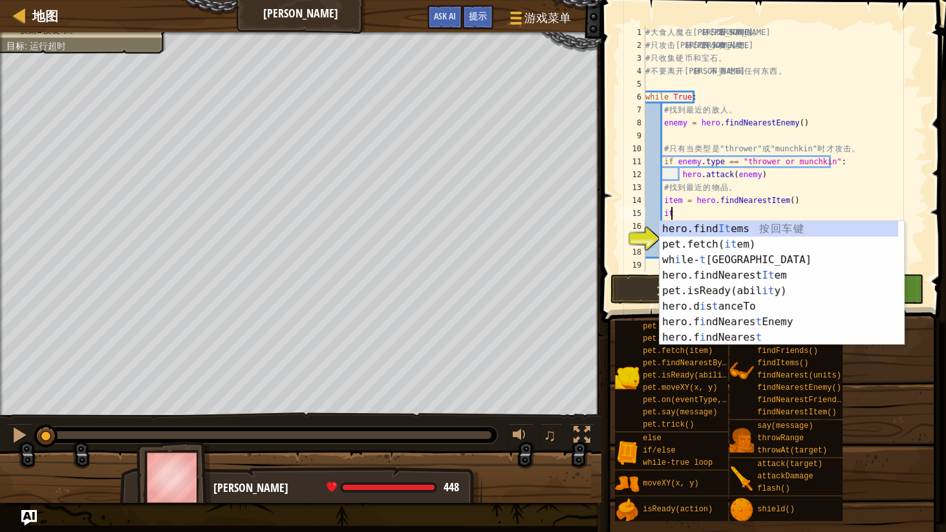
type textarea "i"
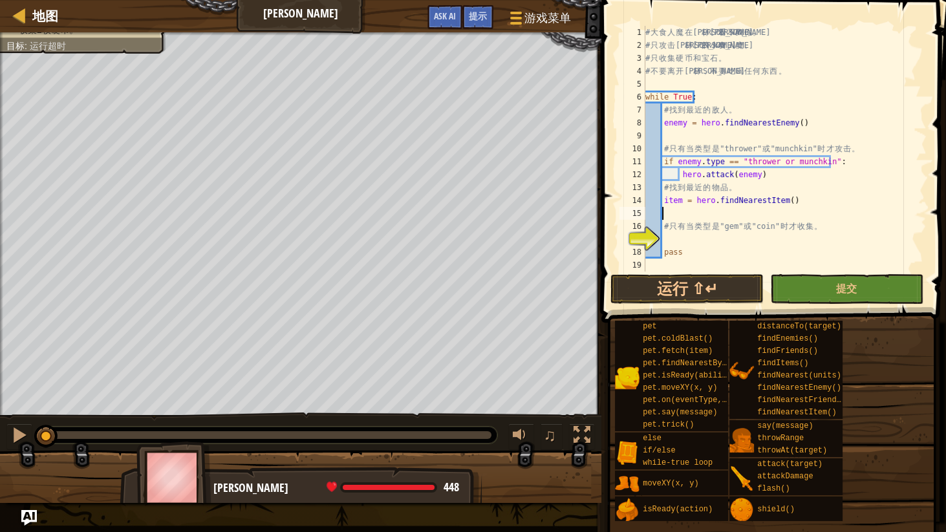
scroll to position [6, 1]
type textarea "# 只有当类型是"gem"或"coin"时才收集。"
type textarea "if enemy.type == "thrower munchkin":"
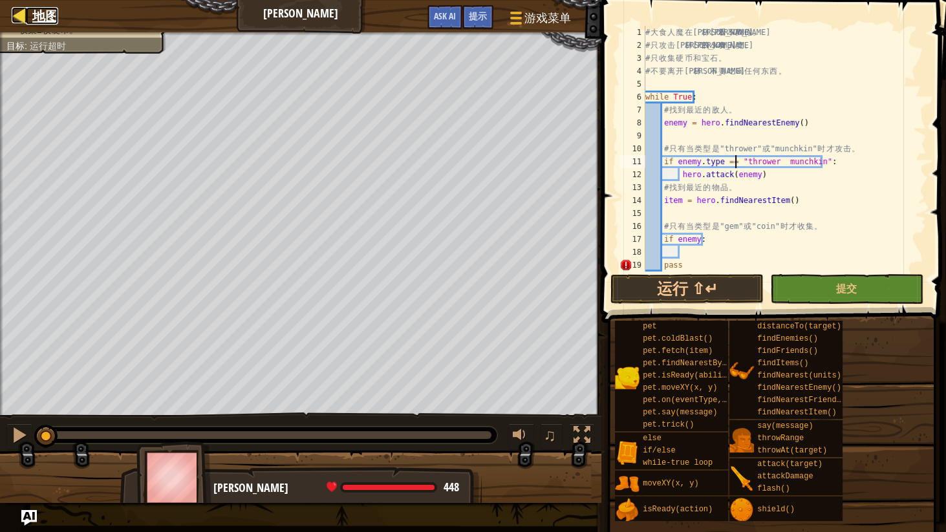
click at [56, 10] on span "地图" at bounding box center [45, 15] width 26 height 17
select select "zh-[PERSON_NAME]"
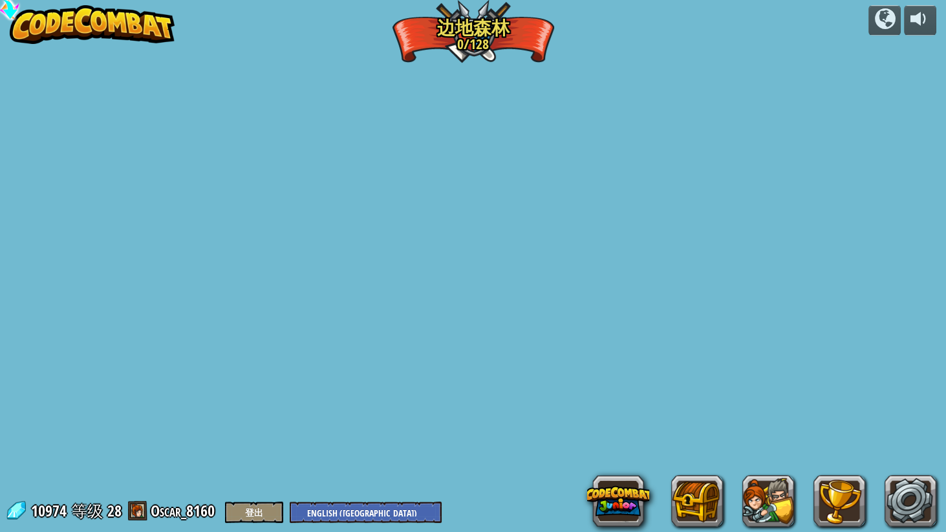
select select "zh-[PERSON_NAME]"
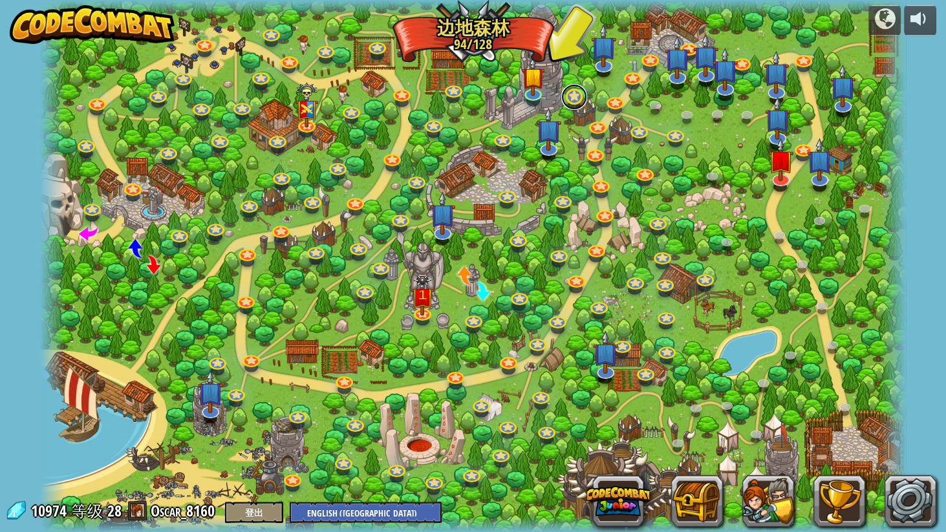
click at [571, 99] on link at bounding box center [574, 97] width 26 height 26
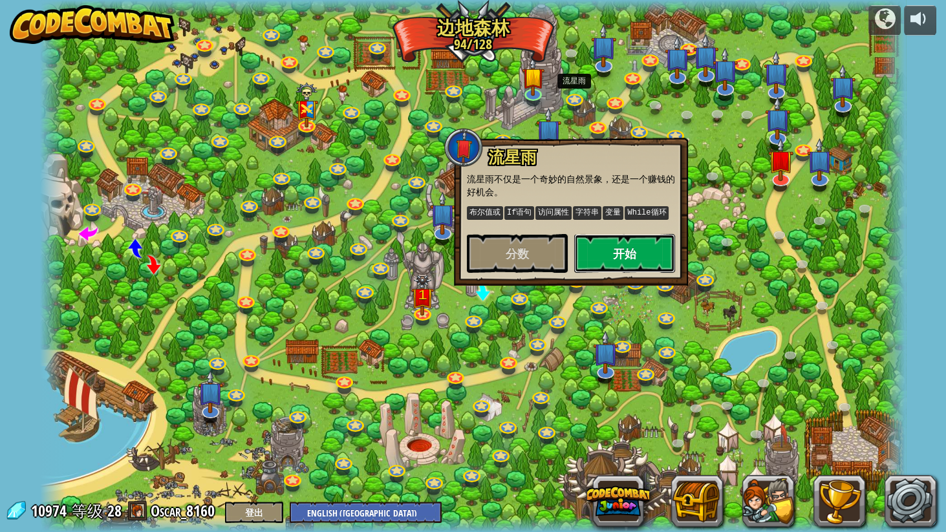
click at [626, 255] on button "开始" at bounding box center [624, 253] width 101 height 39
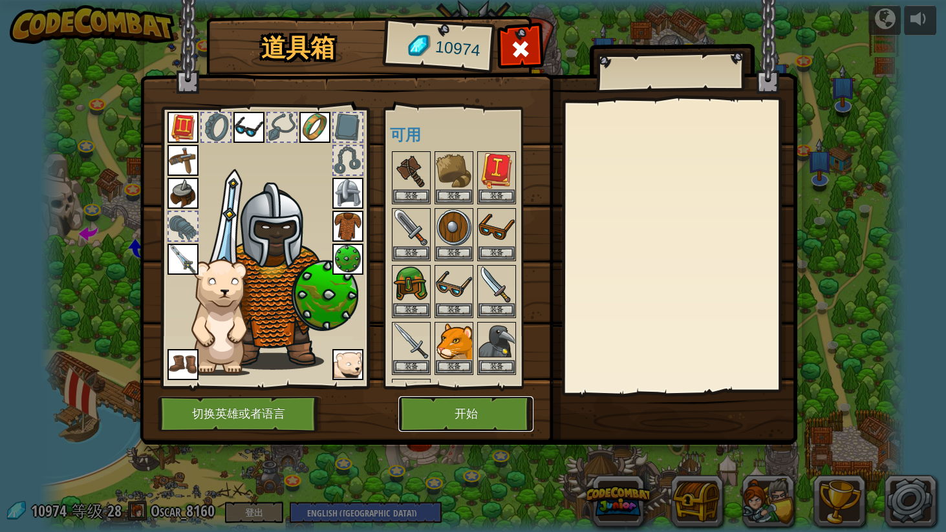
click at [471, 405] on button "开始" at bounding box center [465, 414] width 135 height 36
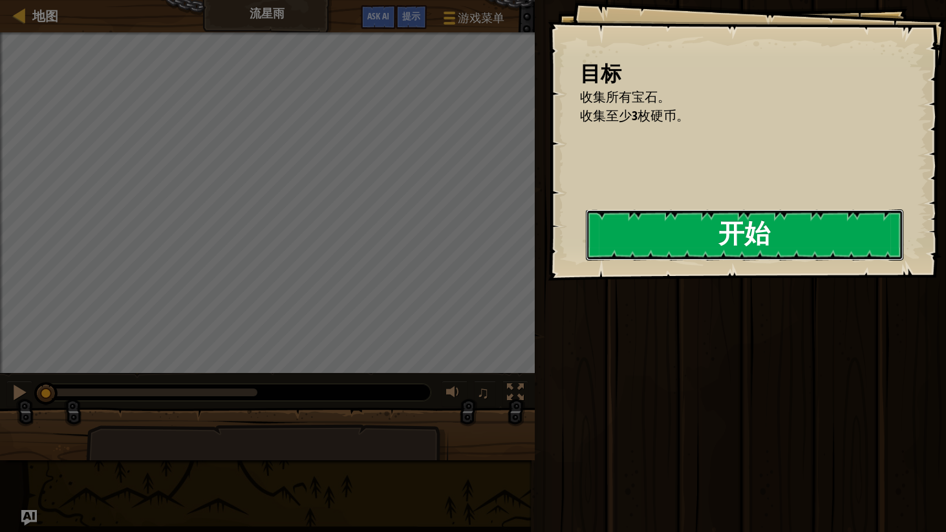
click at [680, 234] on button "开始" at bounding box center [744, 235] width 317 height 51
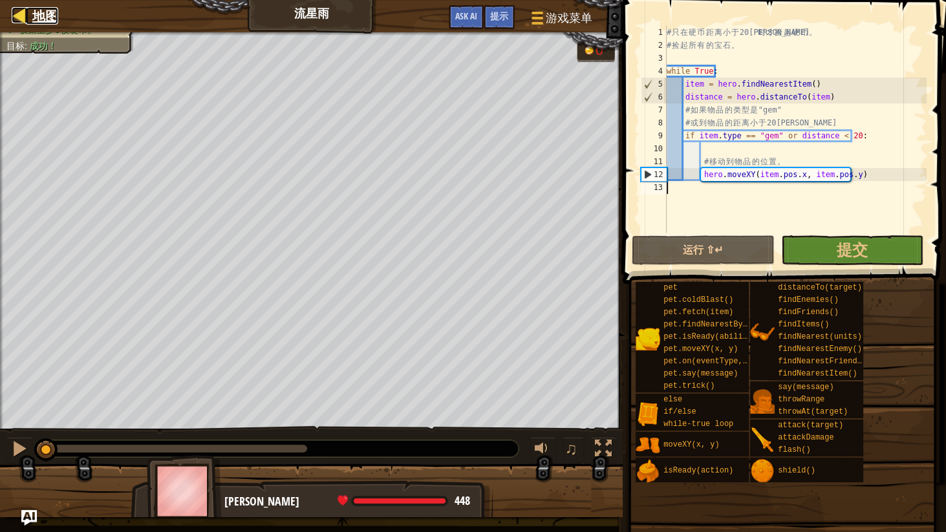
click at [21, 10] on div at bounding box center [20, 15] width 16 height 16
select select "zh-[PERSON_NAME]"
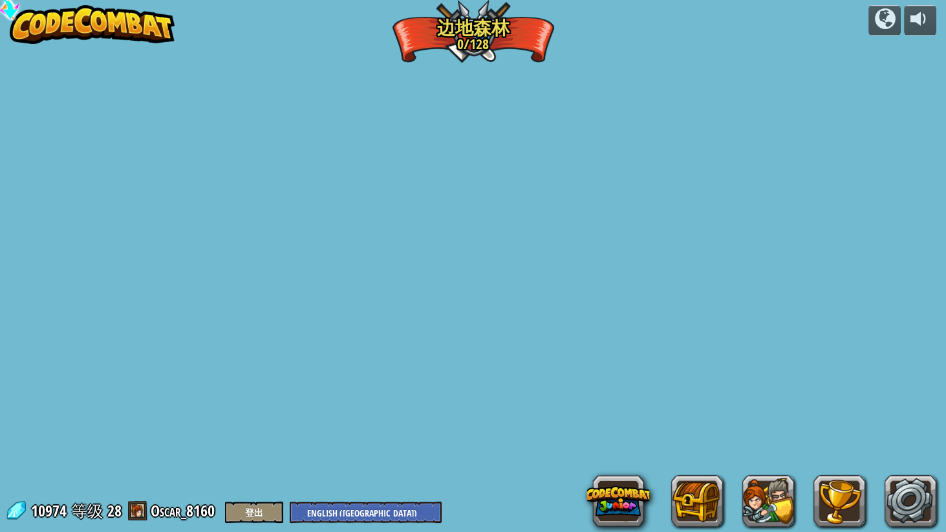
select select "zh-[PERSON_NAME]"
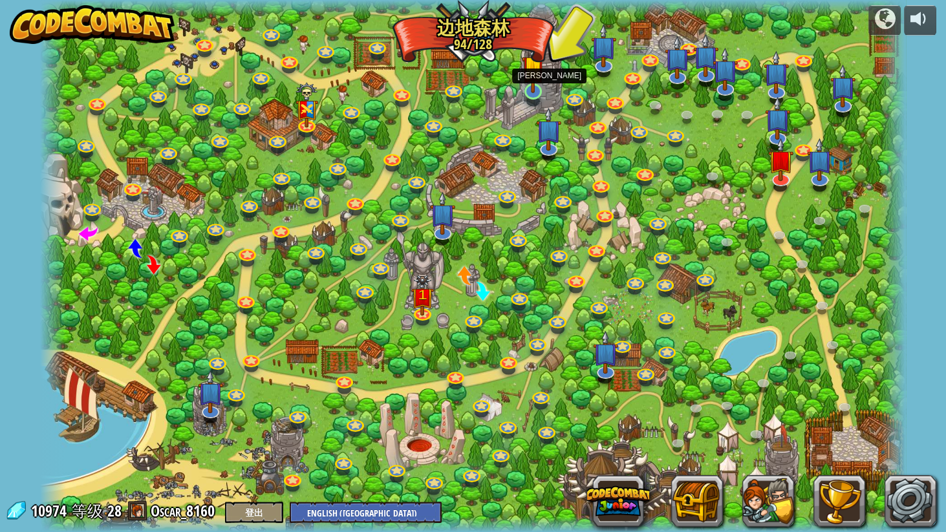
click at [532, 81] on img at bounding box center [533, 67] width 23 height 52
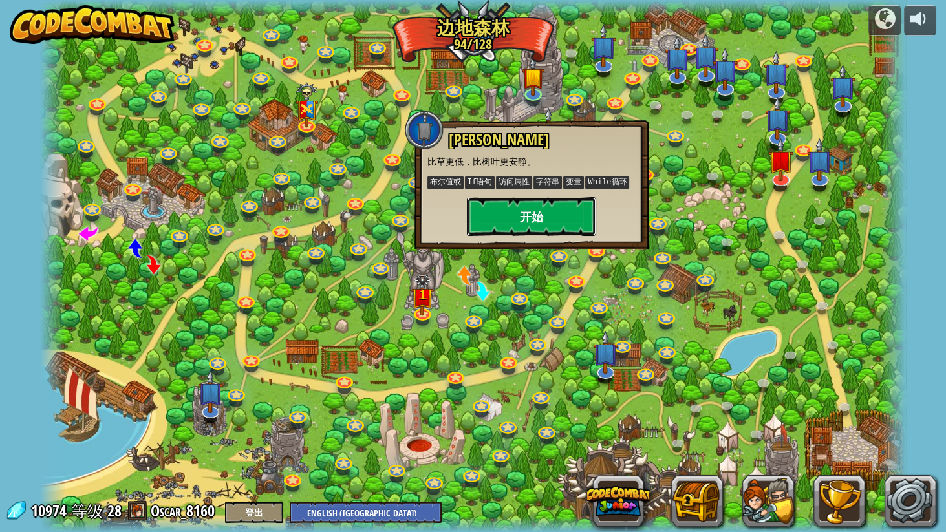
click at [544, 215] on button "开始" at bounding box center [531, 216] width 129 height 39
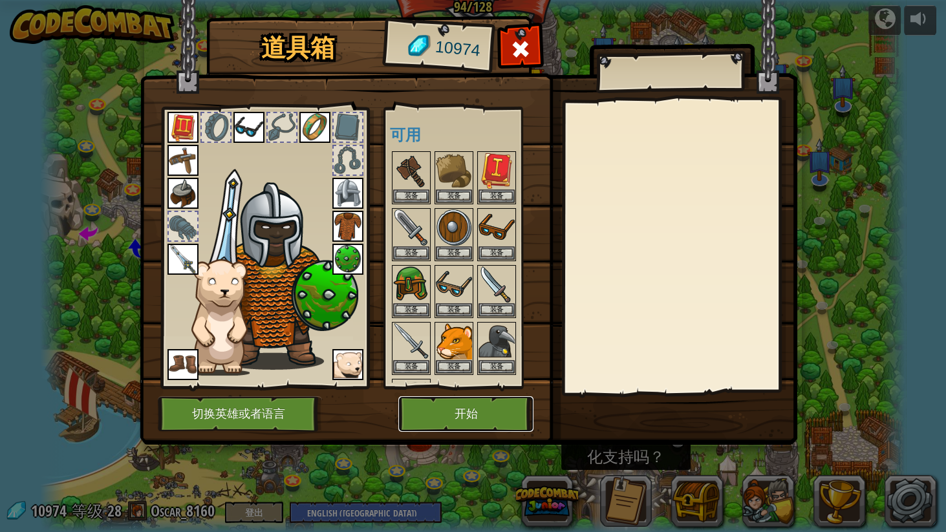
click at [475, 425] on button "开始" at bounding box center [465, 414] width 135 height 36
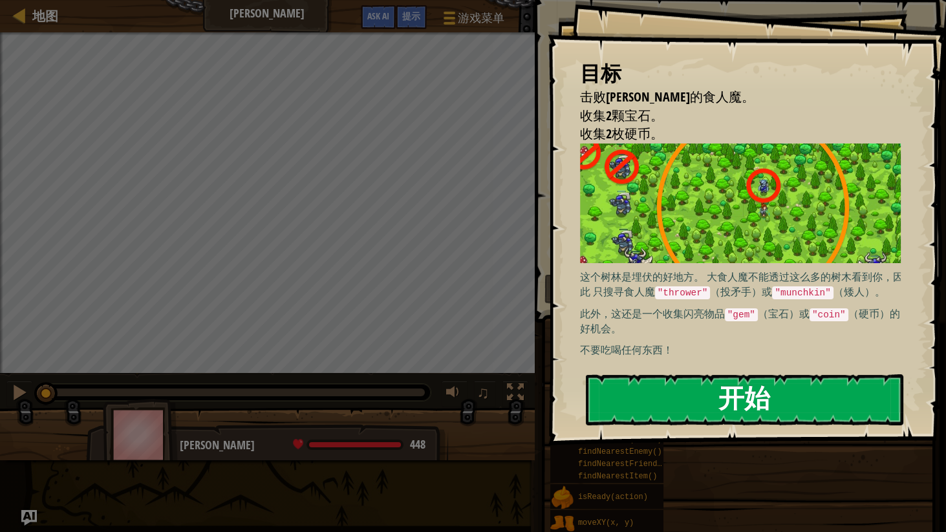
click at [747, 397] on button "开始" at bounding box center [744, 399] width 317 height 51
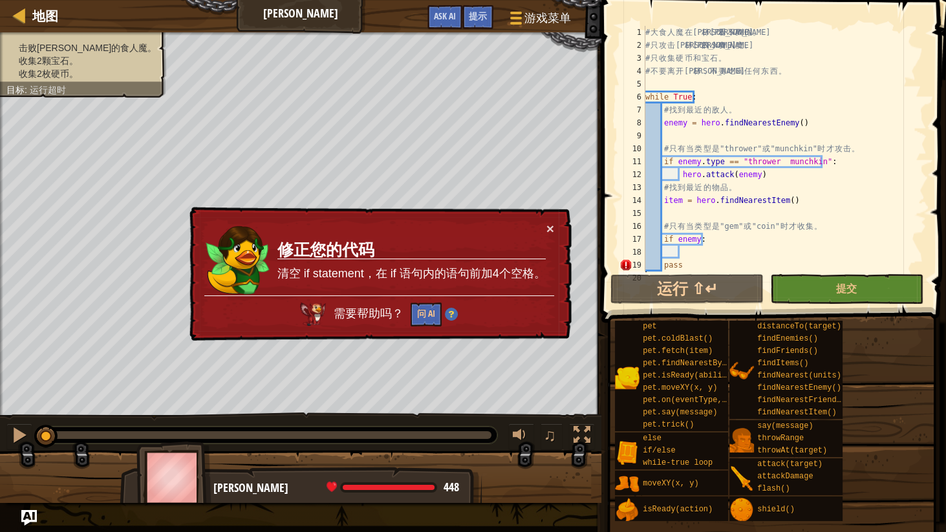
type textarea "pass"
type textarea "# 只有当类型是"gem"或"coin"时才收集。"
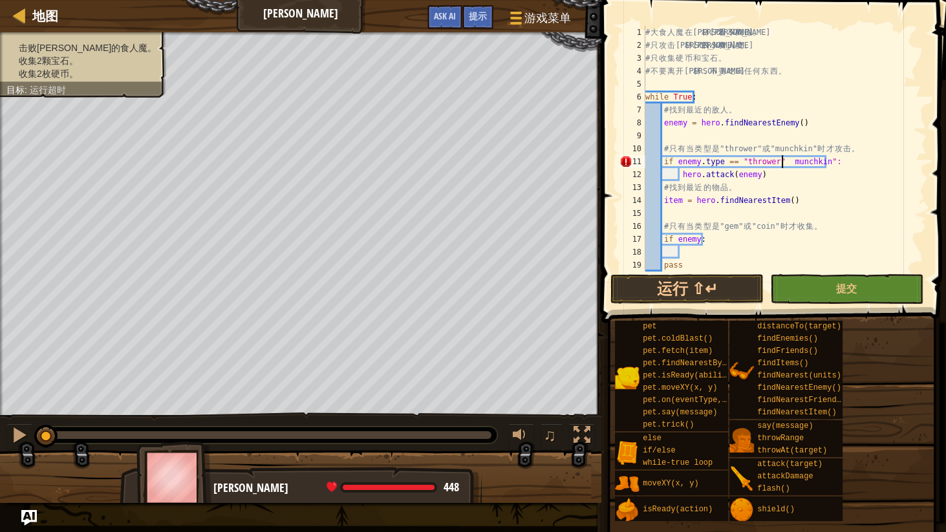
scroll to position [6, 11]
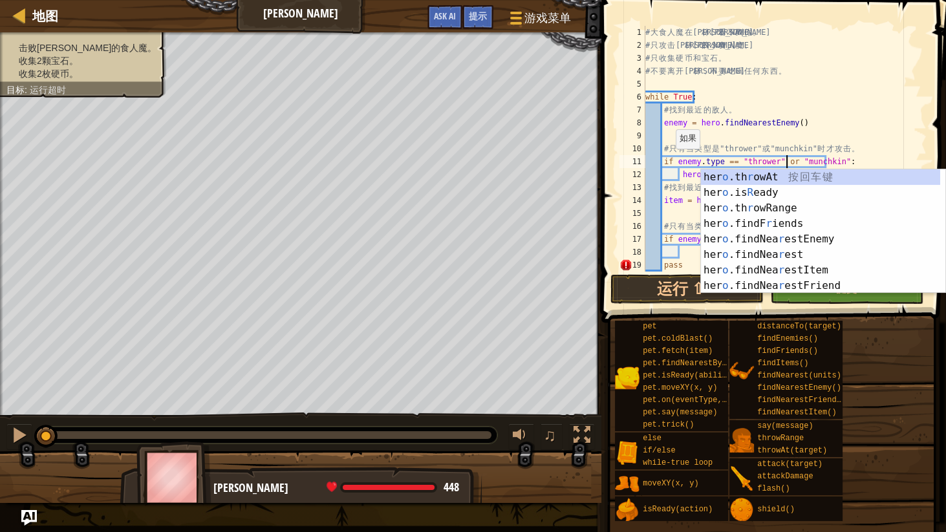
click at [669, 162] on div "# 大 食 人 魔 在 森 林 里 看 不 到 你 。 # 只 攻 击 [PERSON_NAME] 的 小 食 人 魔 。 # 只 收 集 硬 币 和 宝 石…" at bounding box center [782, 162] width 278 height 272
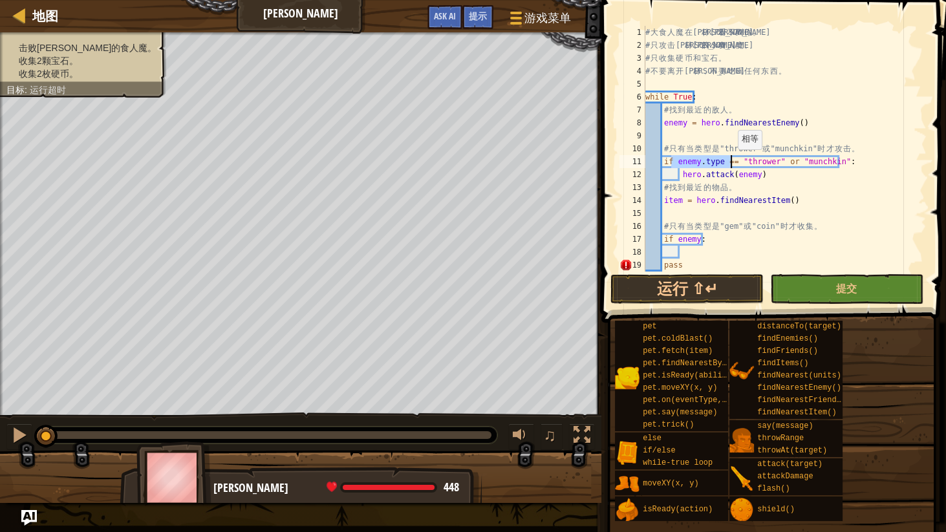
drag, startPoint x: 672, startPoint y: 162, endPoint x: 731, endPoint y: 162, distance: 58.2
click at [731, 162] on div "# 大 食 人 魔 在 森 林 里 看 不 到 你 。 # 只 攻 击 [PERSON_NAME] 的 小 食 人 魔 。 # 只 收 集 硬 币 和 宝 石…" at bounding box center [782, 162] width 278 height 272
click at [787, 161] on div "# 大 食 人 魔 在 森 林 里 看 不 到 你 。 # 只 攻 击 [PERSON_NAME] 的 小 食 人 魔 。 # 只 收 集 硬 币 和 宝 石…" at bounding box center [782, 162] width 278 height 272
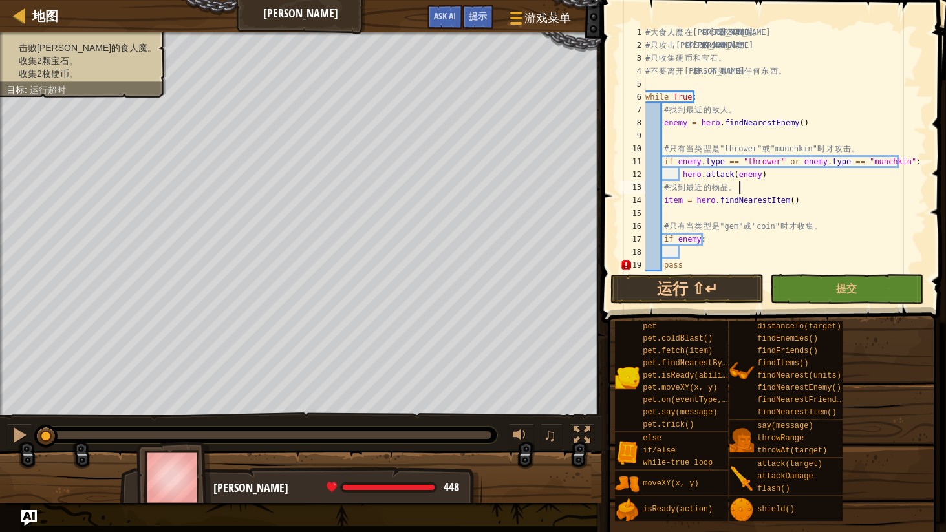
type textarea "item = hero.findNearestItem()"
type textarea "i"
type textarea "if item.type == "gem" or item.type == "coin":"
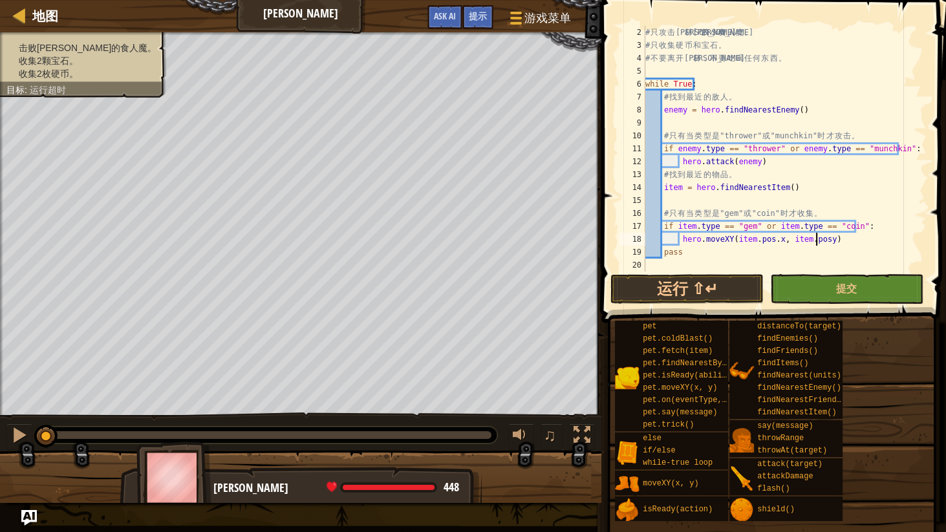
scroll to position [6, 14]
click at [670, 252] on div "# 只 攻 击 [PERSON_NAME] 的 小 食 人 魔 。 # 只 收 集 硬 币 和 宝 石 。 # 不 要 离 开 森 林 ， 不 要 吃 喝 任…" at bounding box center [782, 162] width 278 height 272
type textarea "pass"
click at [670, 252] on div "# 只 攻 击 [PERSON_NAME] 的 小 食 人 魔 。 # 只 收 集 硬 币 和 宝 石 。 # 不 要 离 开 森 林 ， 不 要 吃 喝 任…" at bounding box center [782, 162] width 278 height 272
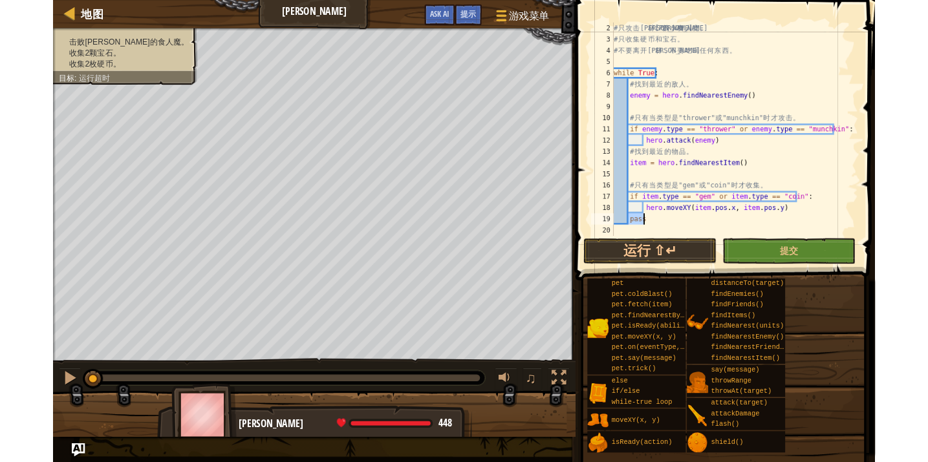
scroll to position [6, 1]
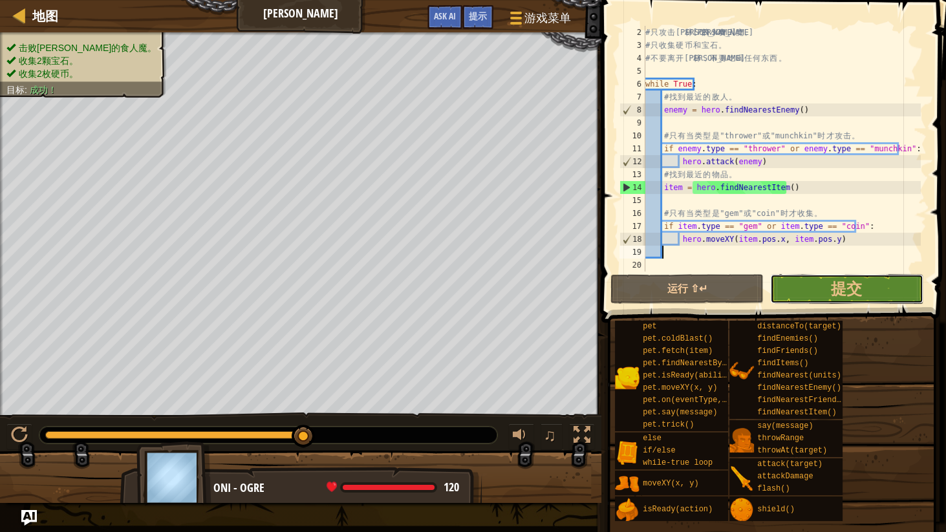
click at [837, 301] on button "提交" at bounding box center [846, 289] width 153 height 30
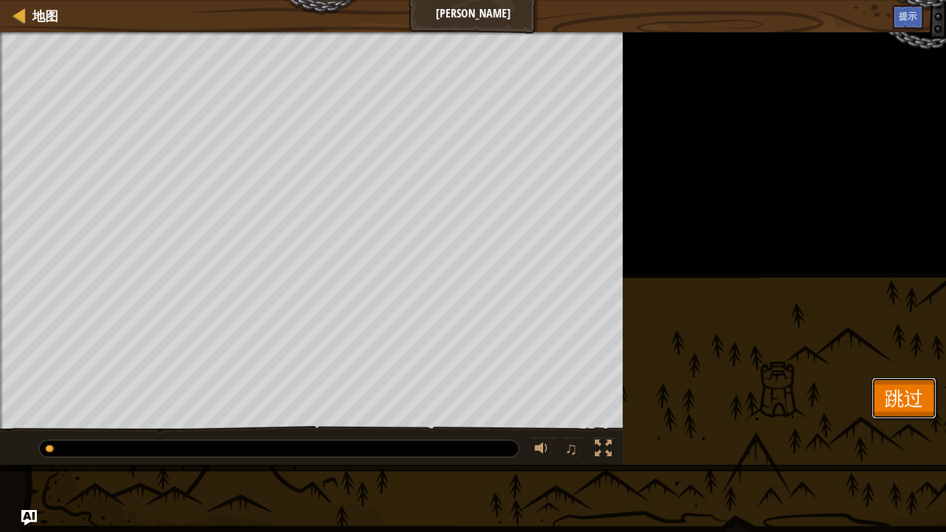
click at [899, 396] on span "跳过" at bounding box center [904, 398] width 39 height 27
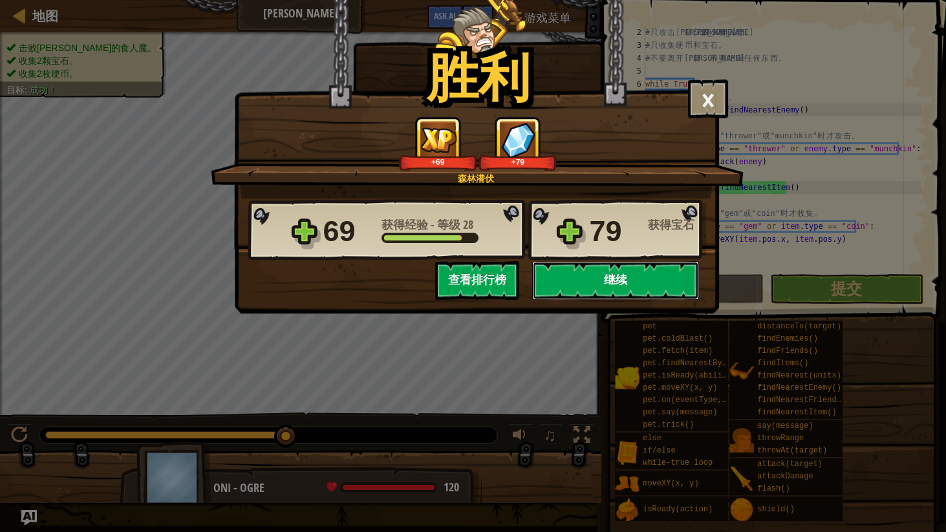
click at [607, 283] on button "继续" at bounding box center [615, 280] width 167 height 39
select select "zh-[PERSON_NAME]"
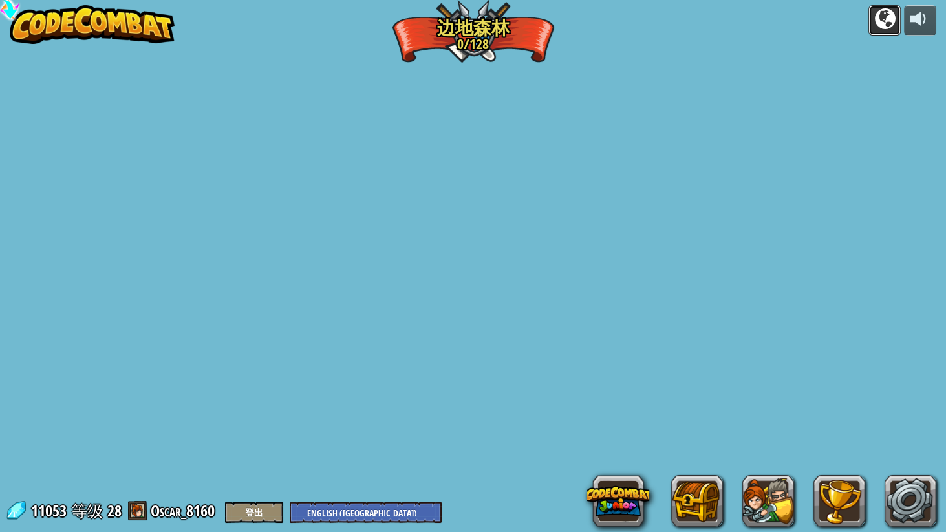
click at [880, 20] on div at bounding box center [884, 18] width 21 height 21
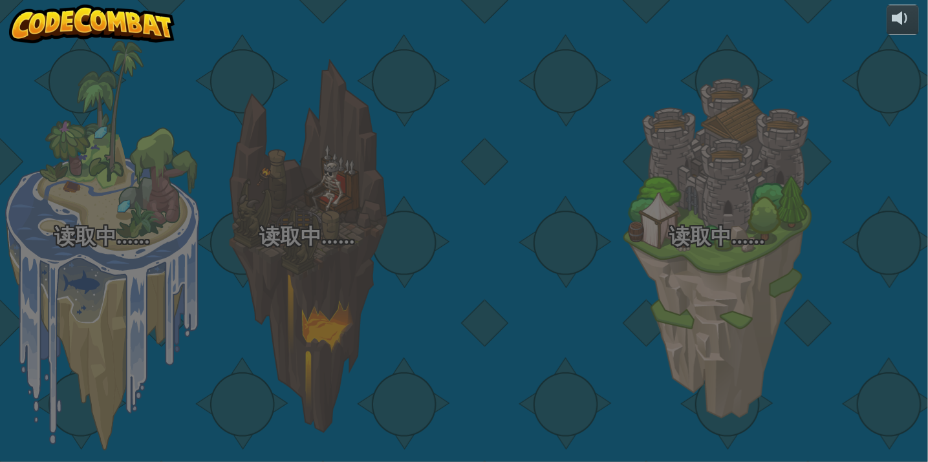
select select "zh-[PERSON_NAME]"
